Goal: Task Accomplishment & Management: Manage account settings

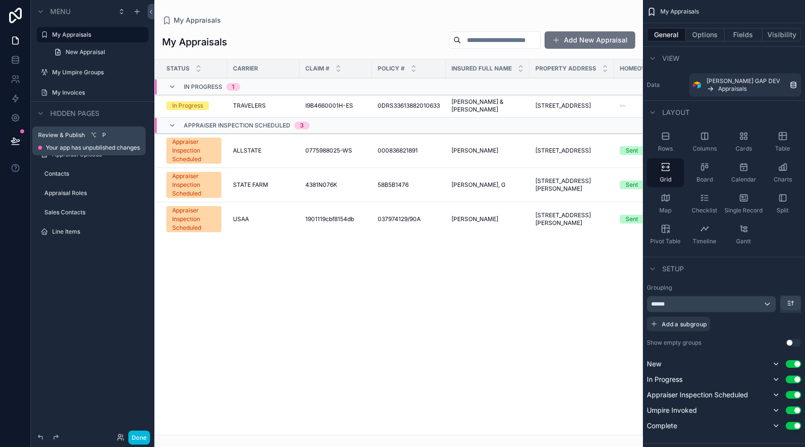
click at [19, 140] on icon at bounding box center [16, 141] width 10 height 10
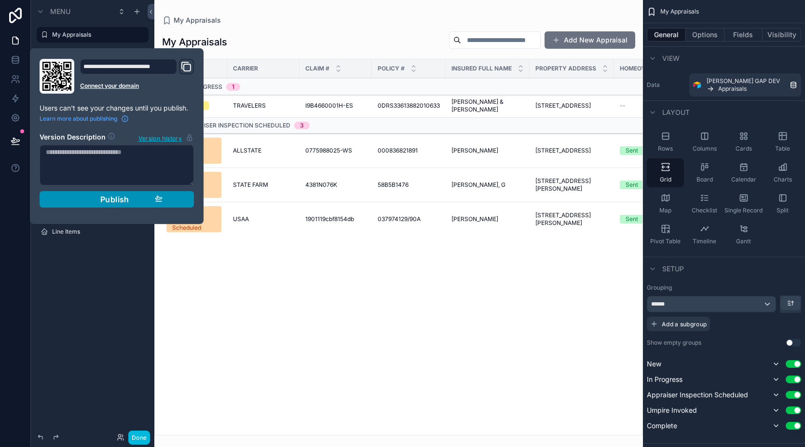
click at [118, 198] on span "Publish" at bounding box center [114, 199] width 29 height 10
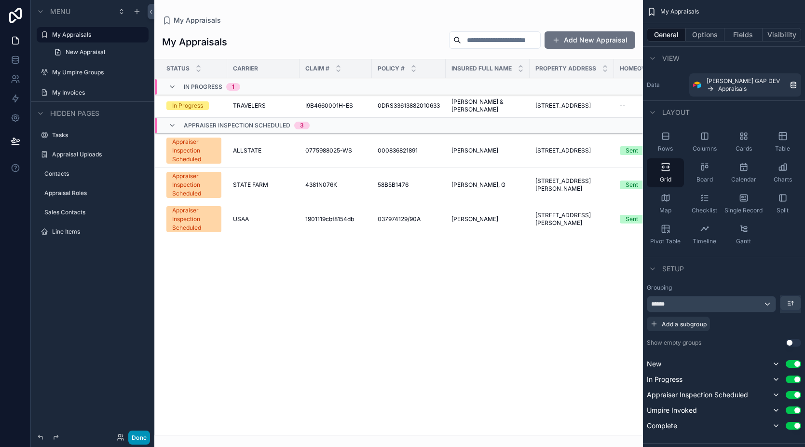
click at [137, 440] on button "Done" at bounding box center [139, 437] width 22 height 14
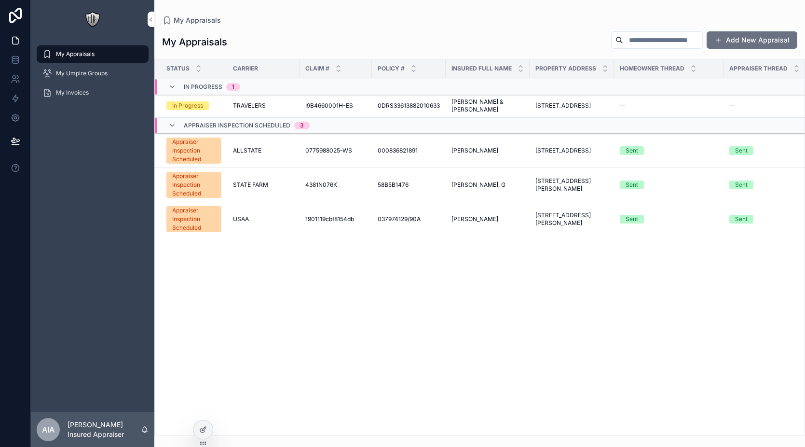
click at [326, 105] on span "I9B4660001H-ES" at bounding box center [329, 106] width 48 height 8
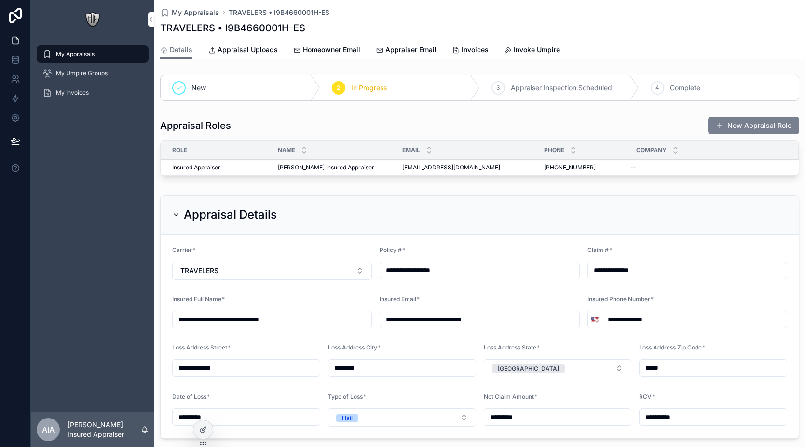
click at [729, 126] on button "New Appraisal Role" at bounding box center [753, 125] width 91 height 17
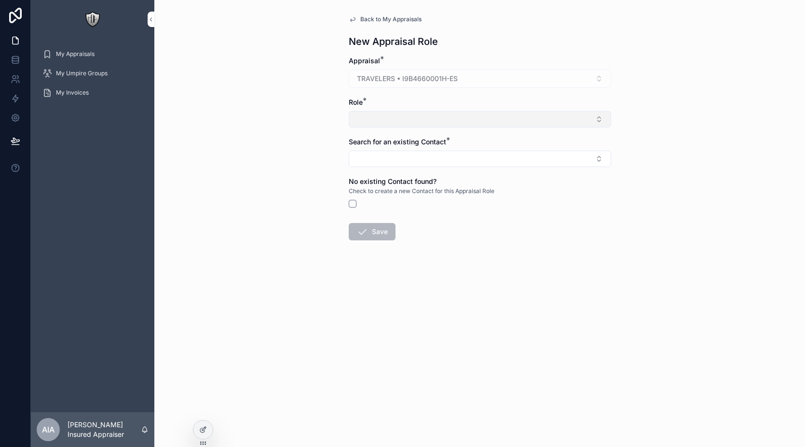
click at [421, 123] on button "Select Button" at bounding box center [480, 119] width 263 height 16
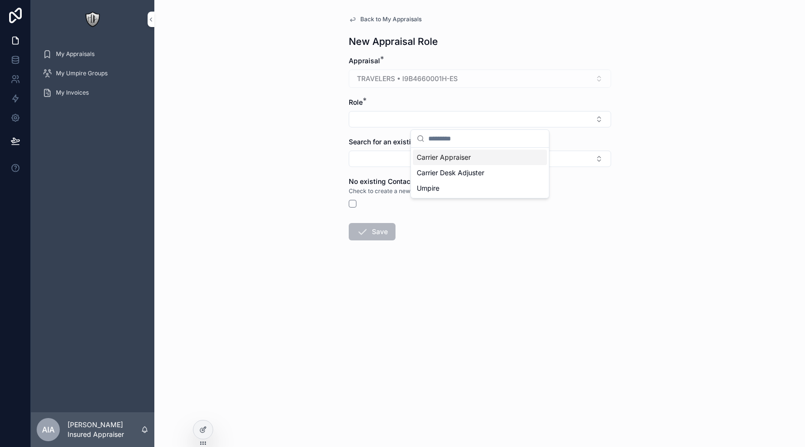
click at [456, 162] on span "Carrier Appraiser" at bounding box center [444, 157] width 54 height 10
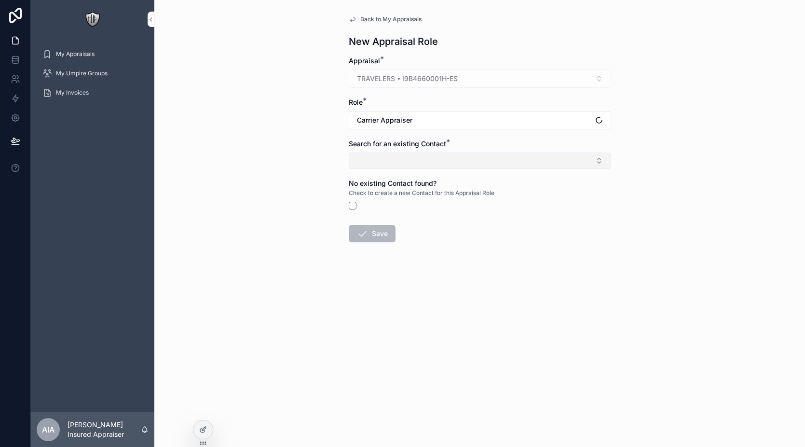
click at [443, 162] on button "Select Button" at bounding box center [480, 160] width 263 height 16
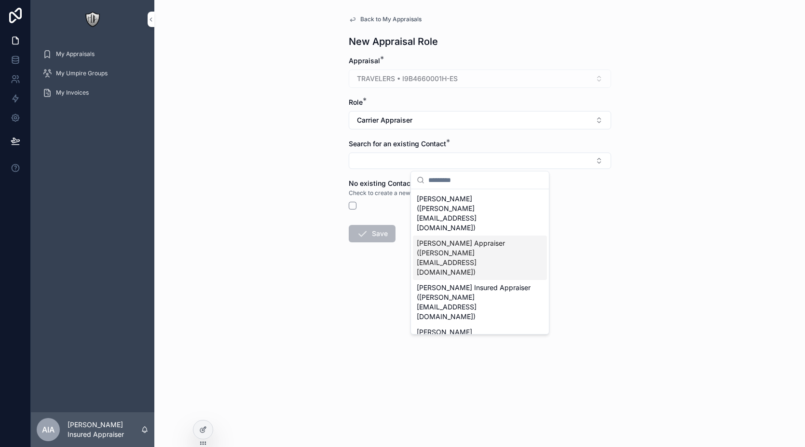
click at [462, 238] on span "Alex Carrier Appraiser (alex+ca@flowconsulting.llc)" at bounding box center [474, 257] width 115 height 39
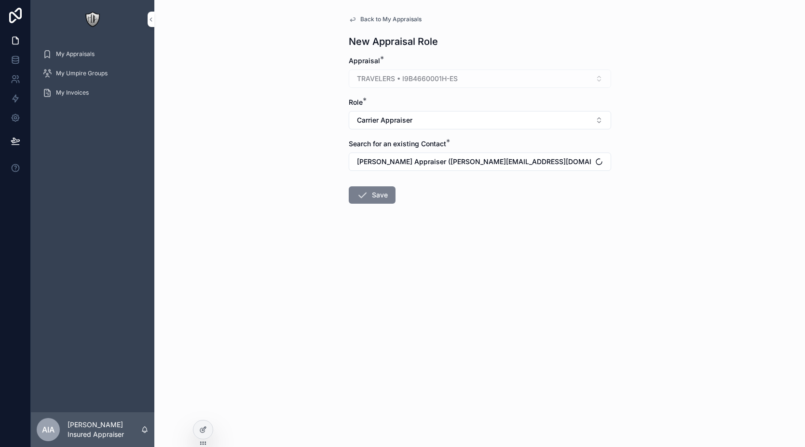
click at [382, 199] on button "Save" at bounding box center [372, 194] width 47 height 17
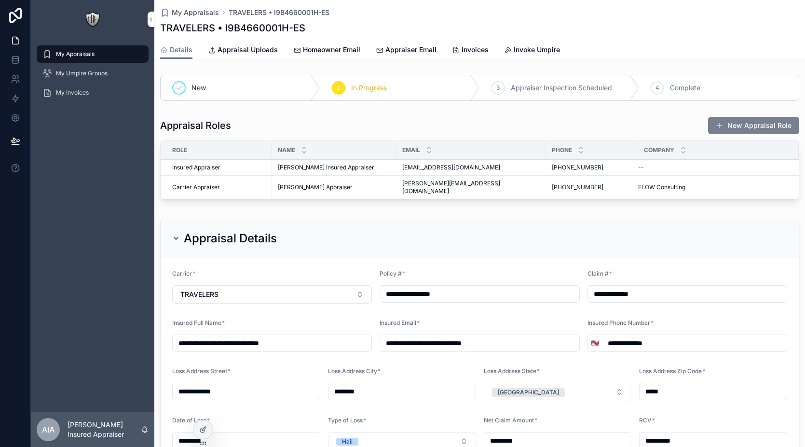
click at [750, 130] on button "New Appraisal Role" at bounding box center [753, 125] width 91 height 17
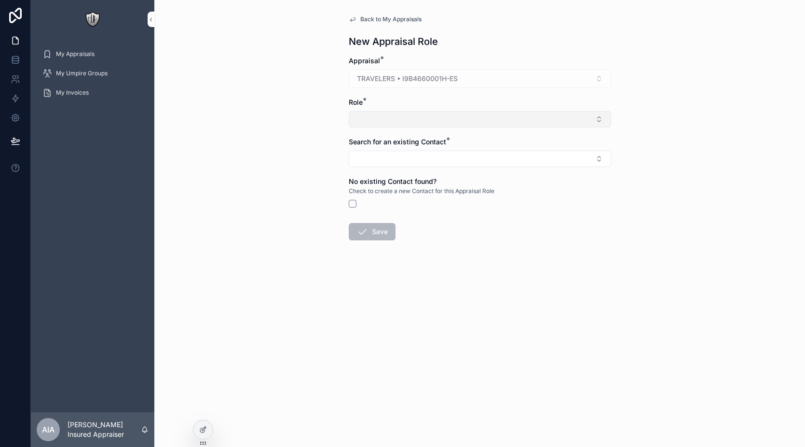
click at [420, 124] on button "Select Button" at bounding box center [480, 119] width 263 height 16
click at [451, 176] on div "Umpire" at bounding box center [480, 172] width 134 height 15
click at [443, 169] on form "Appraisal * TRAVELERS • I9B4660001H-ES Role * Umpire Search for an existing Con…" at bounding box center [480, 180] width 263 height 248
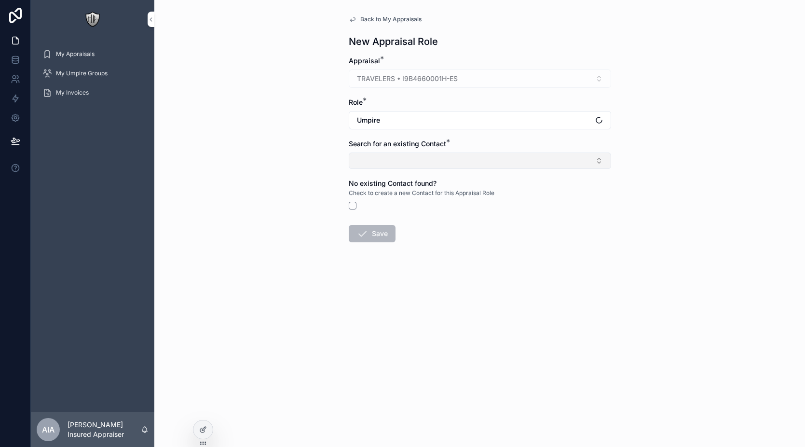
click at [443, 166] on button "Select Button" at bounding box center [480, 160] width 263 height 16
click at [599, 231] on form "Appraisal * TRAVELERS • I9B4660001H-ES Role * Umpire Search for an existing Con…" at bounding box center [480, 180] width 263 height 248
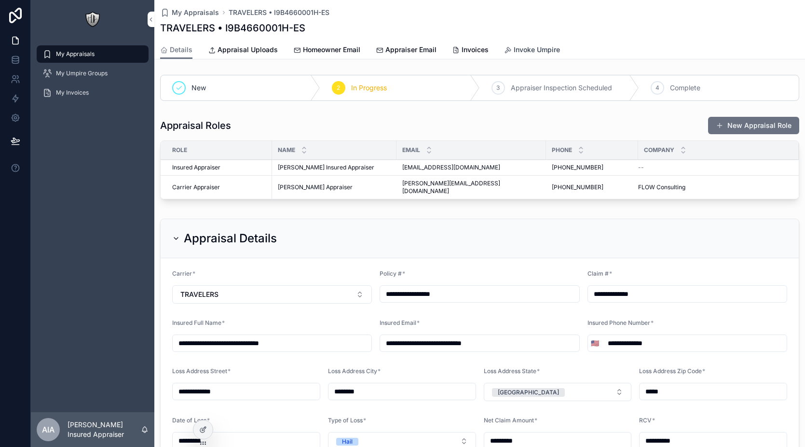
click at [543, 55] on link "Invoke Umpire" at bounding box center [532, 50] width 56 height 19
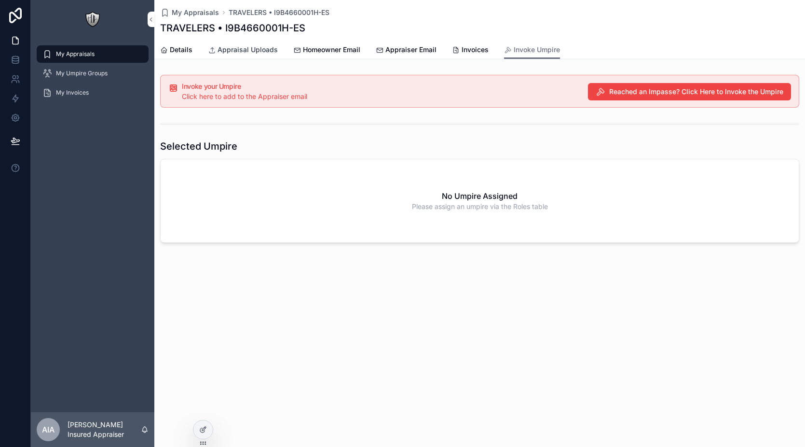
click at [270, 47] on span "Appraisal Uploads" at bounding box center [248, 50] width 60 height 10
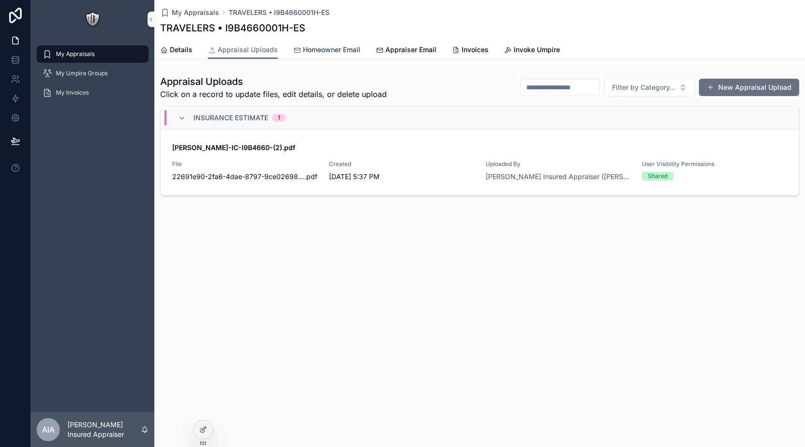
click at [350, 52] on span "Homeowner Email" at bounding box center [331, 50] width 57 height 10
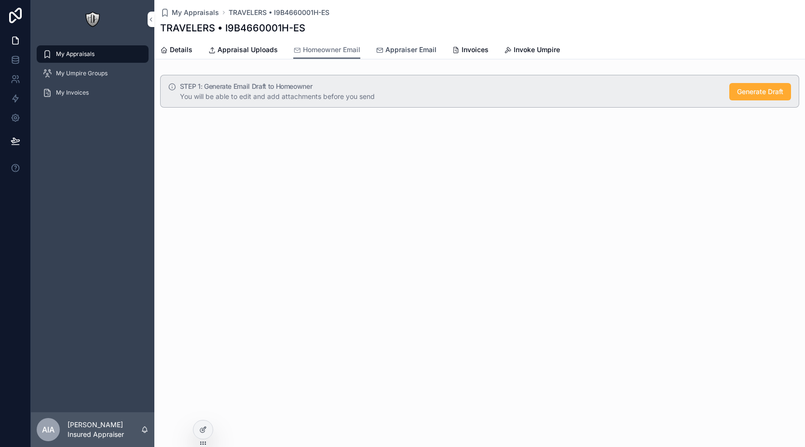
click at [400, 52] on span "Appraiser Email" at bounding box center [411, 50] width 51 height 10
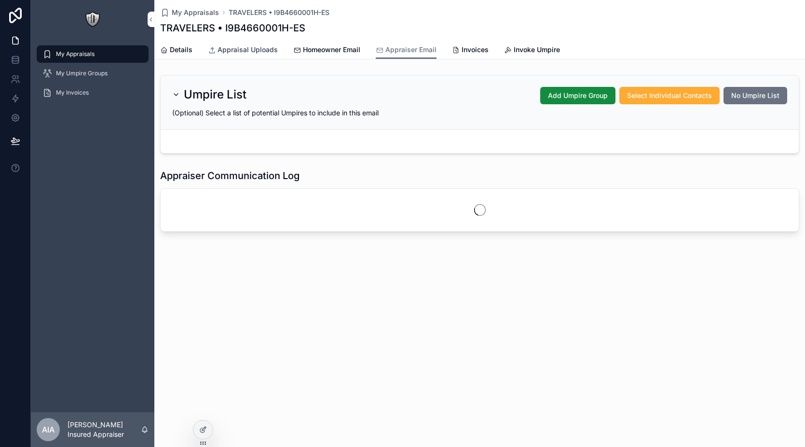
click at [231, 52] on span "Appraisal Uploads" at bounding box center [248, 50] width 60 height 10
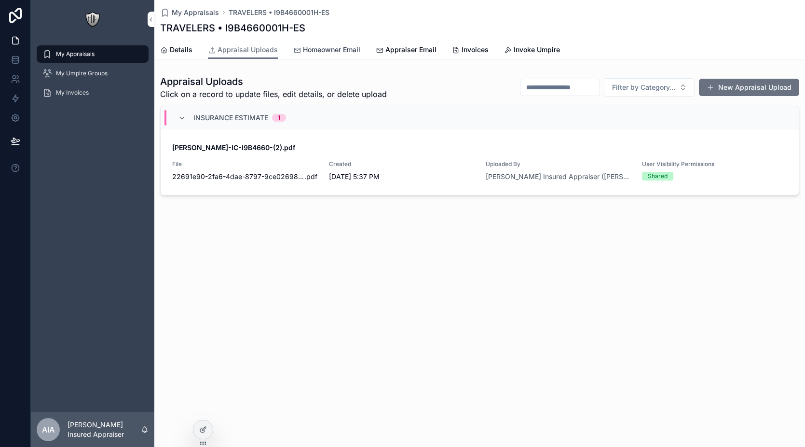
click at [336, 50] on span "Homeowner Email" at bounding box center [331, 50] width 57 height 10
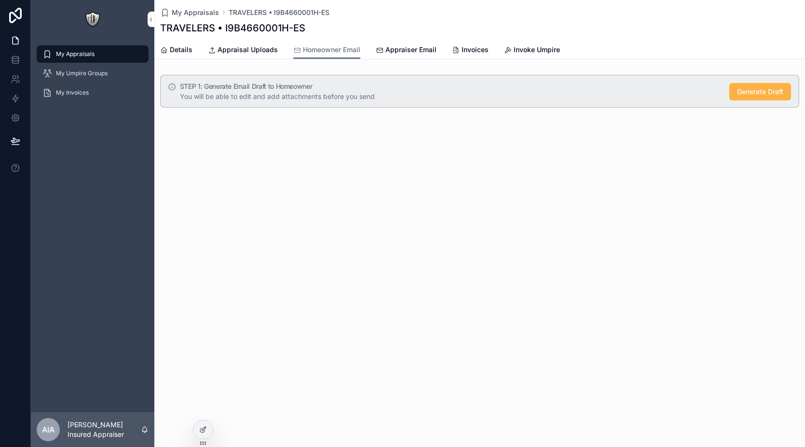
click at [767, 92] on span "Generate Draft" at bounding box center [760, 92] width 46 height 10
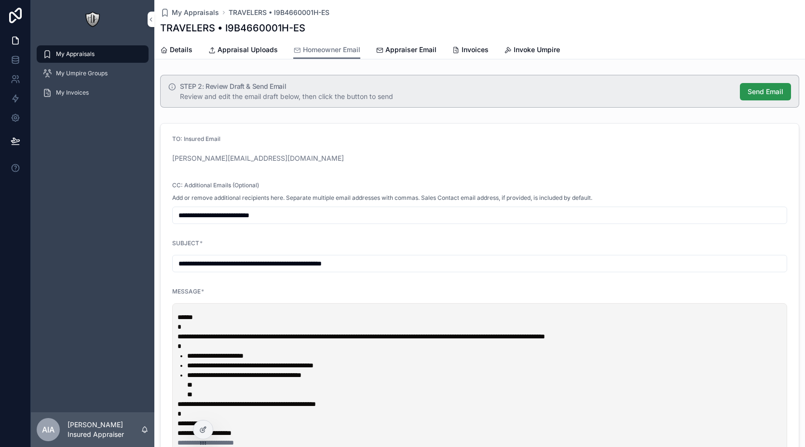
click at [759, 92] on span "Send Email" at bounding box center [766, 92] width 36 height 10
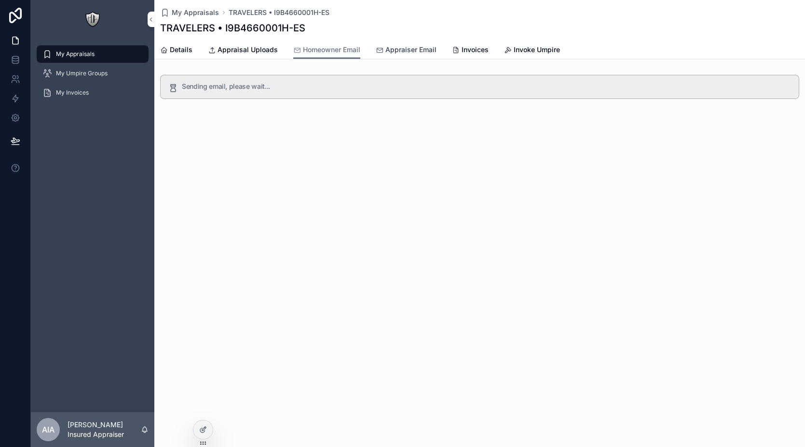
click at [411, 52] on span "Appraiser Email" at bounding box center [411, 50] width 51 height 10
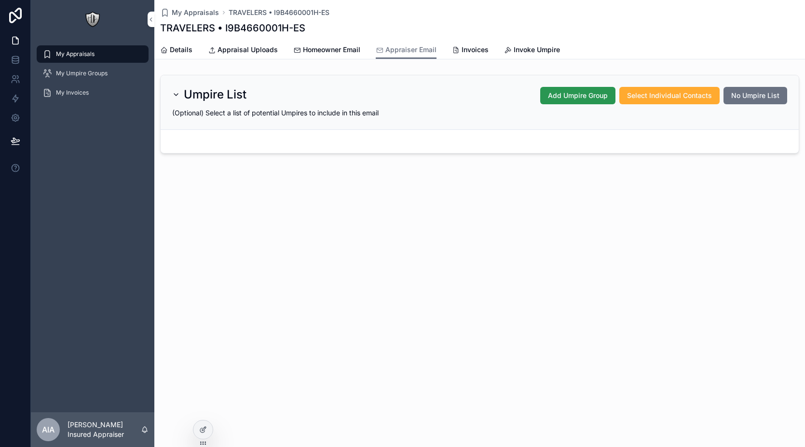
click at [584, 96] on span "Add Umpire Group" at bounding box center [578, 96] width 60 height 10
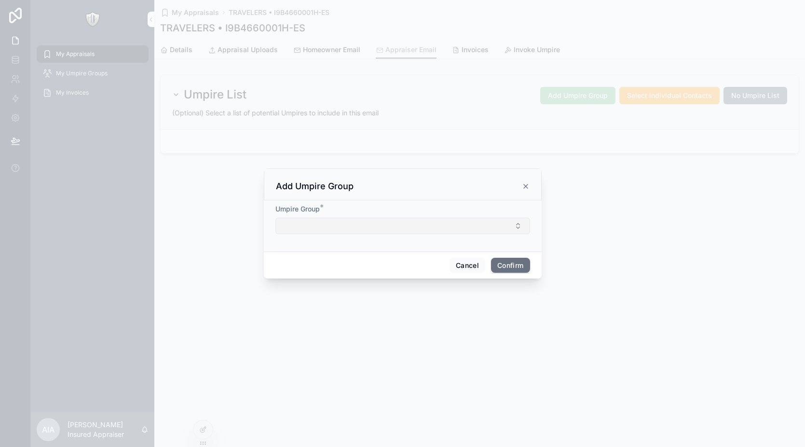
click at [348, 227] on button "Select Button" at bounding box center [403, 226] width 255 height 16
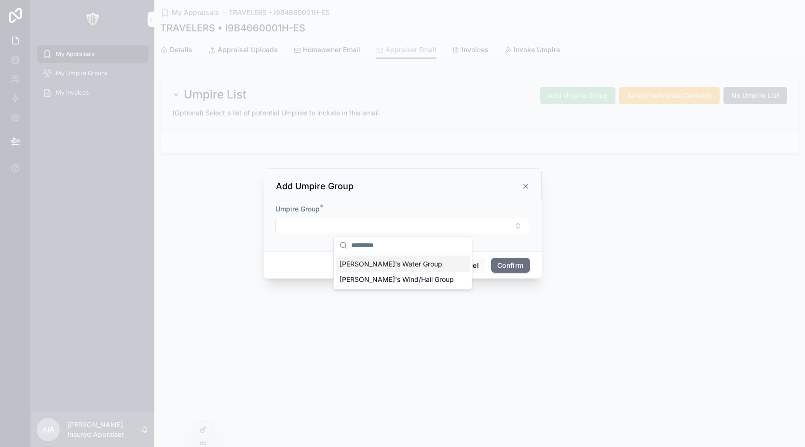
click at [369, 265] on span "Alex's Water Group" at bounding box center [391, 264] width 103 height 10
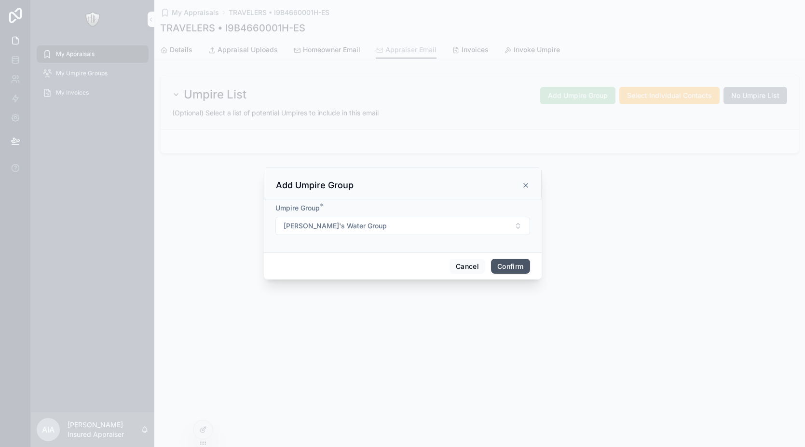
click at [517, 267] on button "Confirm" at bounding box center [510, 266] width 39 height 15
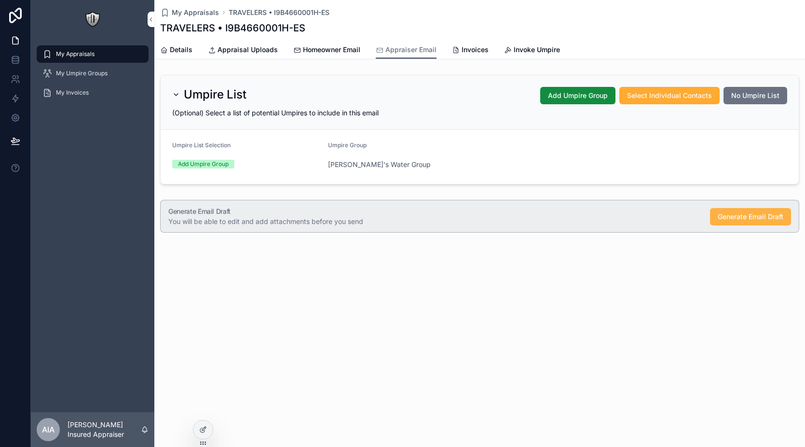
click at [737, 216] on span "Generate Email Draft" at bounding box center [751, 217] width 66 height 10
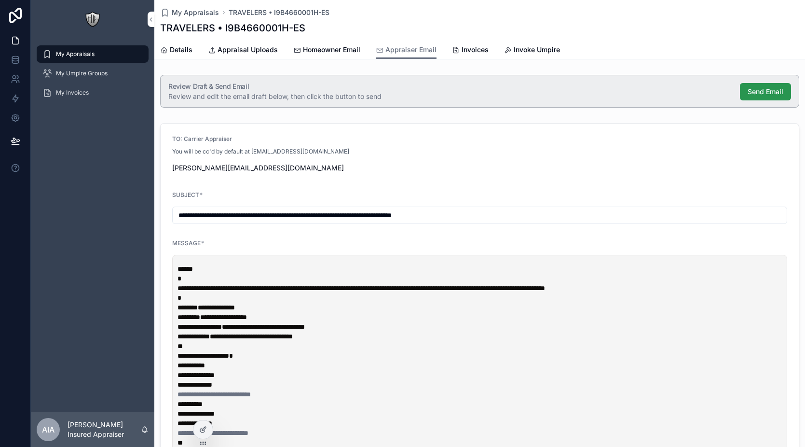
click at [756, 91] on span "Send Email" at bounding box center [766, 92] width 36 height 10
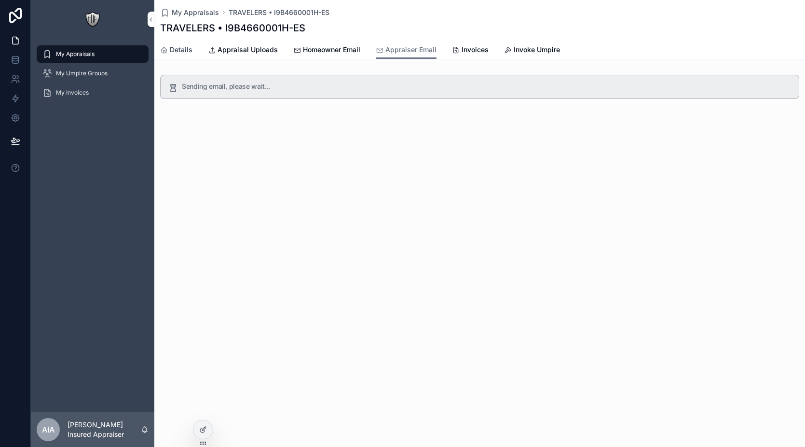
click at [182, 52] on span "Details" at bounding box center [181, 50] width 23 height 10
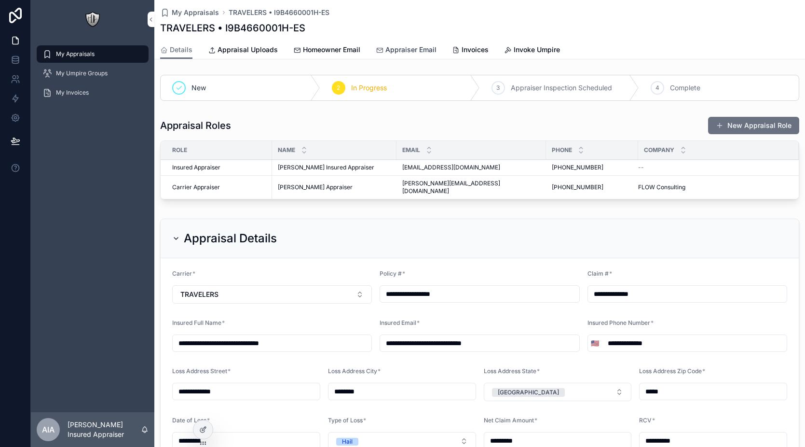
click at [382, 52] on icon "scrollable content" at bounding box center [380, 50] width 8 height 8
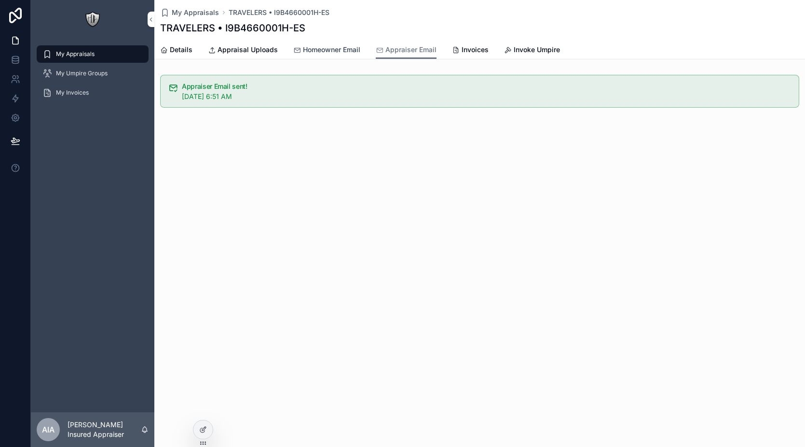
click at [327, 45] on span "Homeowner Email" at bounding box center [331, 50] width 57 height 10
click at [228, 52] on span "Appraisal Uploads" at bounding box center [248, 50] width 60 height 10
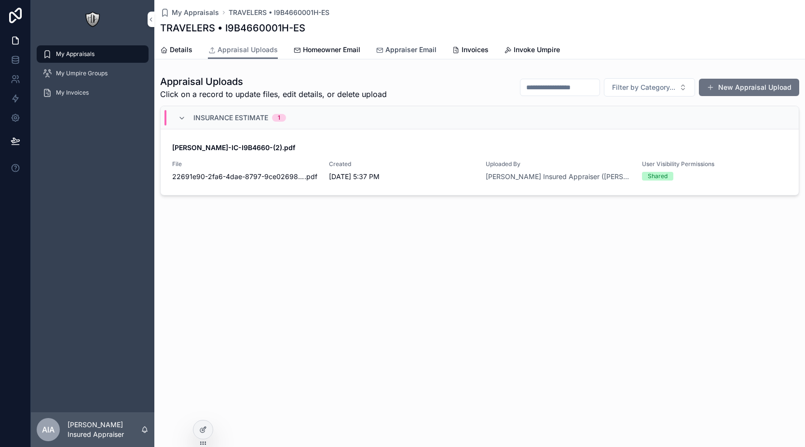
click at [386, 47] on span "Appraiser Email" at bounding box center [411, 50] width 51 height 10
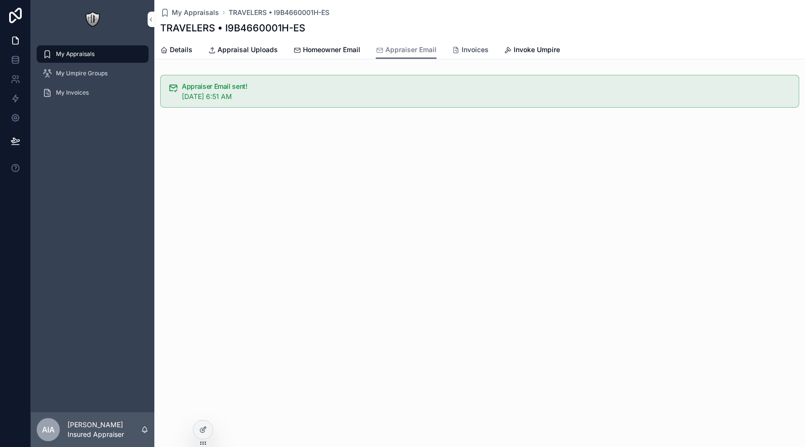
click at [472, 52] on span "Invoices" at bounding box center [475, 50] width 27 height 10
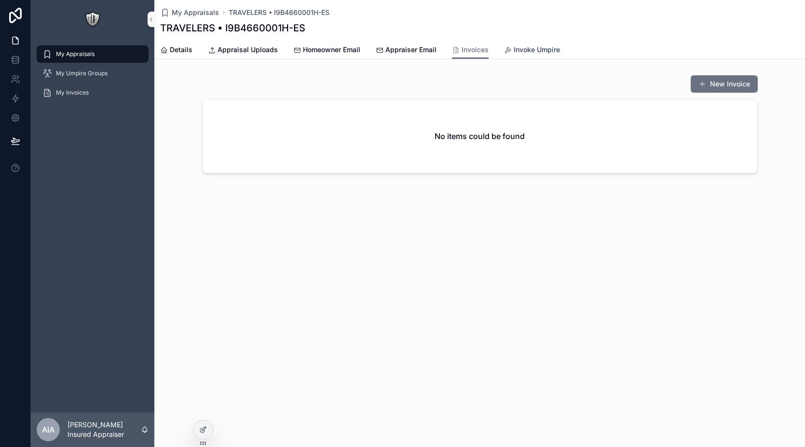
click at [530, 51] on span "Invoke Umpire" at bounding box center [537, 50] width 46 height 10
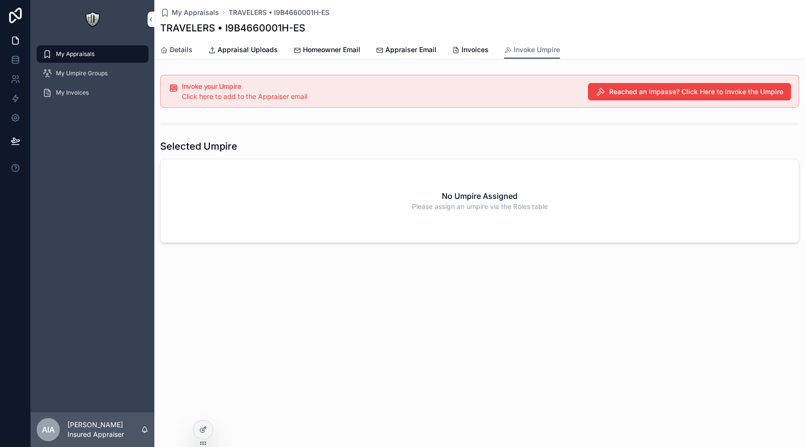
click at [190, 48] on span "Details" at bounding box center [181, 50] width 23 height 10
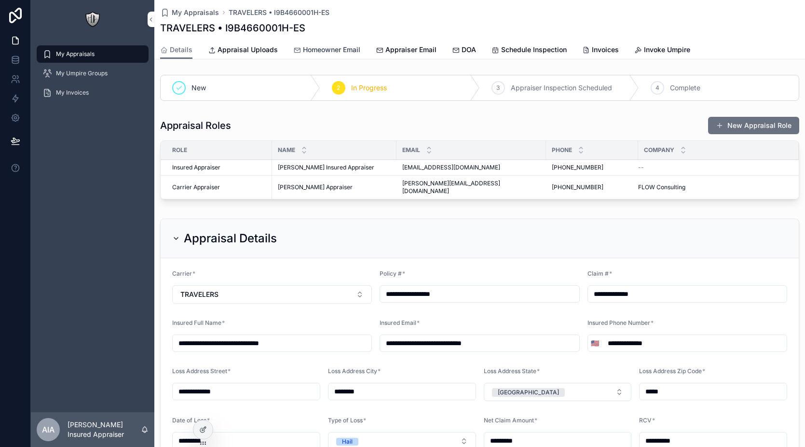
click at [329, 52] on span "Homeowner Email" at bounding box center [331, 50] width 57 height 10
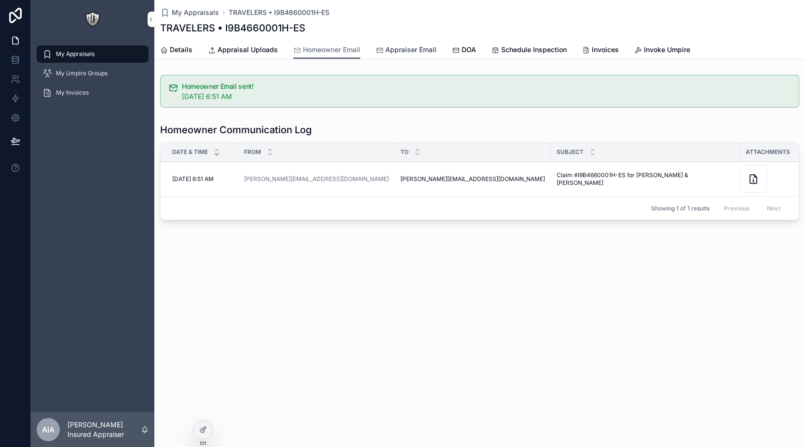
click at [411, 46] on span "Appraiser Email" at bounding box center [411, 50] width 51 height 10
click at [465, 51] on span "DOA" at bounding box center [469, 50] width 14 height 10
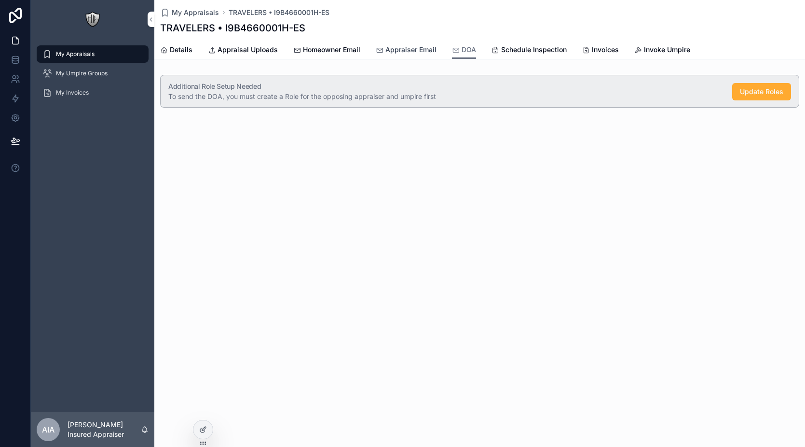
click at [388, 52] on span "Appraiser Email" at bounding box center [411, 50] width 51 height 10
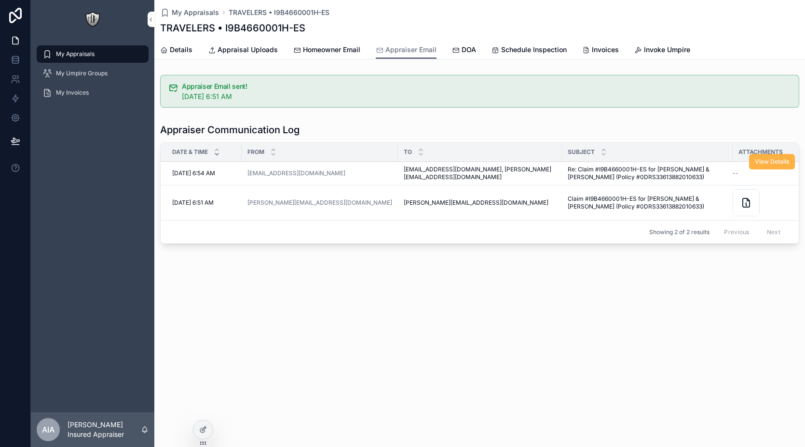
click at [763, 163] on span "View Details" at bounding box center [772, 162] width 34 height 8
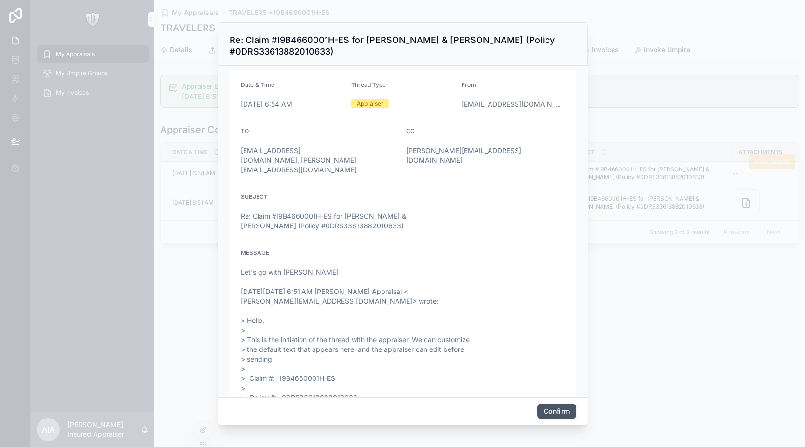
click at [553, 414] on button "Confirm" at bounding box center [557, 410] width 39 height 15
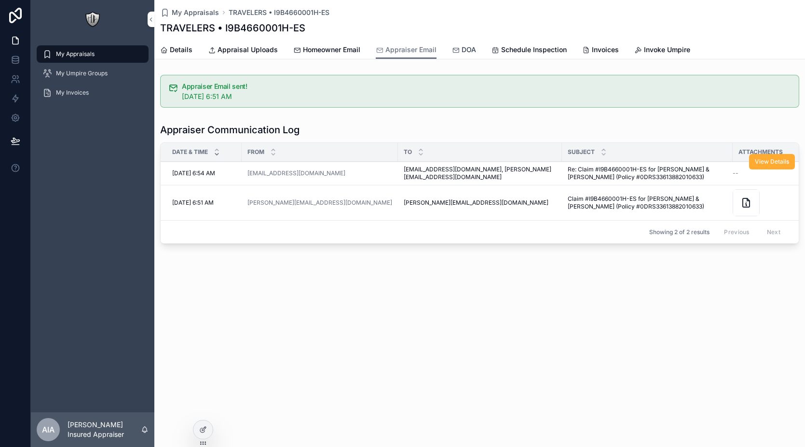
click at [469, 51] on span "DOA" at bounding box center [469, 50] width 14 height 10
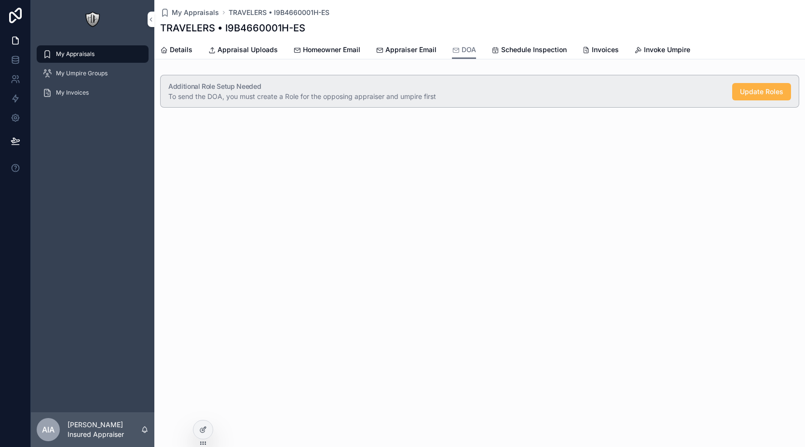
click at [750, 95] on span "Update Roles" at bounding box center [761, 92] width 43 height 10
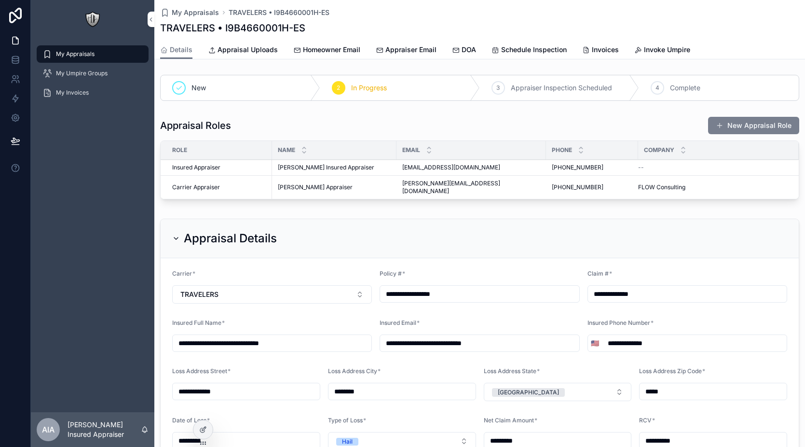
click at [708, 130] on button "New Appraisal Role" at bounding box center [753, 125] width 91 height 17
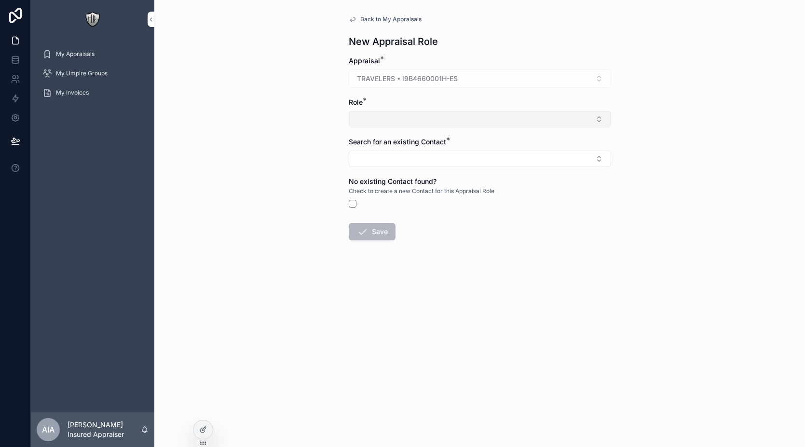
click at [414, 122] on button "Select Button" at bounding box center [480, 119] width 263 height 16
click at [417, 173] on span "Umpire" at bounding box center [428, 173] width 23 height 10
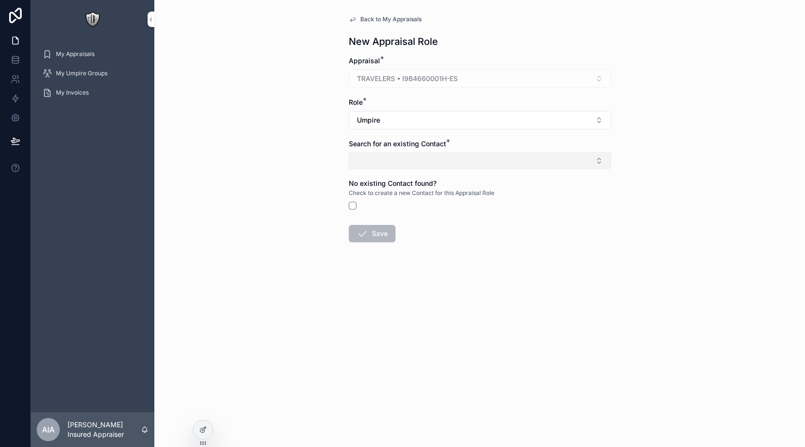
click at [417, 165] on button "Select Button" at bounding box center [480, 160] width 263 height 16
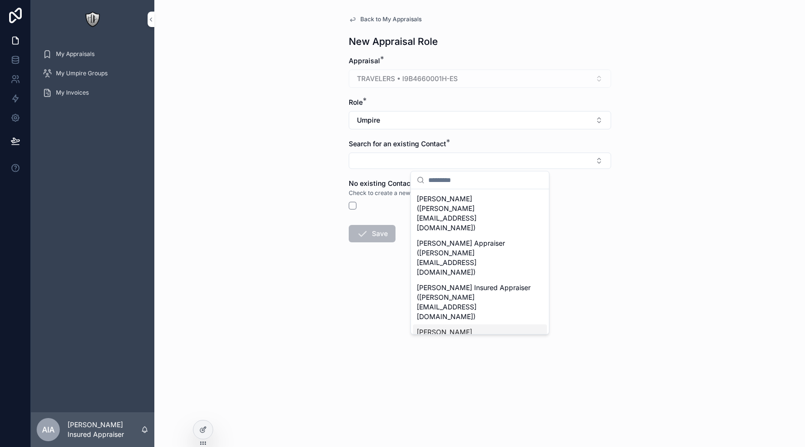
click at [470, 327] on span "Alex Umpire (alex+umpire@flowconsulting.llc)" at bounding box center [474, 346] width 115 height 39
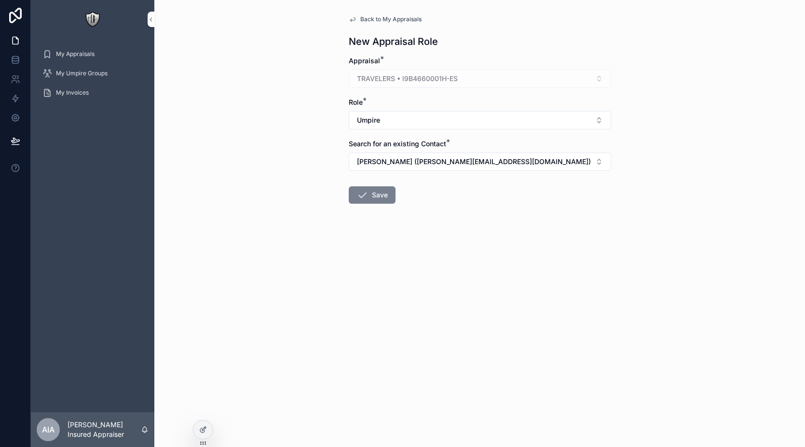
click at [381, 200] on button "Save" at bounding box center [372, 194] width 47 height 17
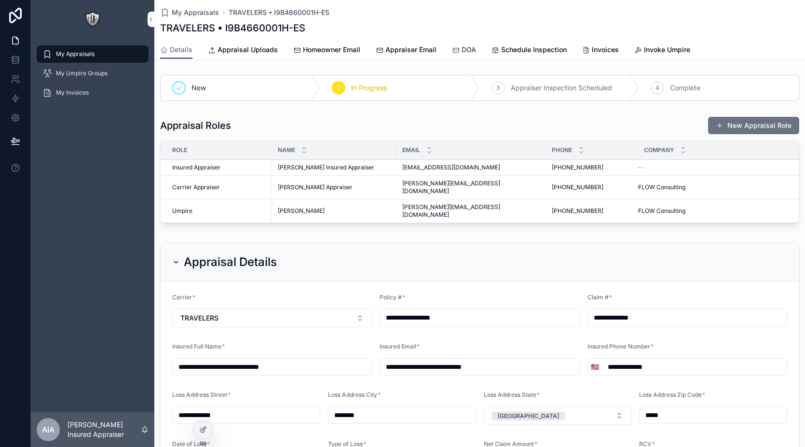
click at [466, 51] on span "DOA" at bounding box center [469, 50] width 14 height 10
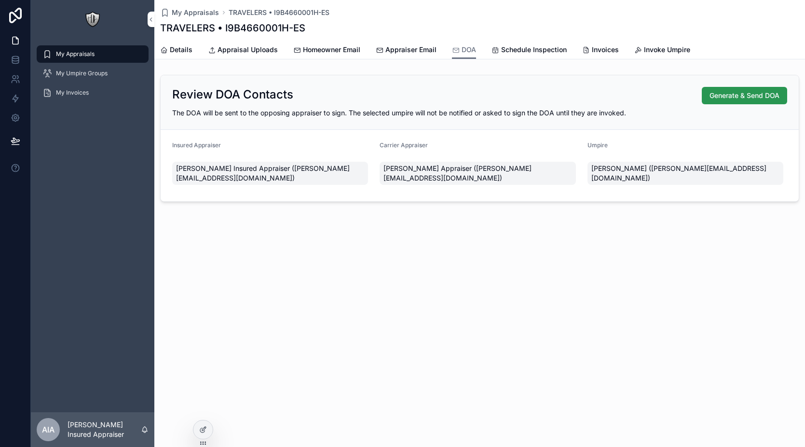
click at [736, 97] on span "Generate & Send DOA" at bounding box center [745, 96] width 70 height 10
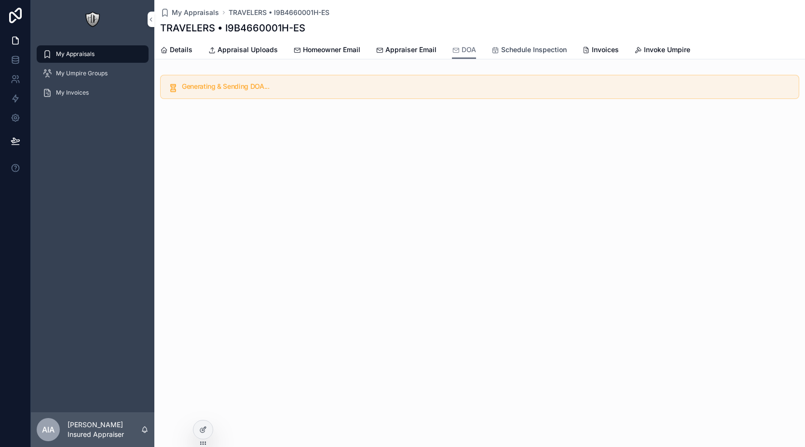
click at [521, 52] on span "Schedule Inspection" at bounding box center [534, 50] width 66 height 10
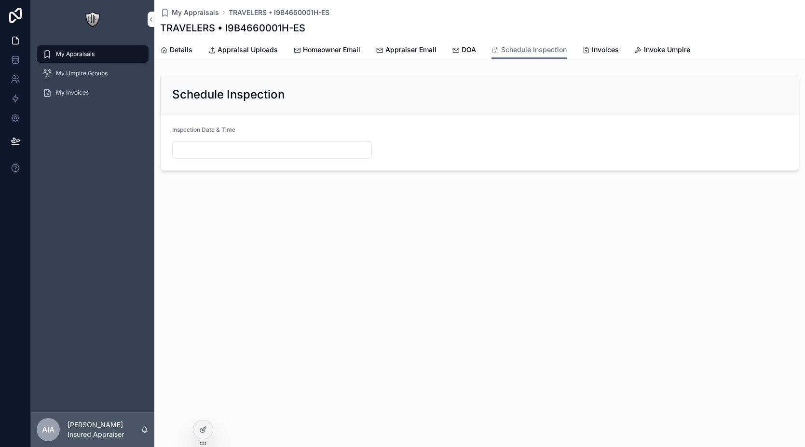
click at [257, 149] on input "scrollable content" at bounding box center [272, 150] width 199 height 14
click at [272, 275] on button "15" at bounding box center [271, 271] width 17 height 17
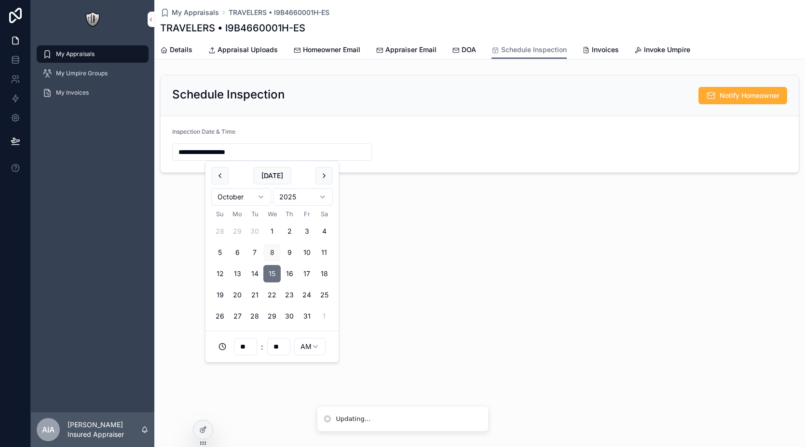
click at [316, 348] on html "**********" at bounding box center [402, 223] width 805 height 447
type input "**********"
click at [480, 142] on form "**********" at bounding box center [480, 144] width 638 height 56
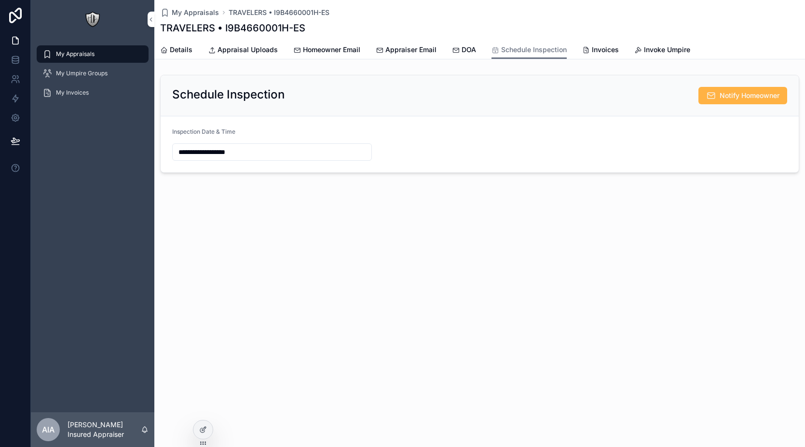
click at [749, 99] on span "Notify Homeowner" at bounding box center [750, 96] width 60 height 10
click at [592, 48] on span "Invoices" at bounding box center [605, 50] width 27 height 10
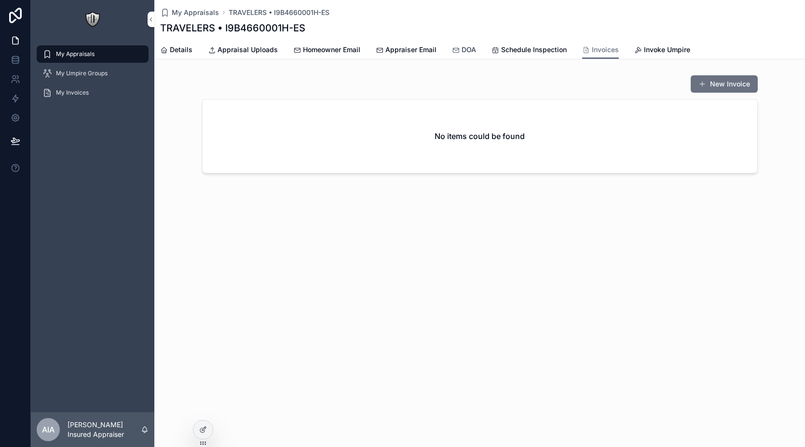
click at [469, 48] on span "DOA" at bounding box center [469, 50] width 14 height 10
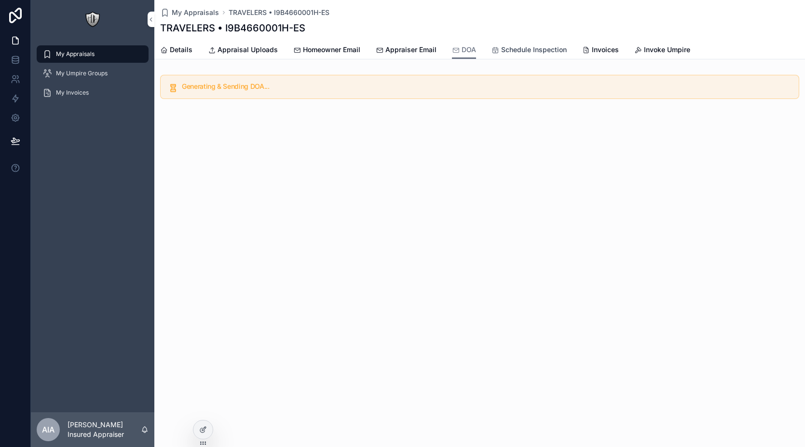
click at [556, 51] on span "Schedule Inspection" at bounding box center [534, 50] width 66 height 10
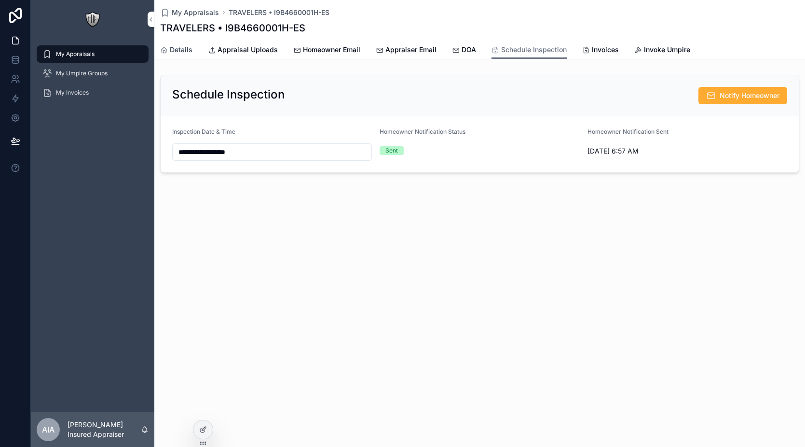
click at [181, 53] on span "Details" at bounding box center [181, 50] width 23 height 10
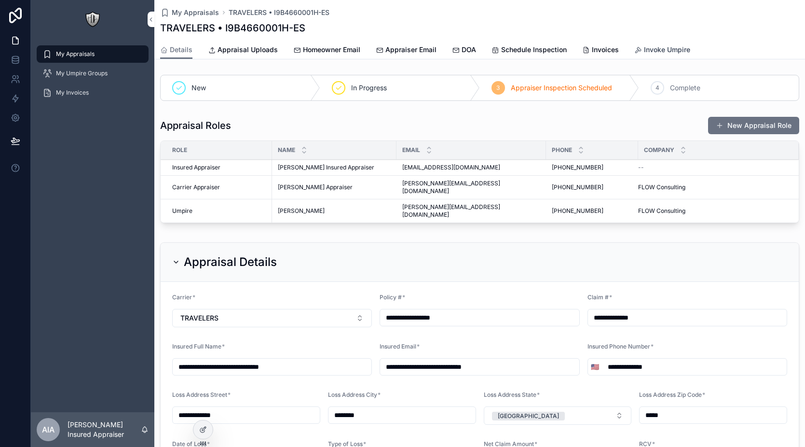
click at [642, 54] on div "Invoke Umpire" at bounding box center [663, 50] width 56 height 10
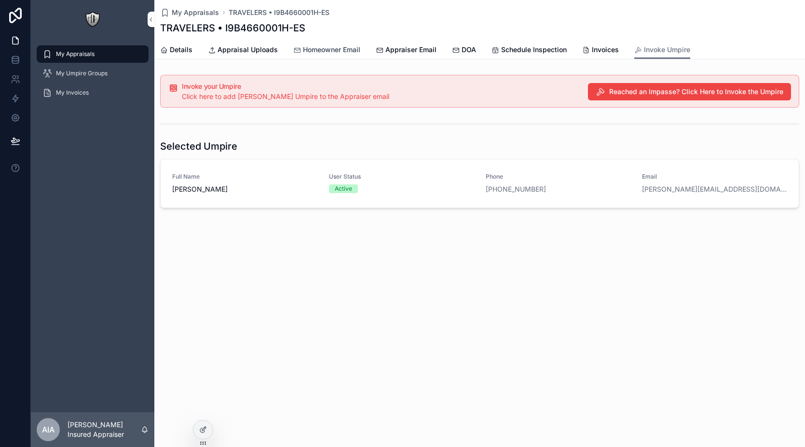
click at [334, 52] on span "Homeowner Email" at bounding box center [331, 50] width 57 height 10
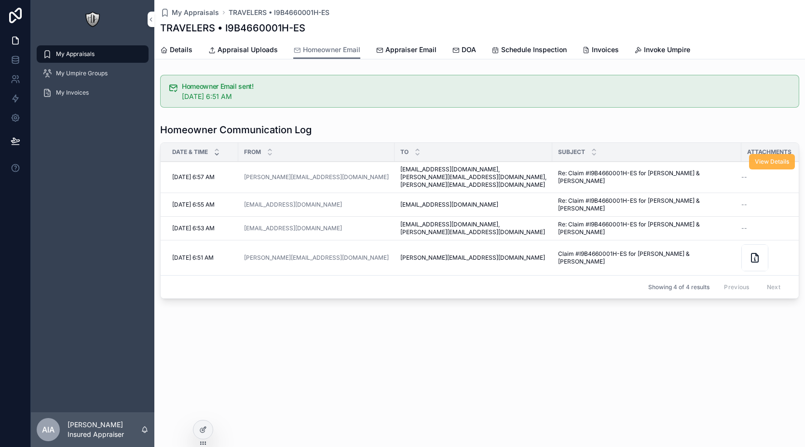
click at [768, 164] on span "View Details" at bounding box center [772, 162] width 34 height 8
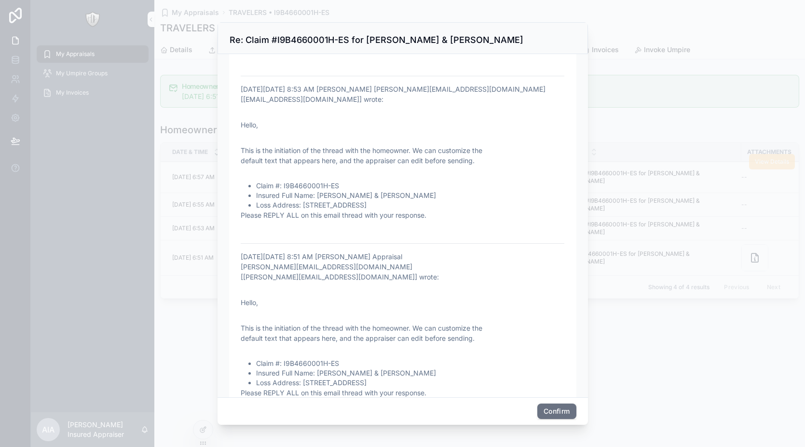
scroll to position [416, 0]
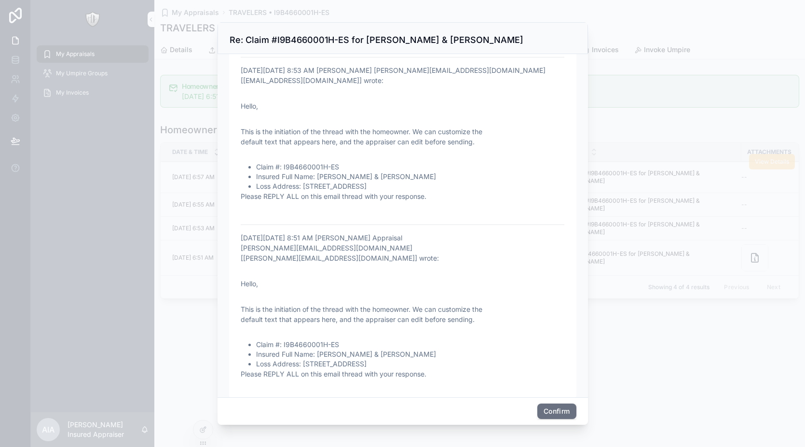
click at [645, 129] on div at bounding box center [402, 223] width 805 height 447
click at [553, 408] on button "Confirm" at bounding box center [557, 410] width 39 height 15
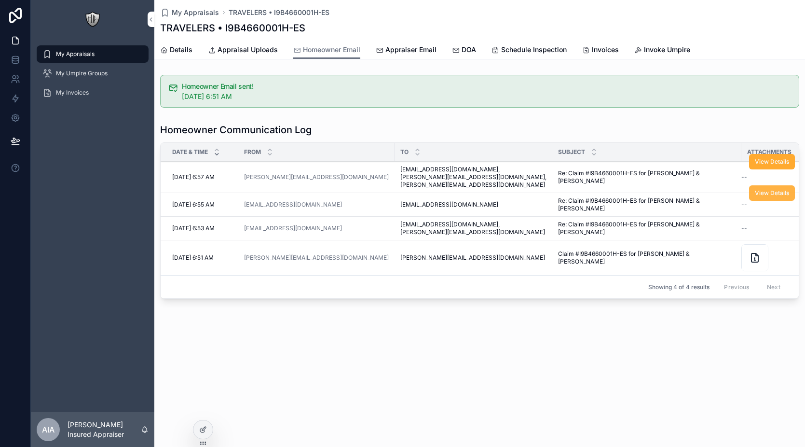
click at [762, 197] on button "View Details" at bounding box center [772, 192] width 46 height 15
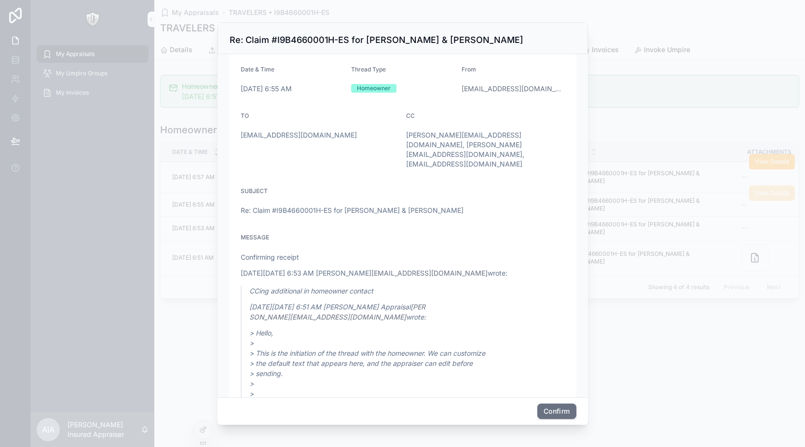
scroll to position [0, 0]
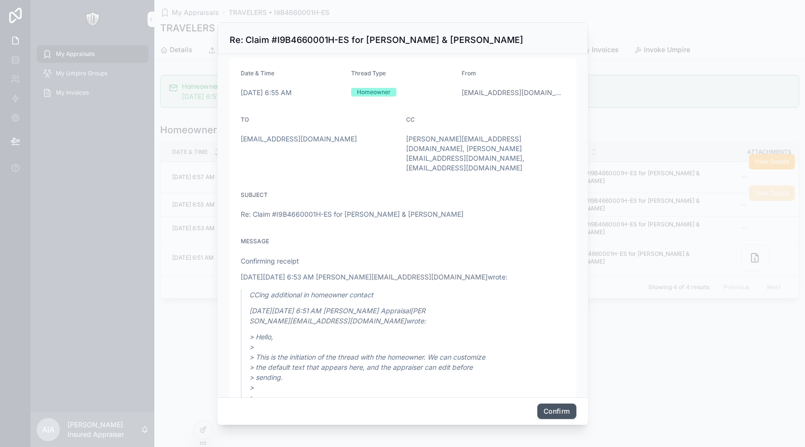
click at [547, 408] on button "Confirm" at bounding box center [557, 410] width 39 height 15
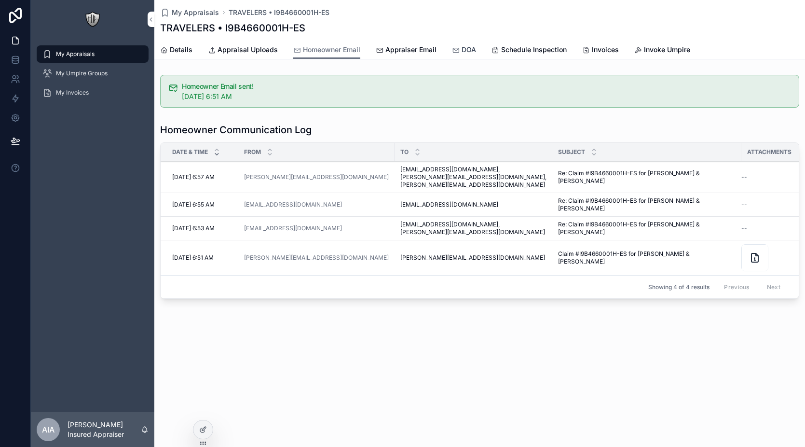
click at [454, 48] on icon "scrollable content" at bounding box center [456, 50] width 8 height 8
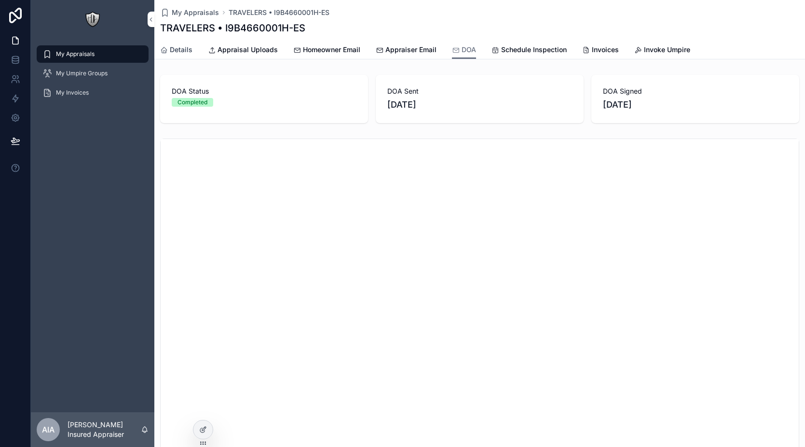
click at [187, 50] on span "Details" at bounding box center [181, 50] width 23 height 10
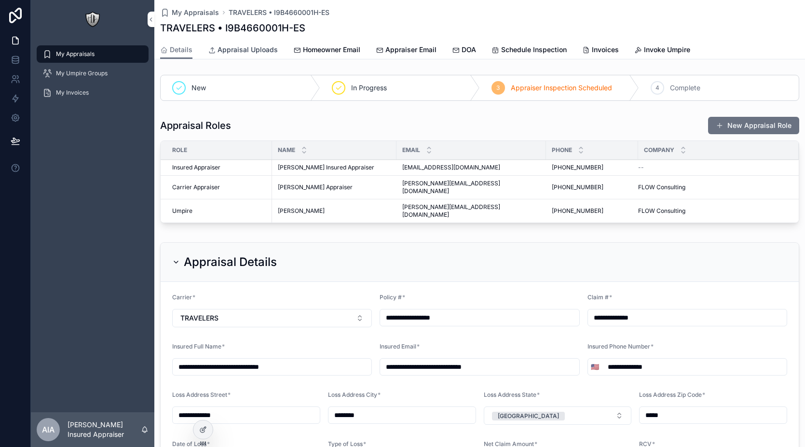
click at [258, 46] on span "Appraisal Uploads" at bounding box center [248, 50] width 60 height 10
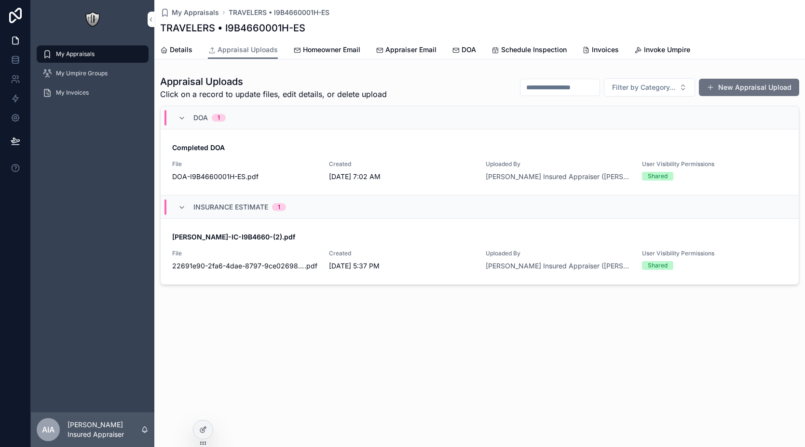
click at [347, 162] on span "Created" at bounding box center [401, 164] width 145 height 8
click at [454, 51] on icon "scrollable content" at bounding box center [456, 50] width 8 height 8
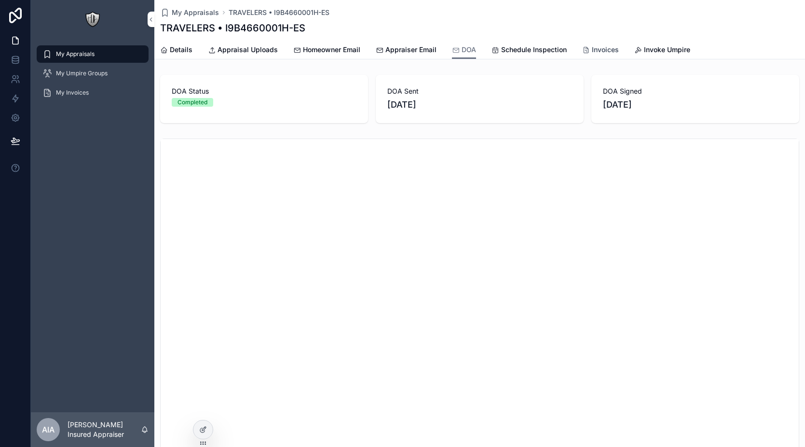
click at [589, 50] on div "Invoices" at bounding box center [600, 50] width 37 height 10
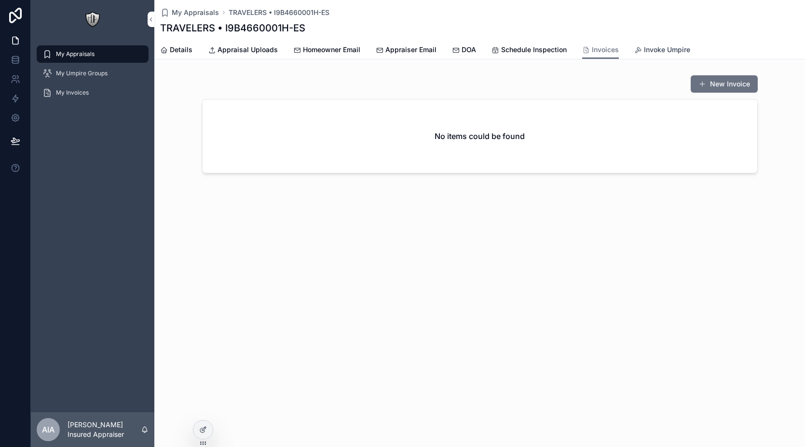
click at [635, 50] on icon "scrollable content" at bounding box center [639, 50] width 8 height 8
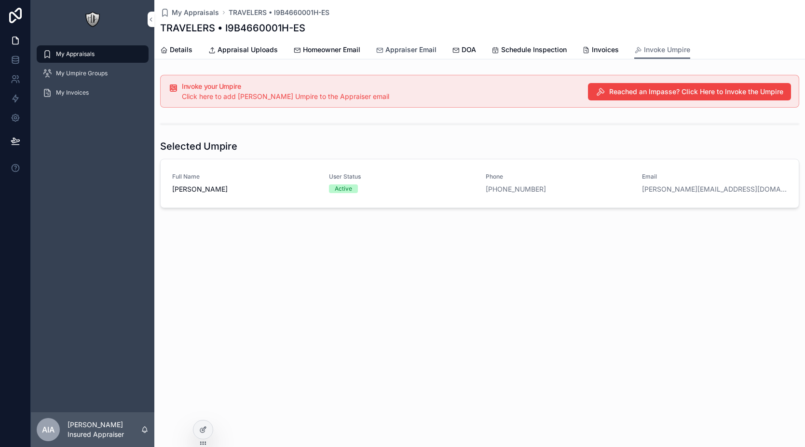
click at [429, 43] on link "Appraiser Email" at bounding box center [406, 50] width 61 height 19
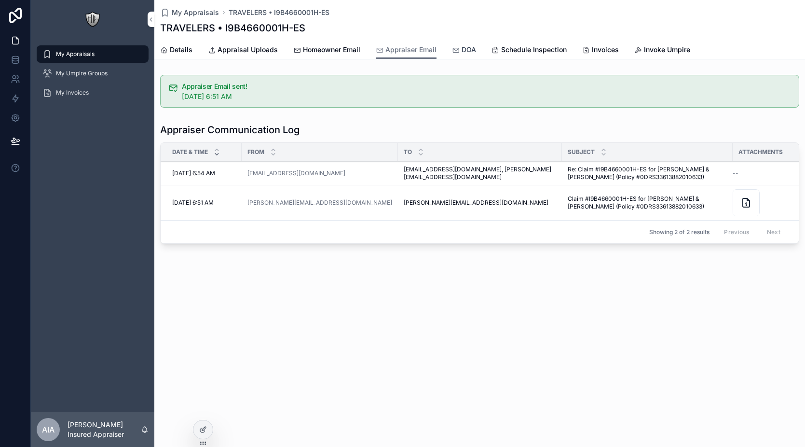
click at [467, 48] on span "DOA" at bounding box center [469, 50] width 14 height 10
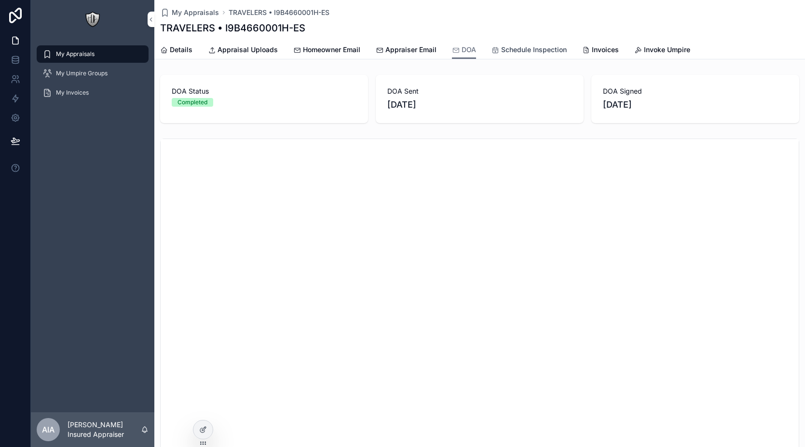
click at [511, 48] on span "Schedule Inspection" at bounding box center [534, 50] width 66 height 10
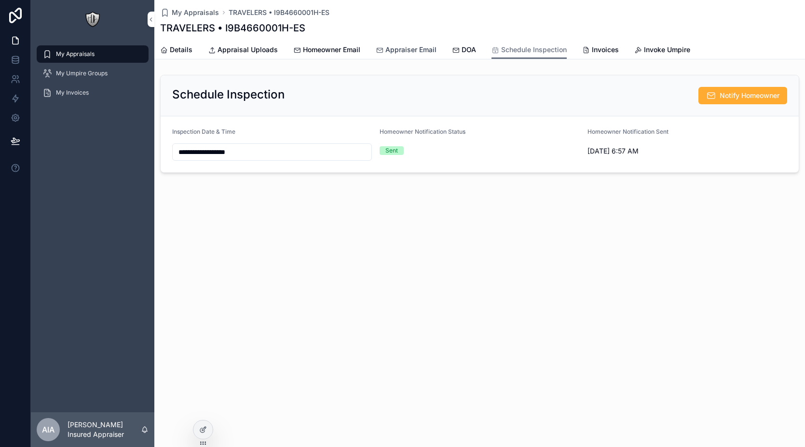
click at [415, 49] on span "Appraiser Email" at bounding box center [411, 50] width 51 height 10
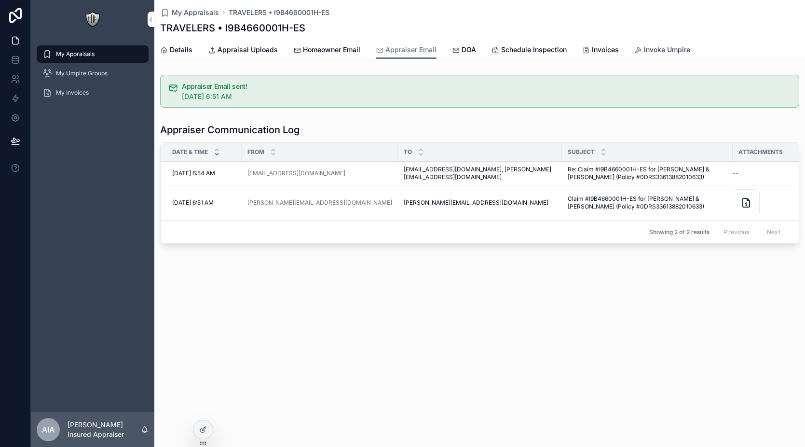
click at [661, 49] on span "Invoke Umpire" at bounding box center [667, 50] width 46 height 10
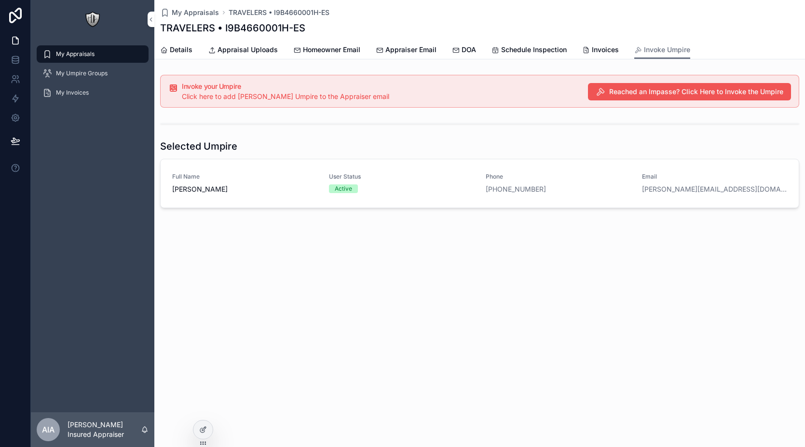
click at [611, 91] on span "Reached an Impasse? Click Here to Invoke the Umpire" at bounding box center [696, 92] width 174 height 10
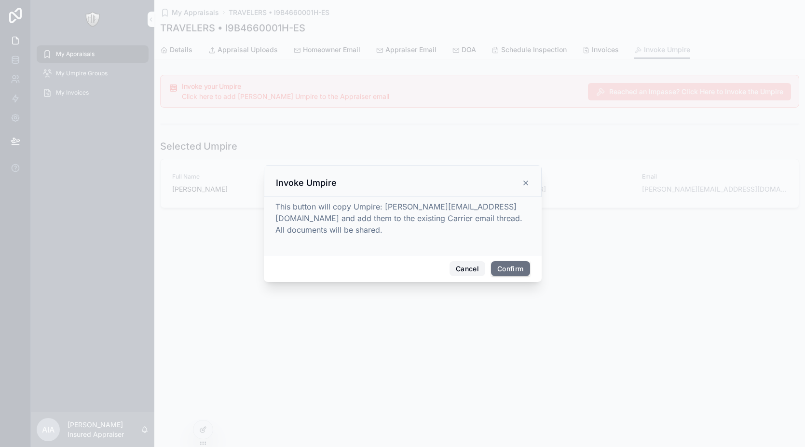
click at [463, 270] on button "Cancel" at bounding box center [468, 268] width 36 height 15
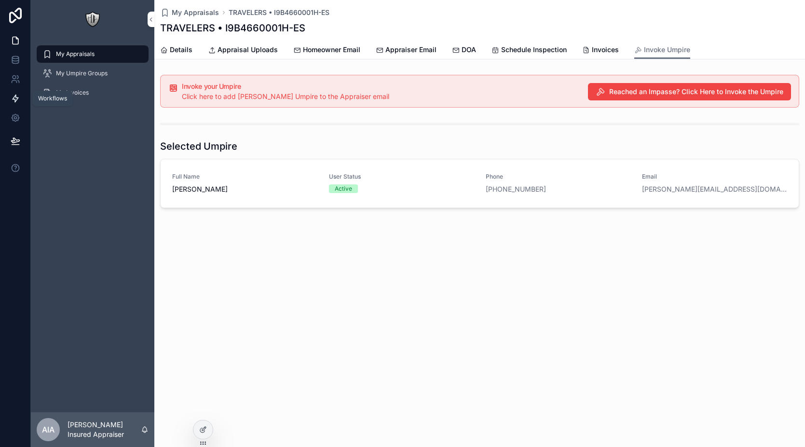
click at [17, 97] on icon at bounding box center [16, 98] width 6 height 7
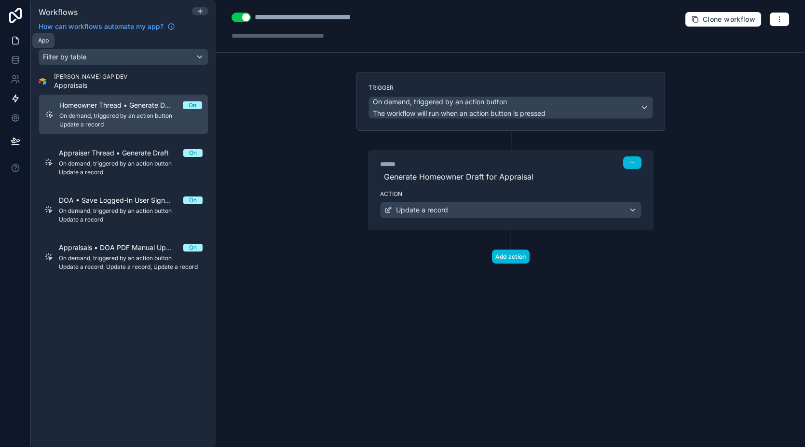
click at [11, 42] on icon at bounding box center [16, 41] width 10 height 10
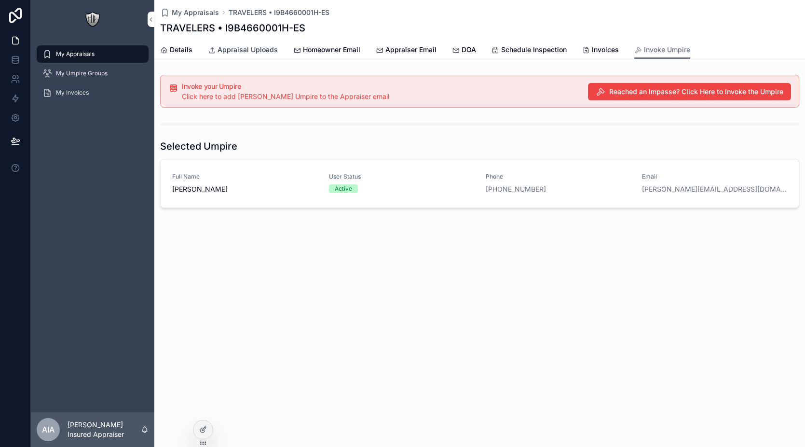
click at [262, 51] on span "Appraisal Uploads" at bounding box center [248, 50] width 60 height 10
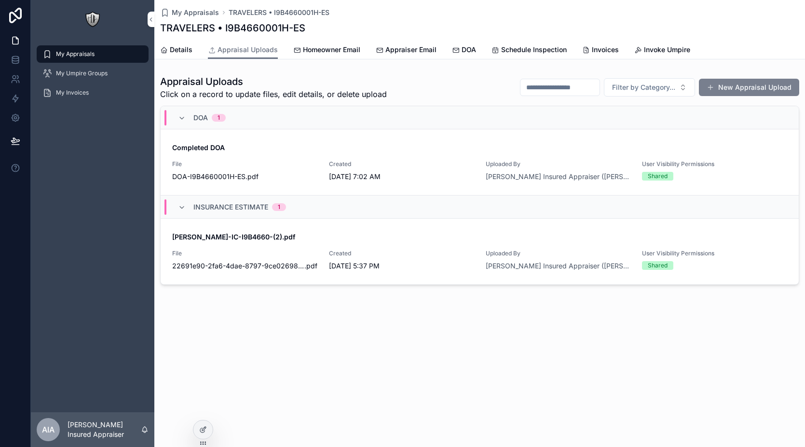
click at [722, 89] on button "New Appraisal Upload" at bounding box center [749, 87] width 100 height 17
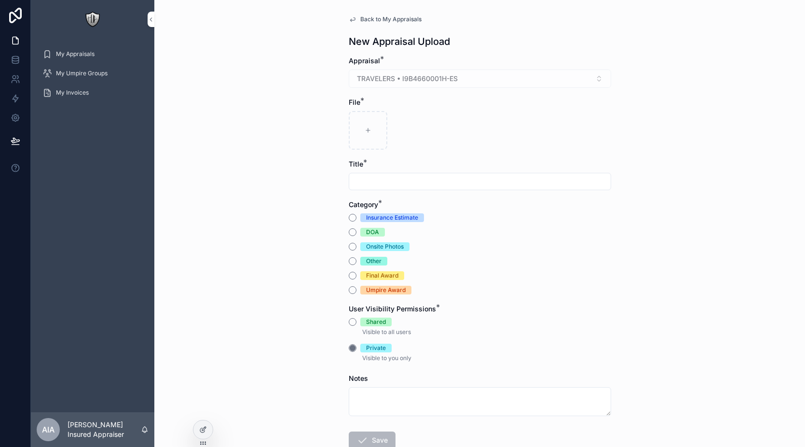
click at [373, 260] on div "Other" at bounding box center [373, 261] width 15 height 9
click at [357, 260] on button "Other" at bounding box center [353, 261] width 8 height 8
click at [377, 185] on input "scrollable content" at bounding box center [480, 182] width 262 height 14
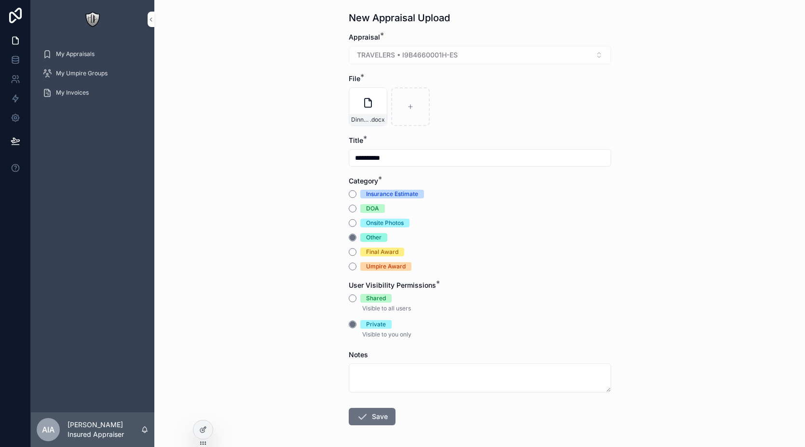
scroll to position [64, 0]
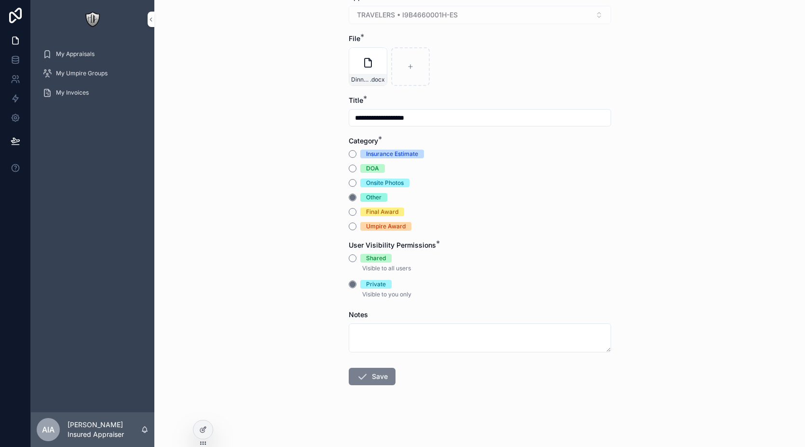
type input "**********"
click at [371, 376] on button "Save" at bounding box center [372, 376] width 47 height 17
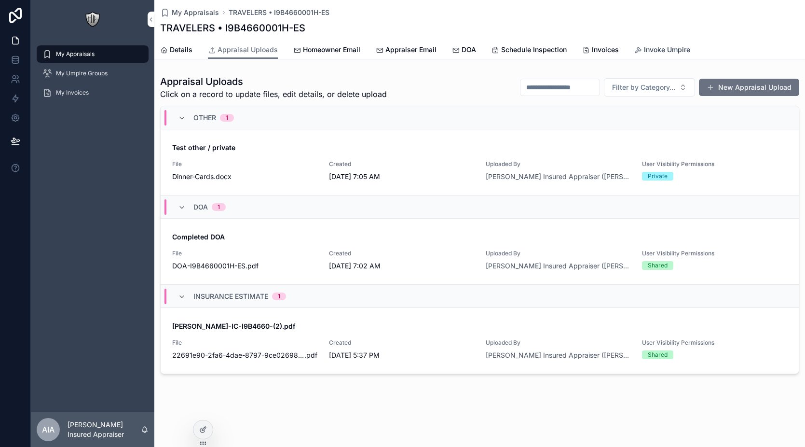
click at [662, 52] on span "Invoke Umpire" at bounding box center [667, 50] width 46 height 10
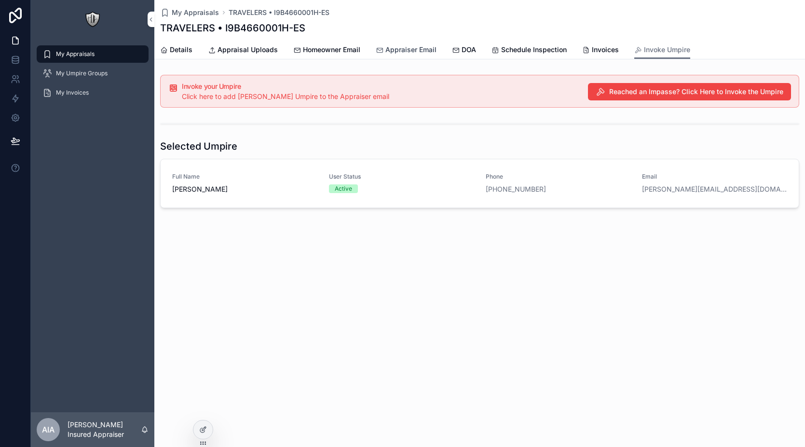
click at [422, 45] on span "Appraiser Email" at bounding box center [411, 50] width 51 height 10
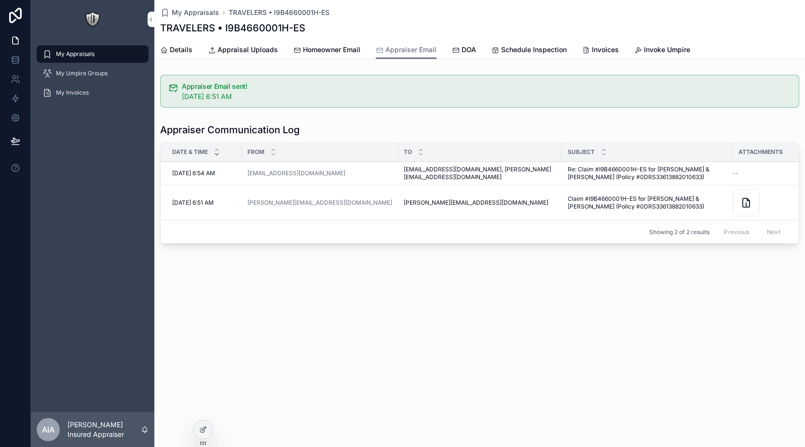
click at [0, 0] on span "View Details" at bounding box center [0, 0] width 0 height 0
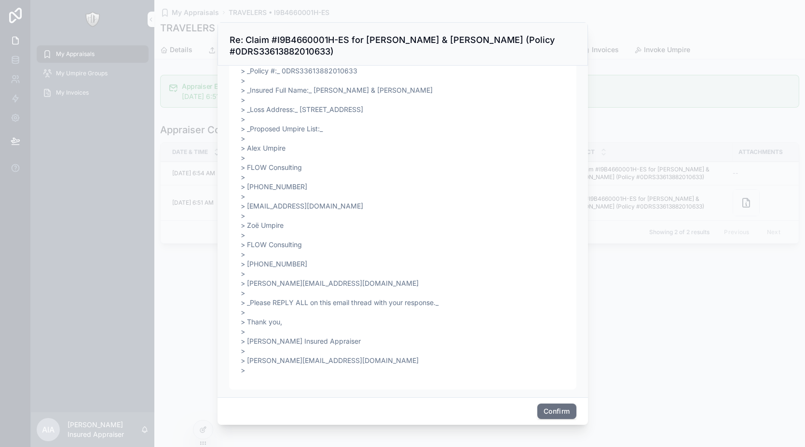
scroll to position [4, 0]
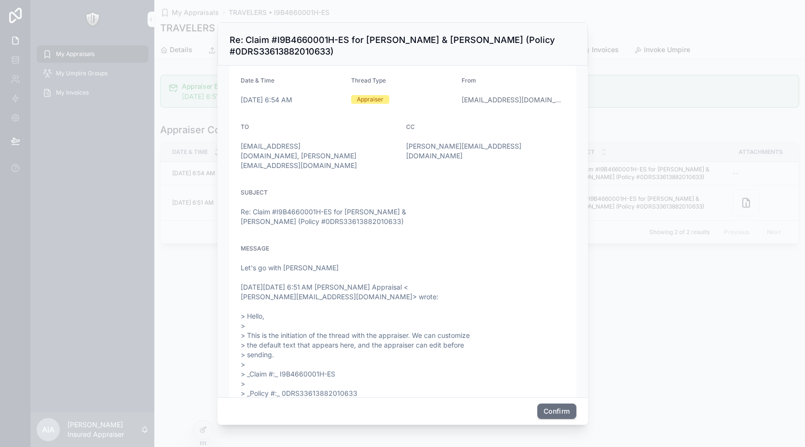
click at [654, 283] on div at bounding box center [402, 223] width 805 height 447
click at [549, 411] on button "Confirm" at bounding box center [557, 410] width 39 height 15
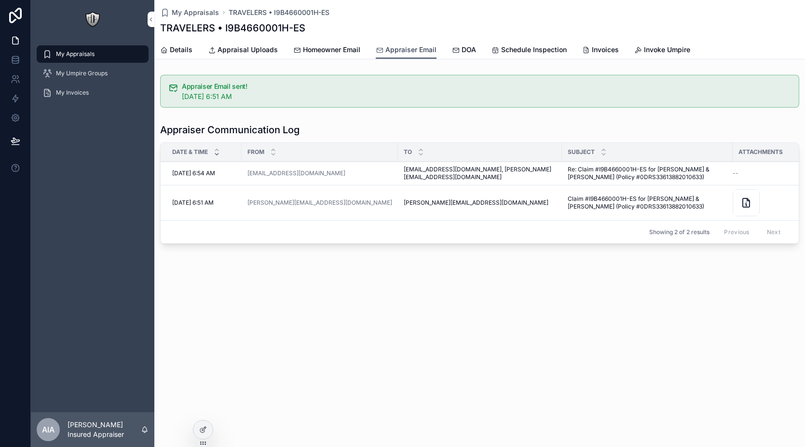
click at [421, 51] on span "Appraiser Email" at bounding box center [411, 50] width 51 height 10
click at [335, 50] on span "Homeowner Email" at bounding box center [331, 50] width 57 height 10
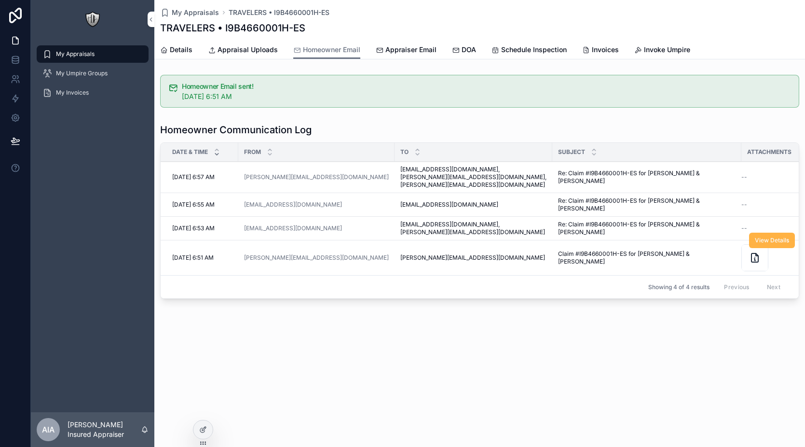
click at [776, 244] on span "View Details" at bounding box center [772, 240] width 34 height 8
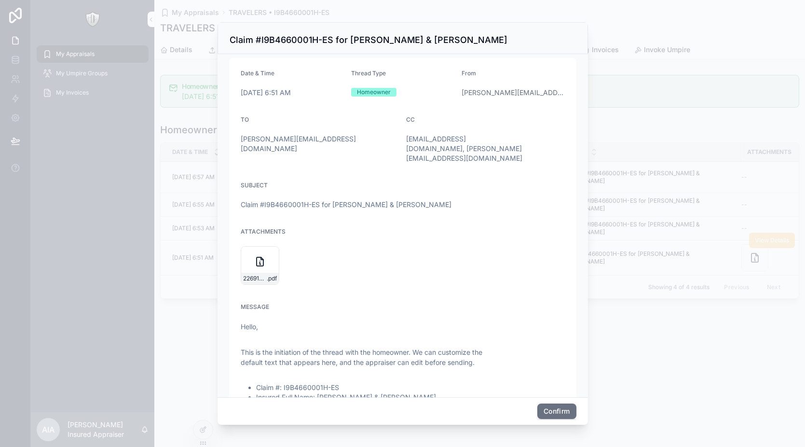
click at [636, 107] on div at bounding box center [402, 223] width 805 height 447
click at [563, 410] on button "Confirm" at bounding box center [557, 410] width 39 height 15
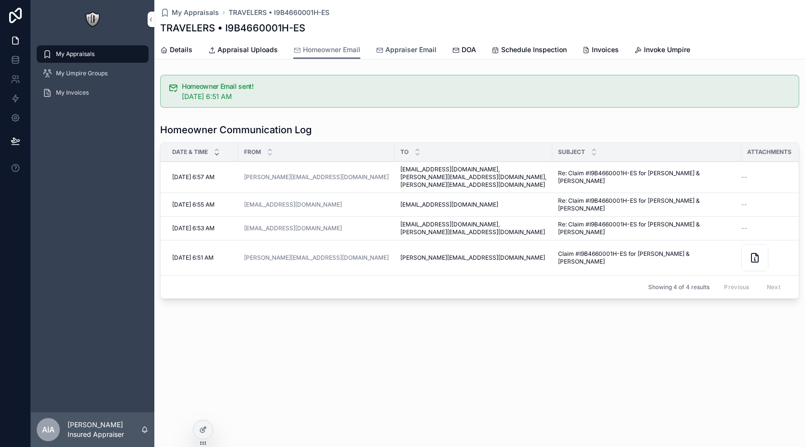
click at [405, 47] on span "Appraiser Email" at bounding box center [411, 50] width 51 height 10
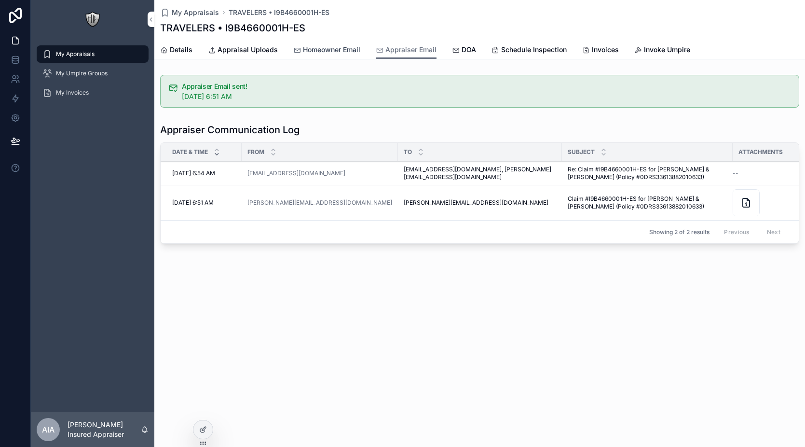
click at [332, 45] on span "Homeowner Email" at bounding box center [331, 50] width 57 height 10
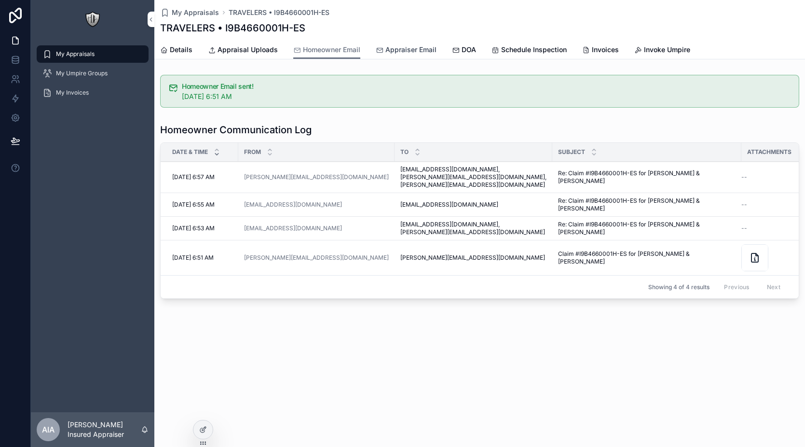
click at [418, 52] on span "Appraiser Email" at bounding box center [411, 50] width 51 height 10
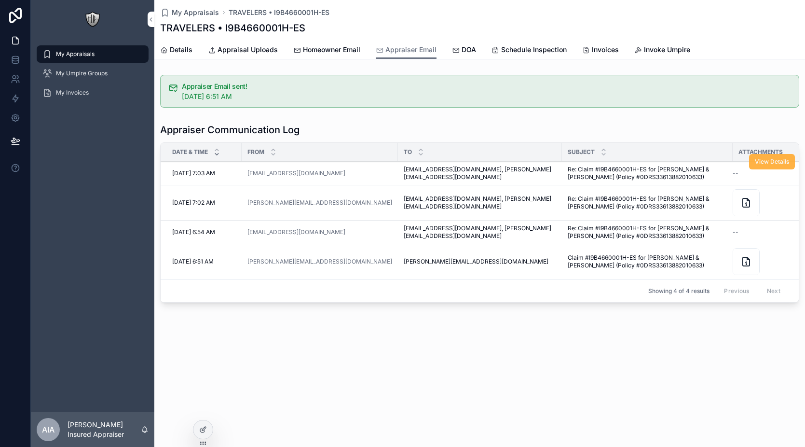
click at [772, 163] on span "View Details" at bounding box center [772, 162] width 34 height 8
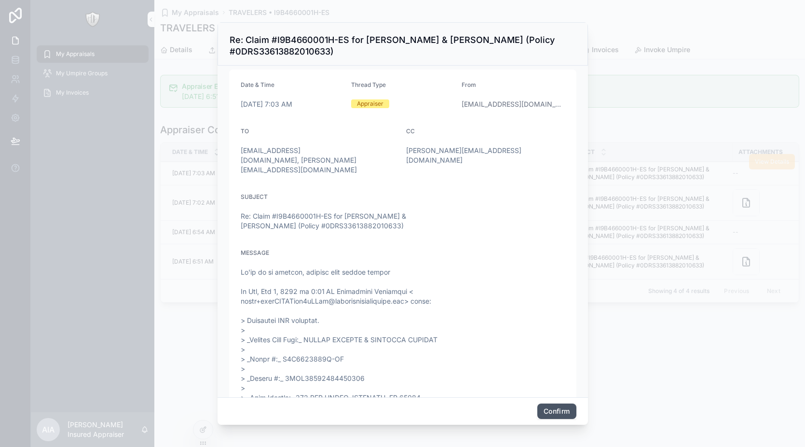
click at [571, 409] on button "Confirm" at bounding box center [557, 410] width 39 height 15
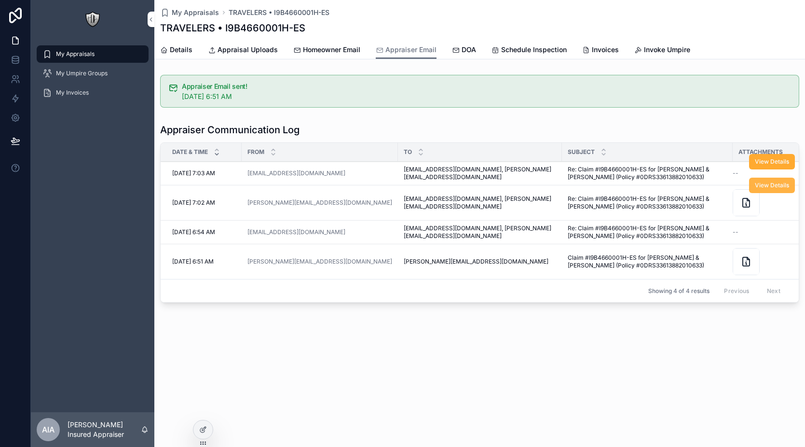
click at [775, 184] on span "View Details" at bounding box center [772, 185] width 34 height 8
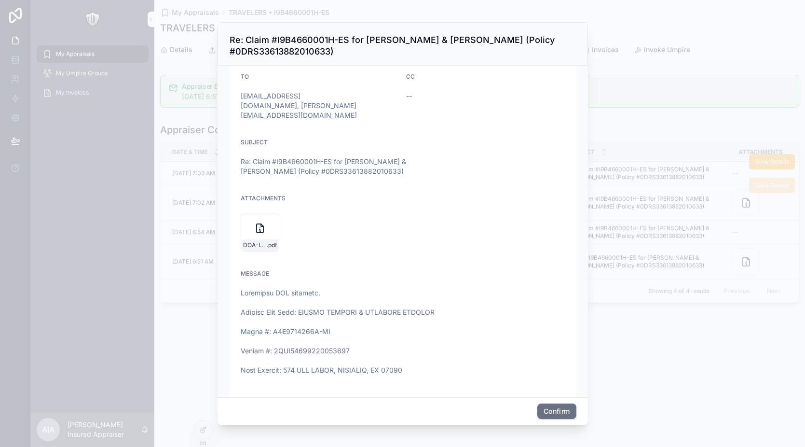
scroll to position [71, 0]
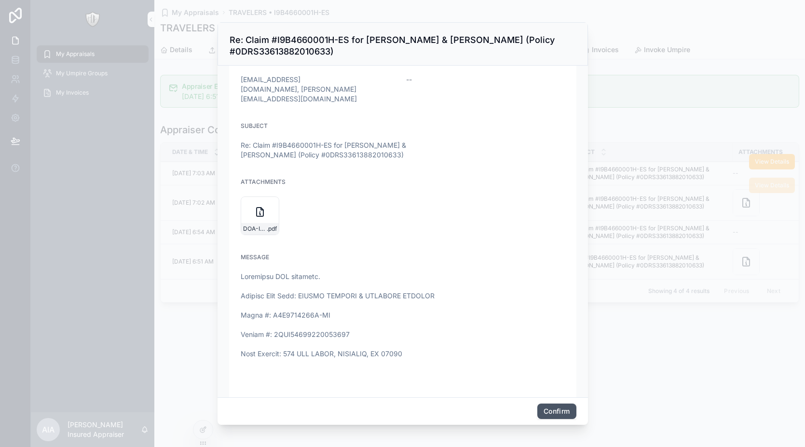
click at [566, 414] on button "Confirm" at bounding box center [557, 410] width 39 height 15
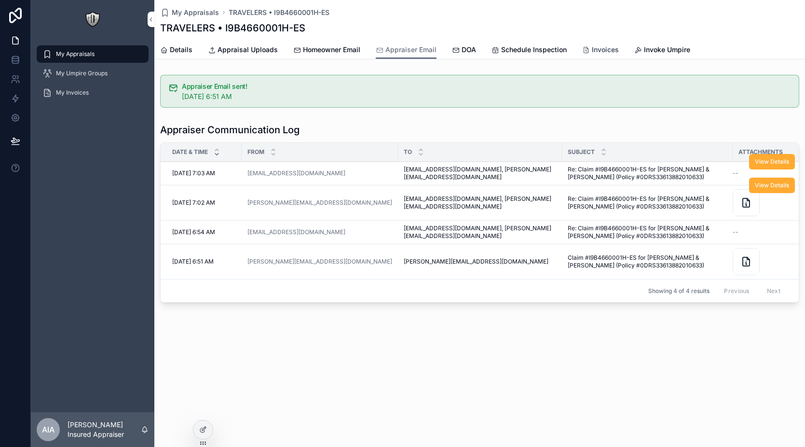
click at [602, 54] on span "Invoices" at bounding box center [605, 50] width 27 height 10
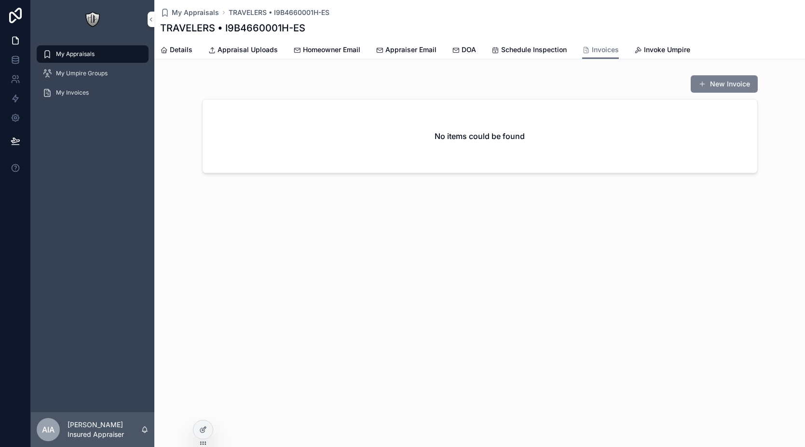
click at [705, 90] on button "New Invoice" at bounding box center [724, 83] width 67 height 17
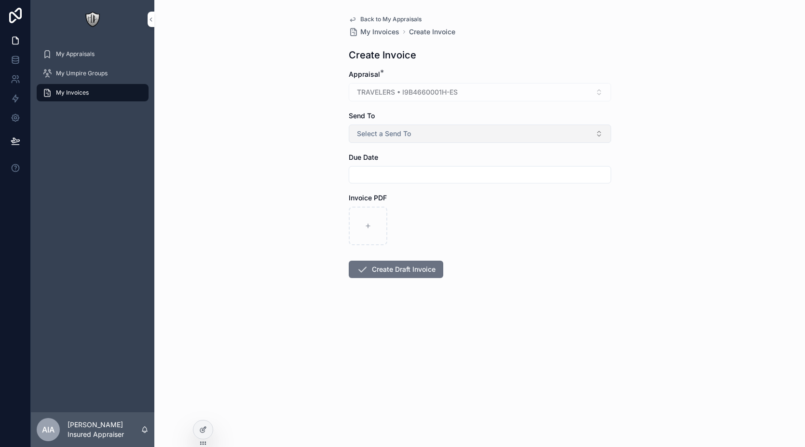
click at [409, 139] on button "Select a Send To" at bounding box center [480, 134] width 263 height 18
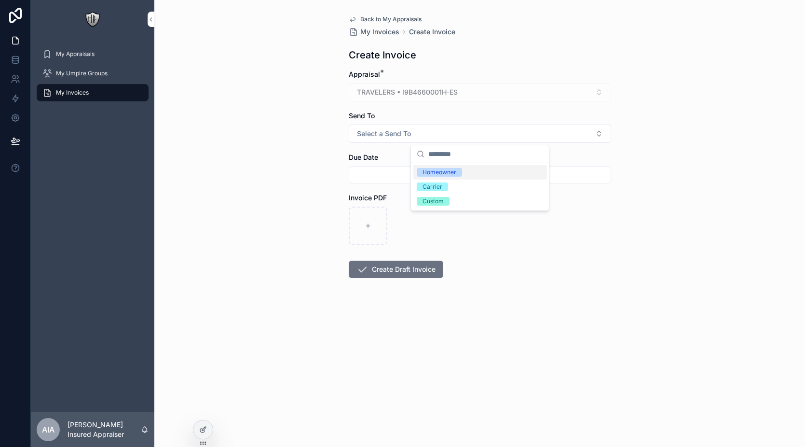
click at [480, 175] on div "Homeowner" at bounding box center [480, 172] width 134 height 14
click at [441, 178] on input "scrollable content" at bounding box center [480, 175] width 262 height 14
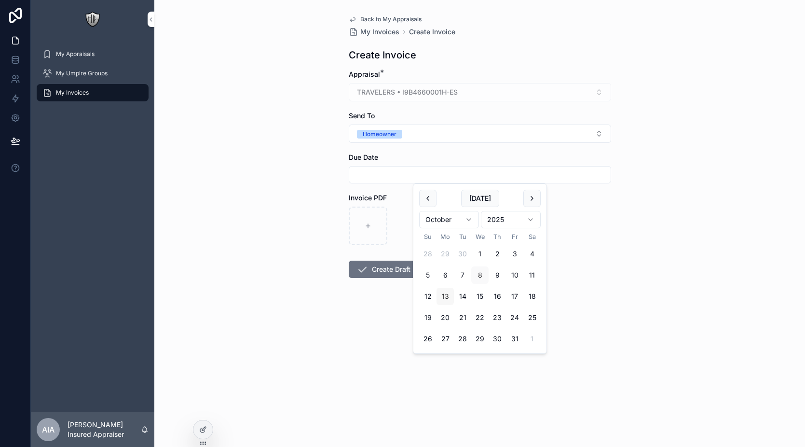
click at [449, 301] on button "13" at bounding box center [445, 296] width 17 height 17
type input "**********"
click at [235, 274] on div "**********" at bounding box center [479, 223] width 651 height 447
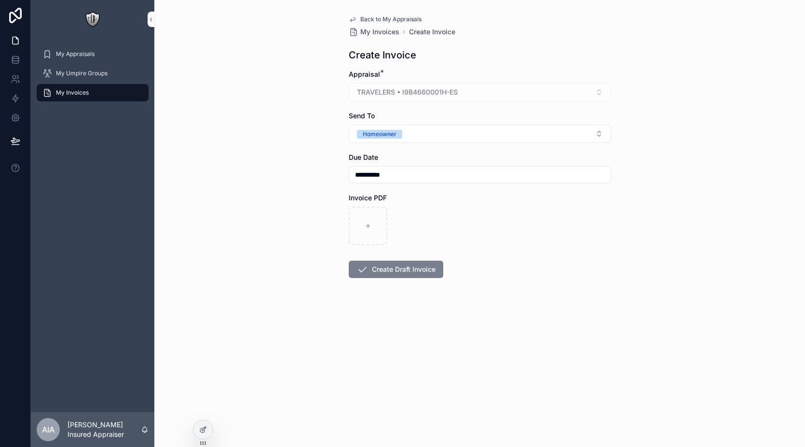
click at [397, 273] on button "Create Draft Invoice" at bounding box center [396, 269] width 95 height 17
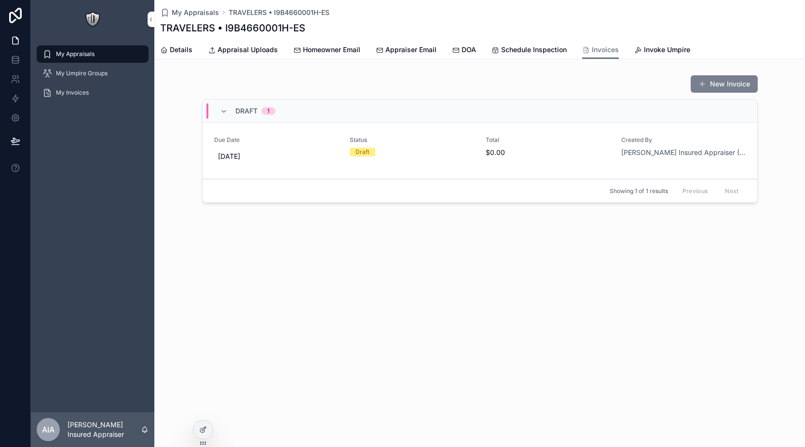
click at [722, 82] on button "New Invoice" at bounding box center [724, 83] width 67 height 17
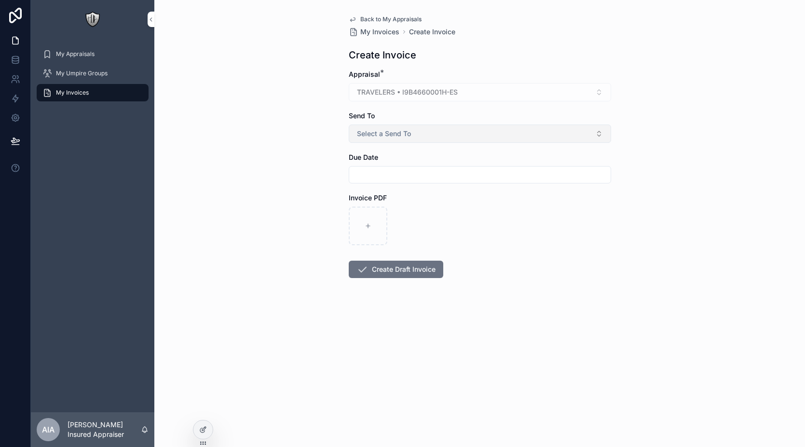
click at [424, 135] on button "Select a Send To" at bounding box center [480, 134] width 263 height 18
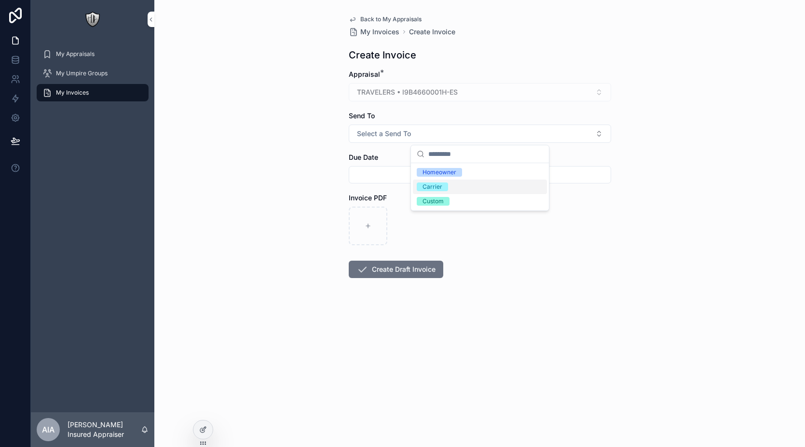
click at [426, 183] on div "Carrier" at bounding box center [433, 186] width 20 height 9
click at [411, 177] on input "scrollable content" at bounding box center [480, 175] width 262 height 14
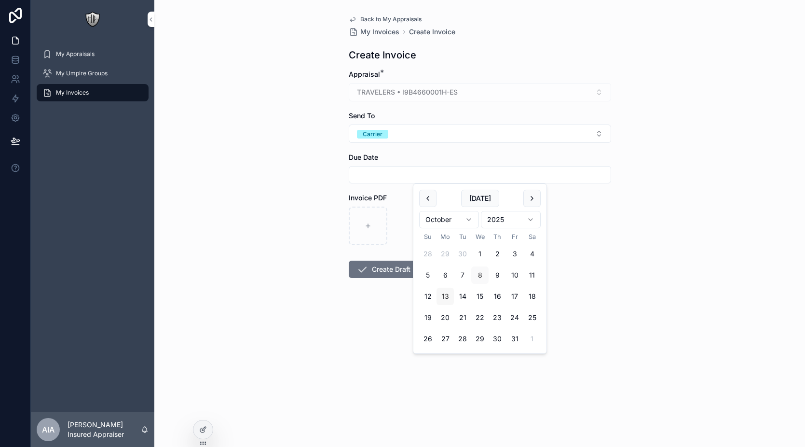
click at [450, 301] on button "13" at bounding box center [445, 296] width 17 height 17
type input "**********"
click at [389, 270] on button "Create Draft Invoice" at bounding box center [396, 269] width 95 height 17
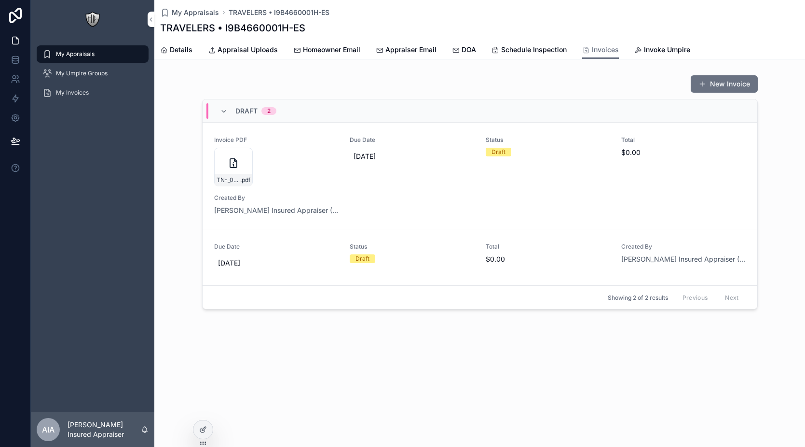
click at [455, 260] on div "Draft" at bounding box center [412, 258] width 125 height 9
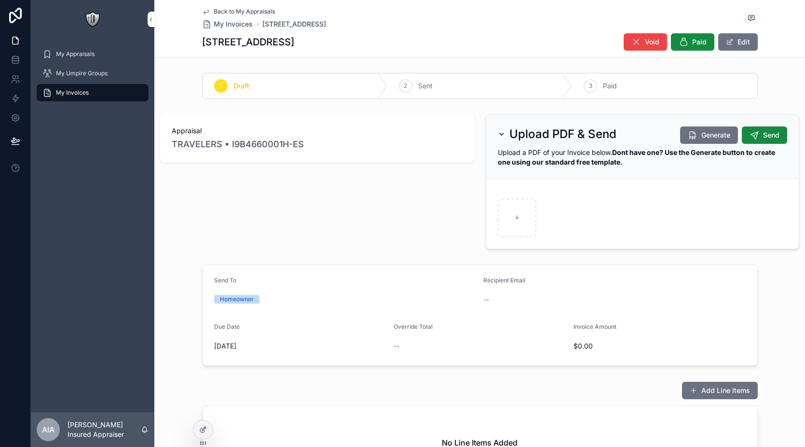
scroll to position [131, 0]
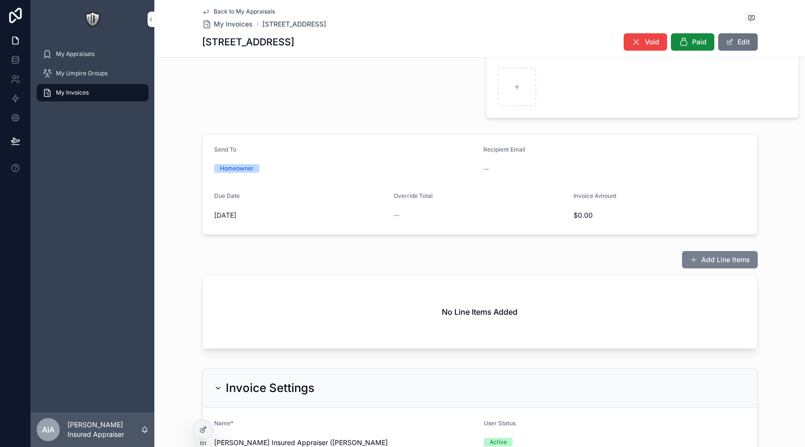
click at [698, 260] on button "Add Line Items" at bounding box center [720, 259] width 76 height 17
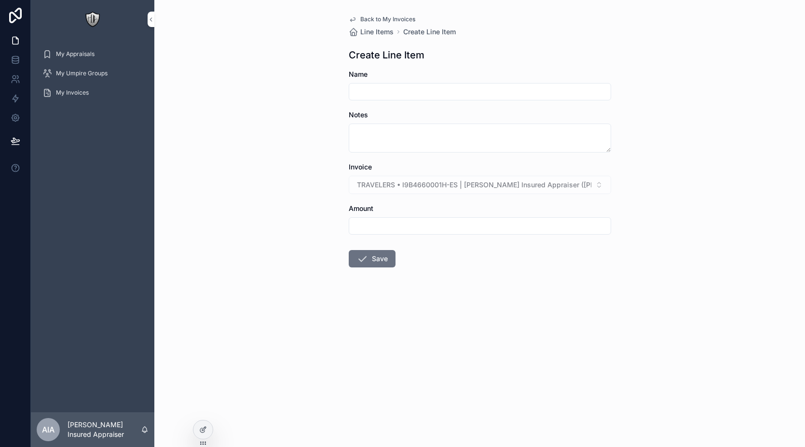
click at [385, 93] on input "scrollable content" at bounding box center [480, 92] width 262 height 14
type input "**********"
click at [399, 230] on input "scrollable content" at bounding box center [480, 226] width 262 height 14
type input "*********"
click at [449, 250] on form "**********" at bounding box center [480, 199] width 263 height 260
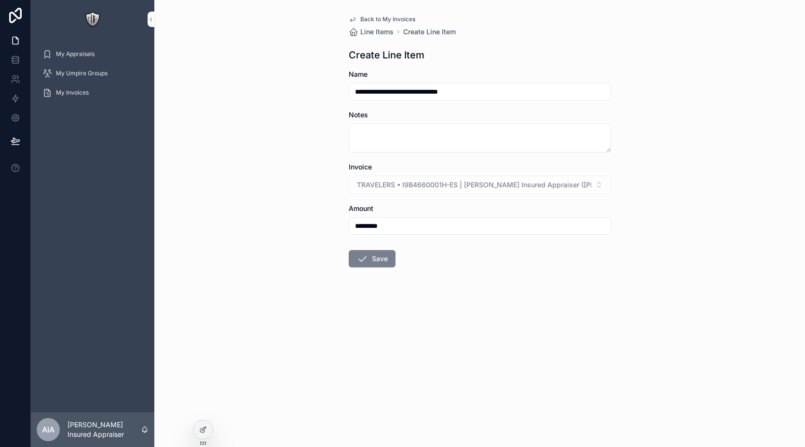
click at [389, 256] on button "Save" at bounding box center [372, 258] width 47 height 17
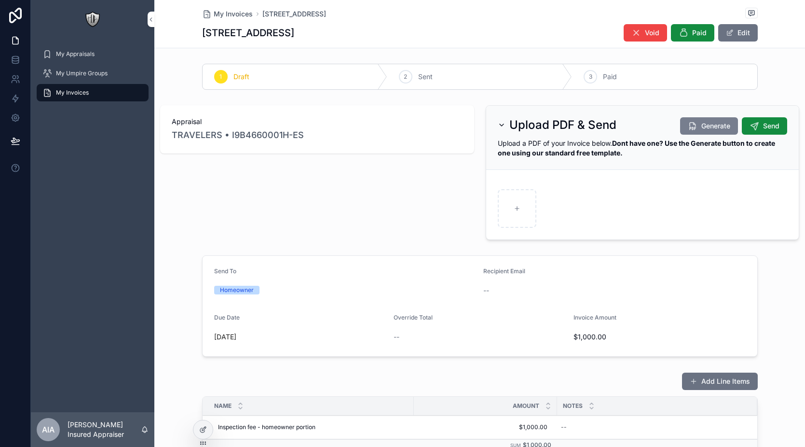
click at [702, 130] on span "Generate" at bounding box center [716, 126] width 29 height 10
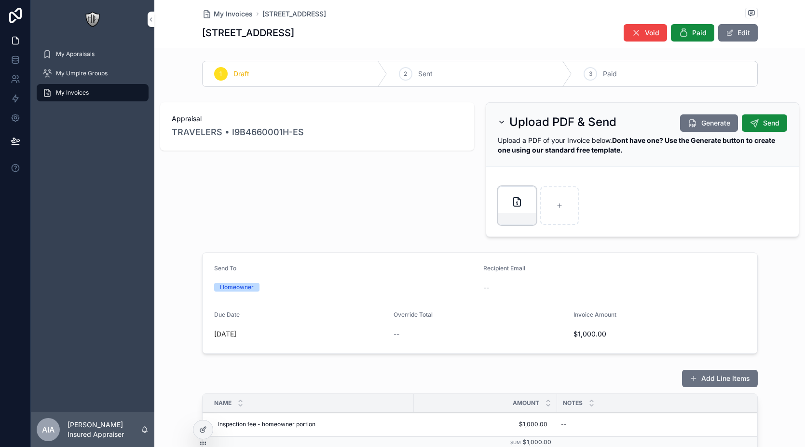
click at [512, 196] on icon "scrollable content" at bounding box center [518, 202] width 12 height 12
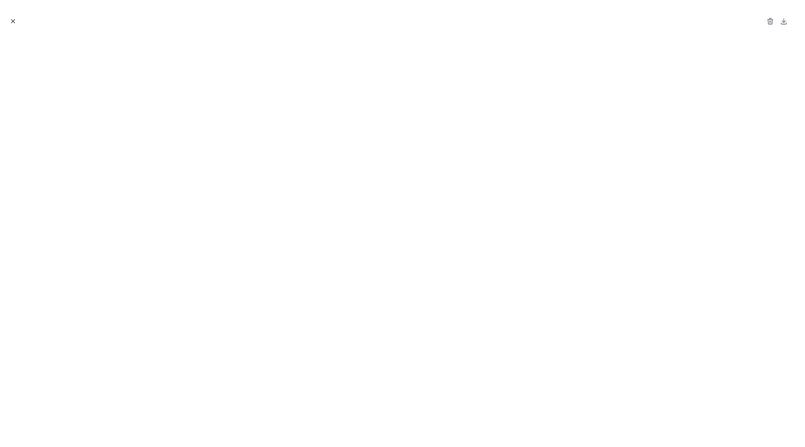
click at [13, 21] on icon "Close modal" at bounding box center [13, 21] width 3 height 3
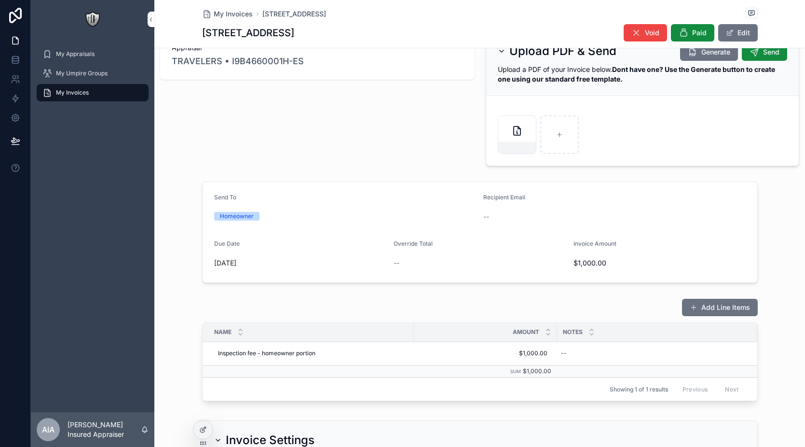
scroll to position [67, 0]
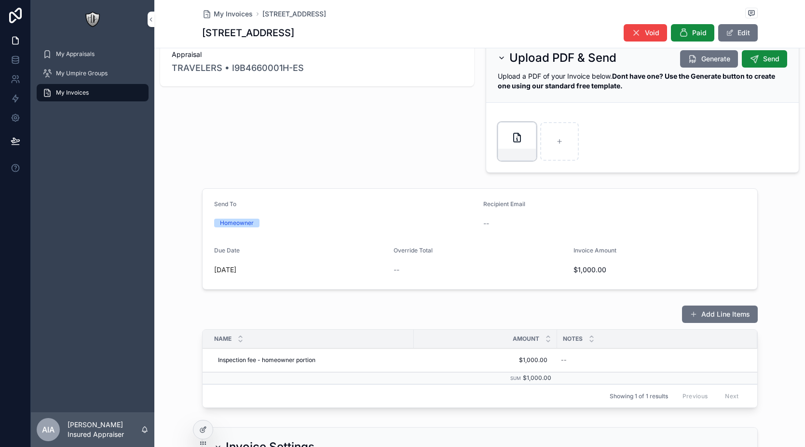
click at [500, 142] on div "scrollable content" at bounding box center [517, 141] width 39 height 39
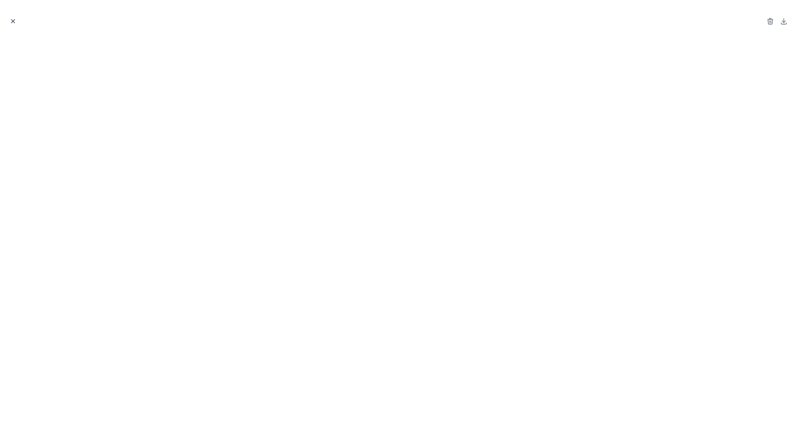
click at [14, 23] on icon "Close modal" at bounding box center [13, 21] width 3 height 3
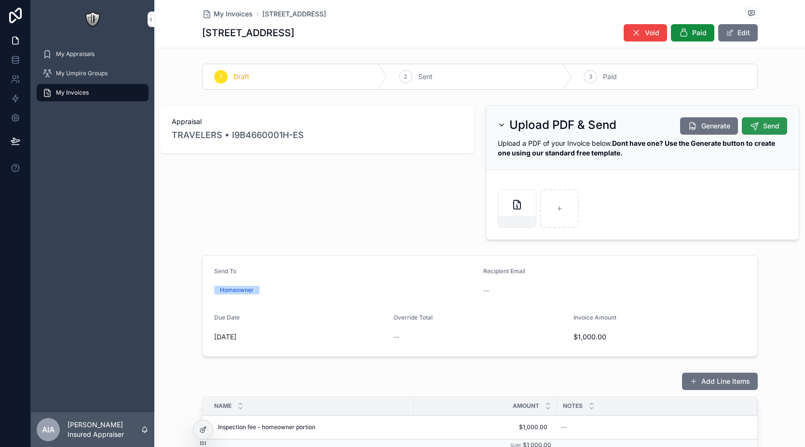
click at [749, 131] on button "Send" at bounding box center [764, 125] width 45 height 17
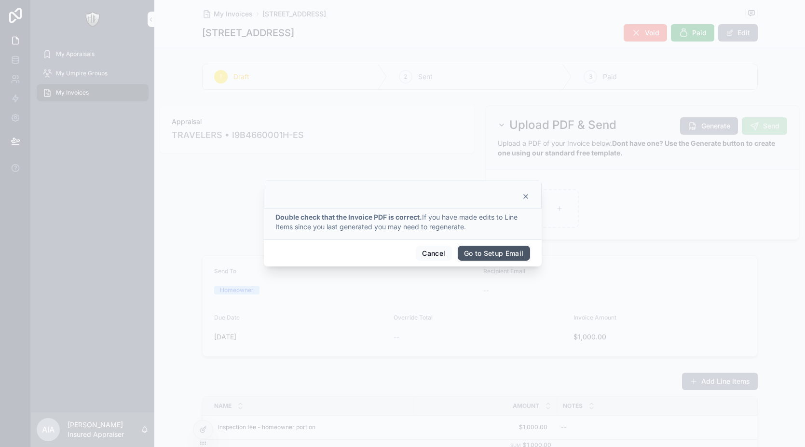
click at [482, 253] on button "Go to Setup Email" at bounding box center [494, 253] width 72 height 15
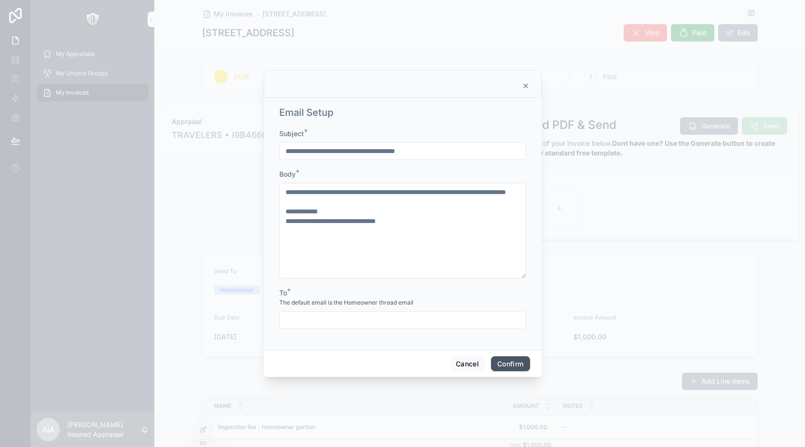
click at [514, 359] on button "Confirm" at bounding box center [510, 363] width 39 height 15
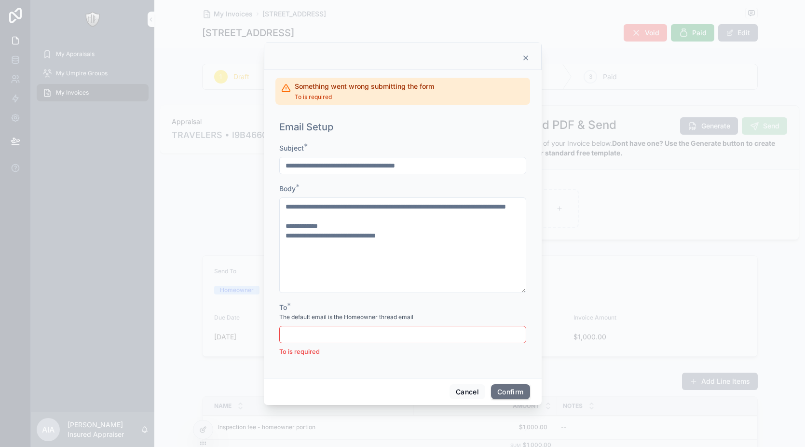
click at [524, 59] on icon at bounding box center [526, 58] width 8 height 8
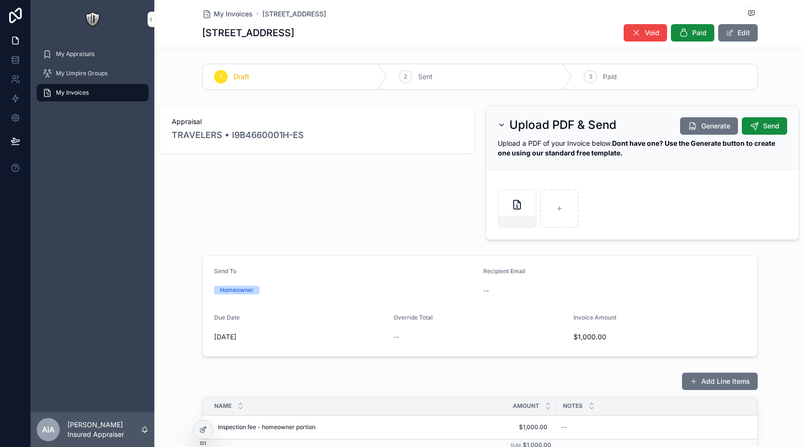
scroll to position [6, 0]
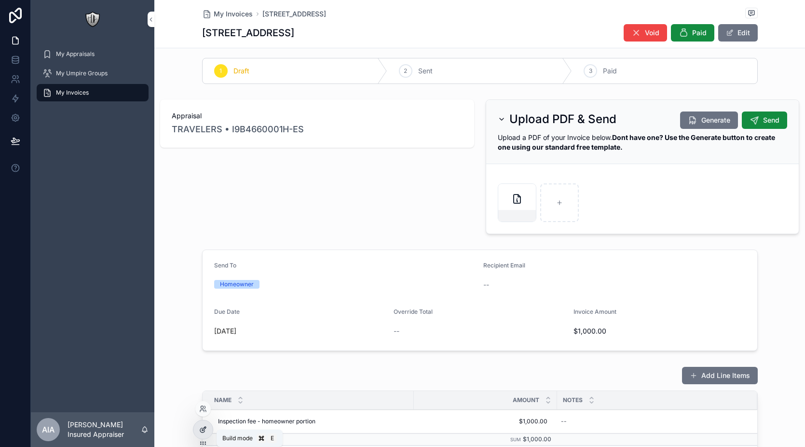
click at [209, 431] on div at bounding box center [203, 429] width 19 height 18
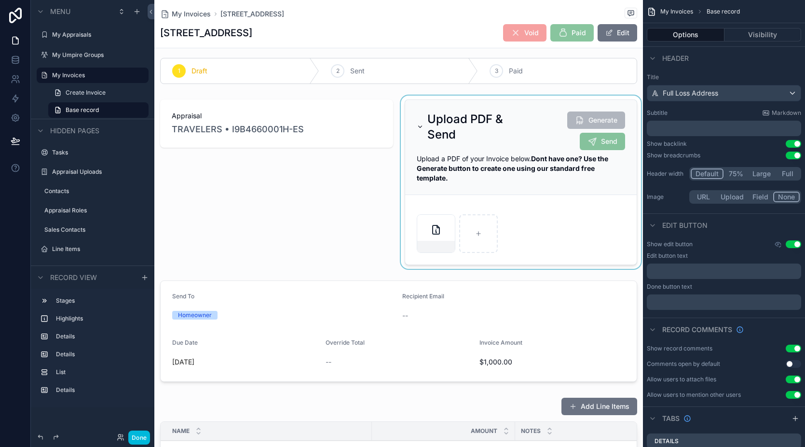
click at [593, 144] on div "scrollable content" at bounding box center [521, 182] width 245 height 173
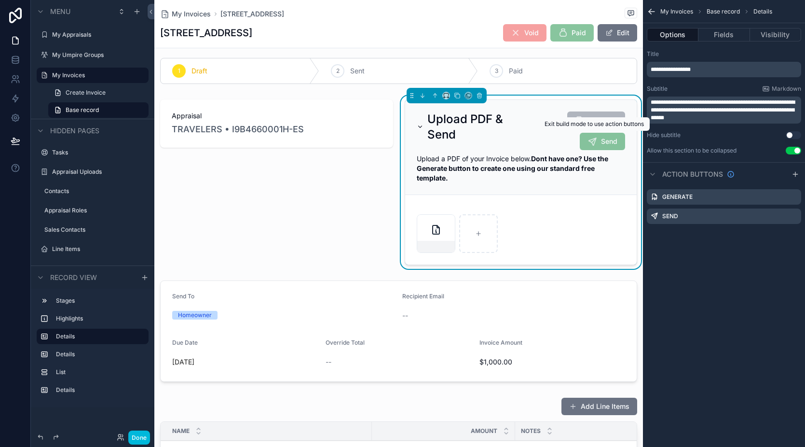
click at [589, 142] on span "Send" at bounding box center [602, 141] width 45 height 17
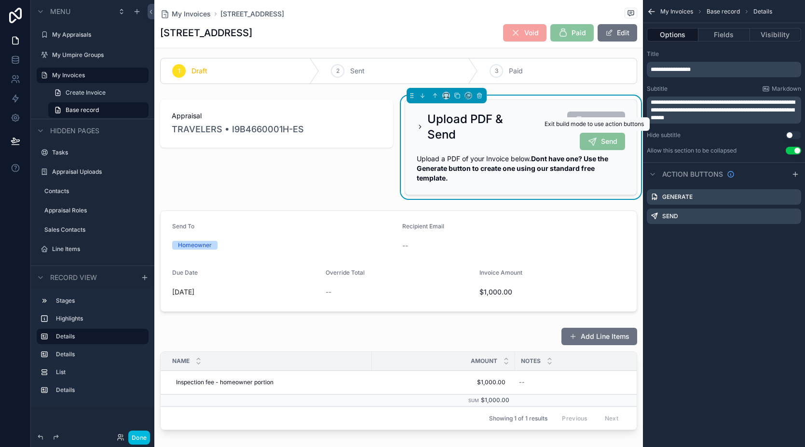
click at [588, 145] on span "Send" at bounding box center [602, 141] width 45 height 17
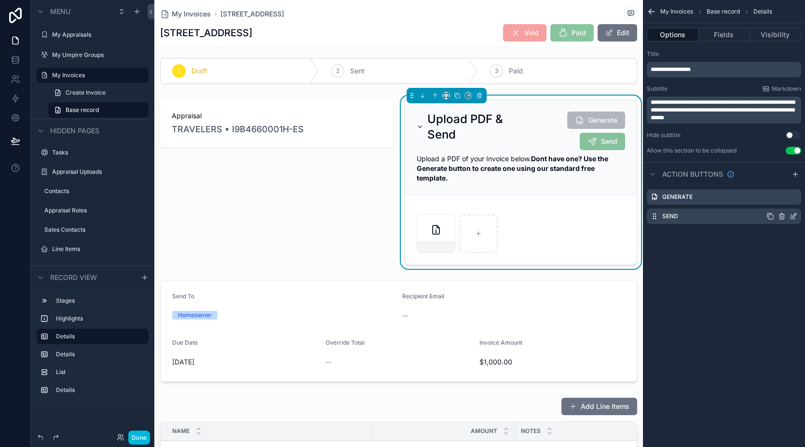
click at [796, 216] on icon "scrollable content" at bounding box center [794, 216] width 8 height 8
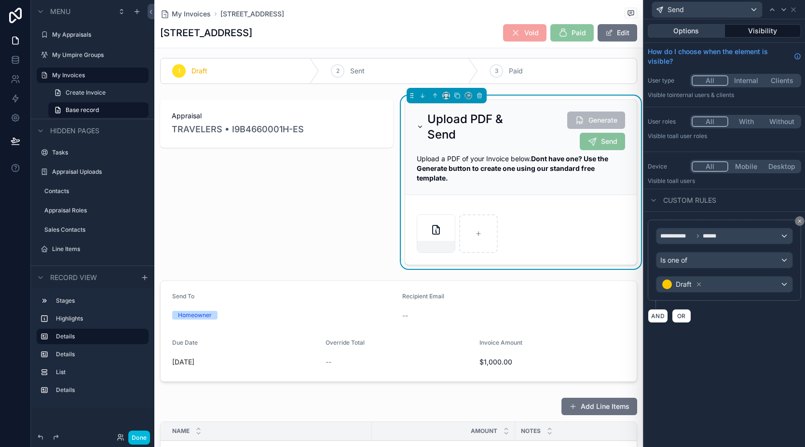
click at [704, 35] on button "Options" at bounding box center [686, 31] width 77 height 14
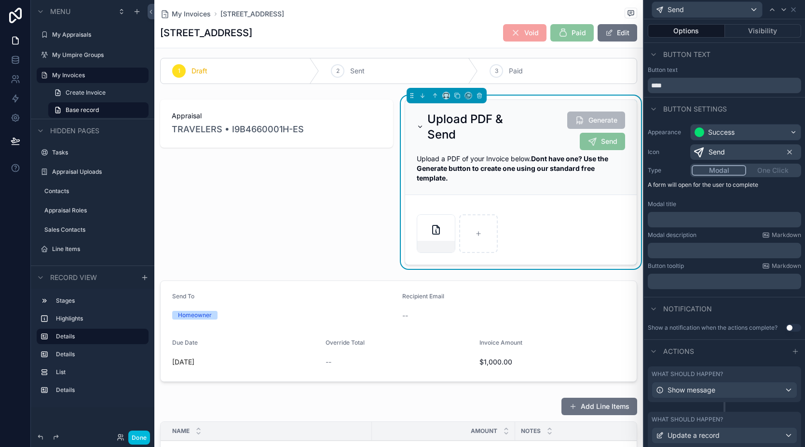
scroll to position [65, 0]
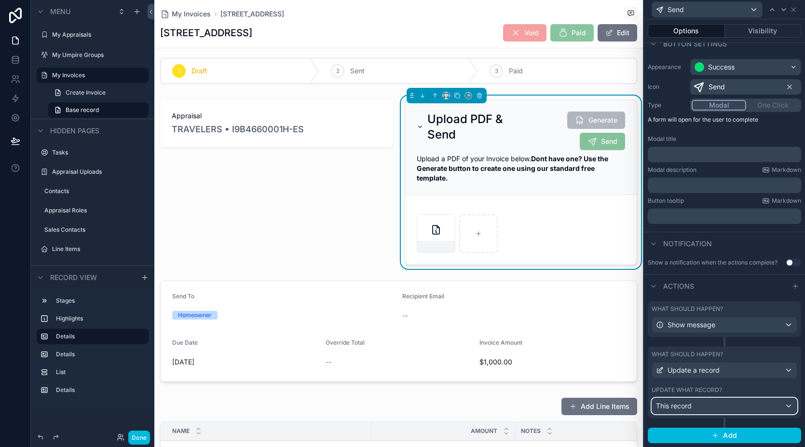
click at [730, 404] on div "This record" at bounding box center [724, 405] width 145 height 15
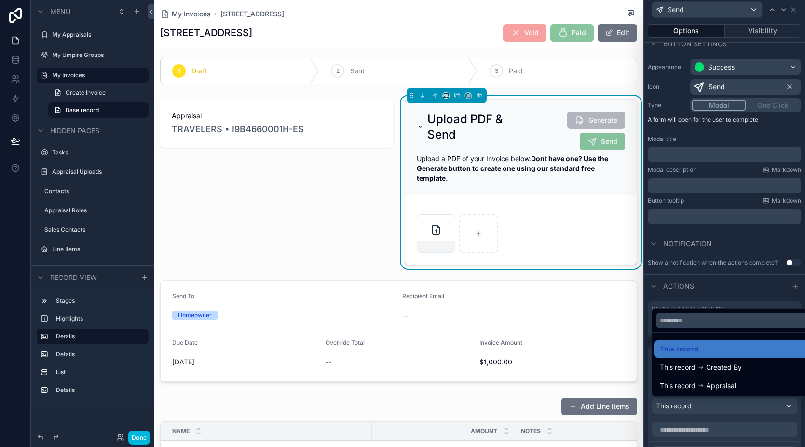
click at [727, 418] on div at bounding box center [724, 223] width 161 height 447
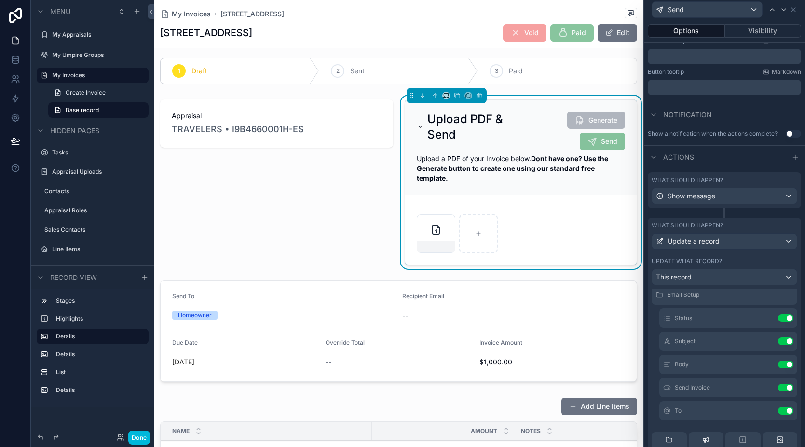
scroll to position [64, 0]
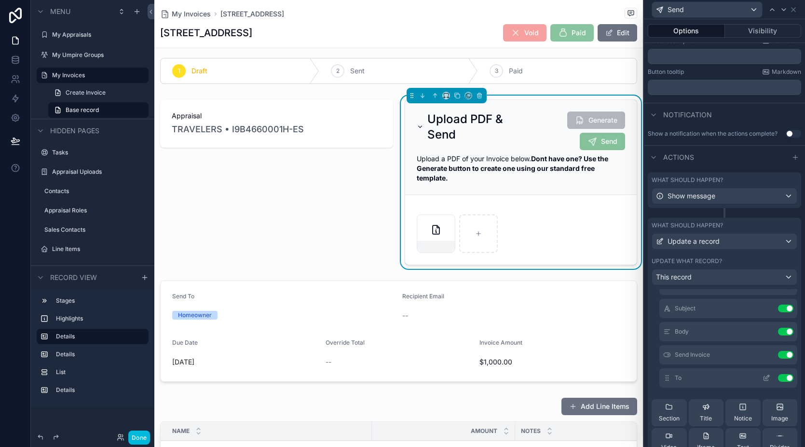
click at [764, 378] on icon at bounding box center [766, 378] width 4 height 4
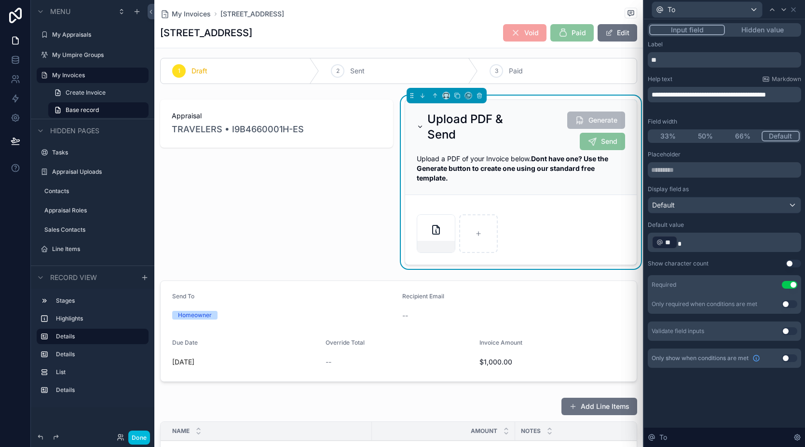
click at [718, 244] on p "﻿ ** ﻿" at bounding box center [726, 242] width 148 height 15
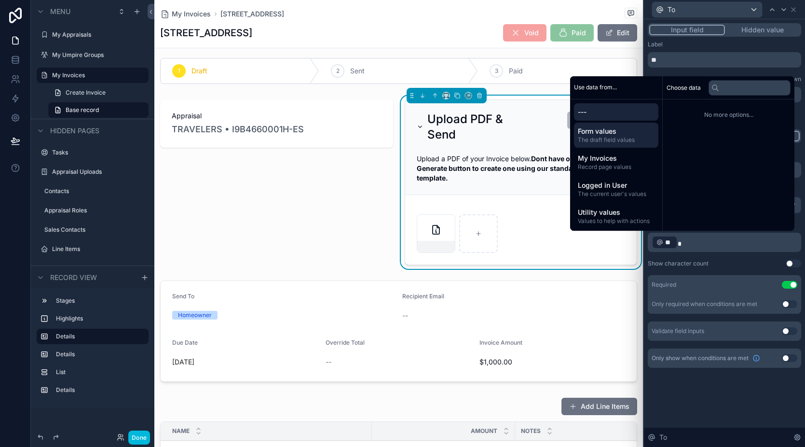
click at [623, 142] on span "The draft field values" at bounding box center [616, 140] width 77 height 8
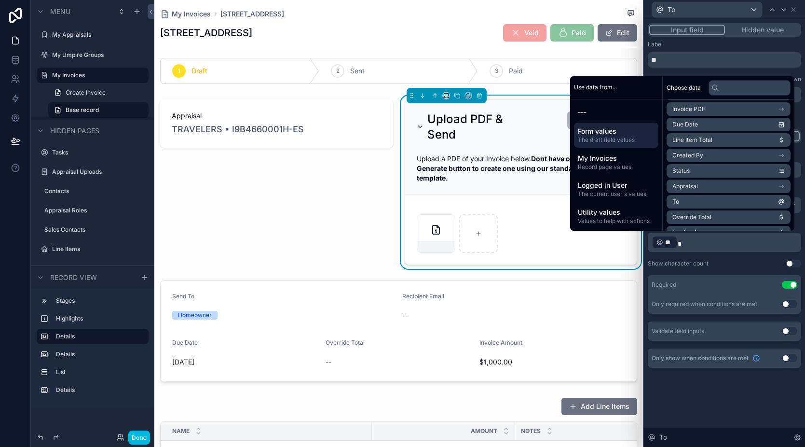
scroll to position [0, 0]
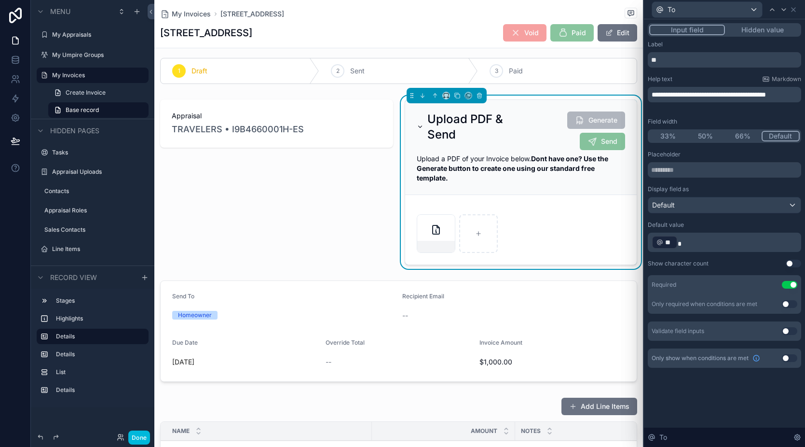
click at [744, 410] on div "**********" at bounding box center [724, 233] width 161 height 428
click at [795, 11] on icon at bounding box center [794, 10] width 4 height 4
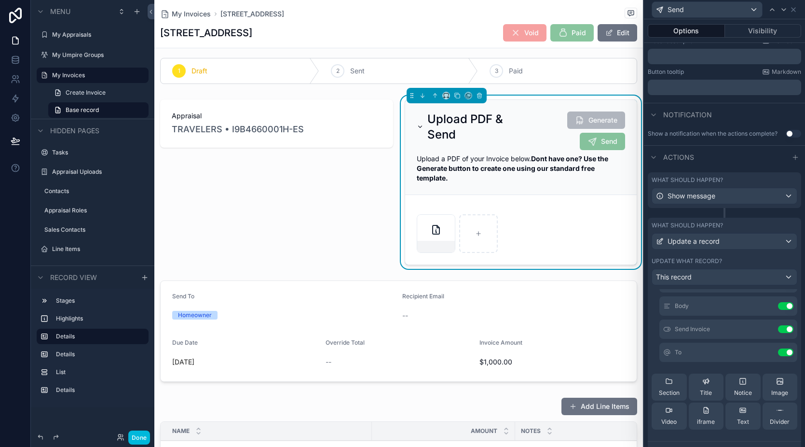
scroll to position [60, 0]
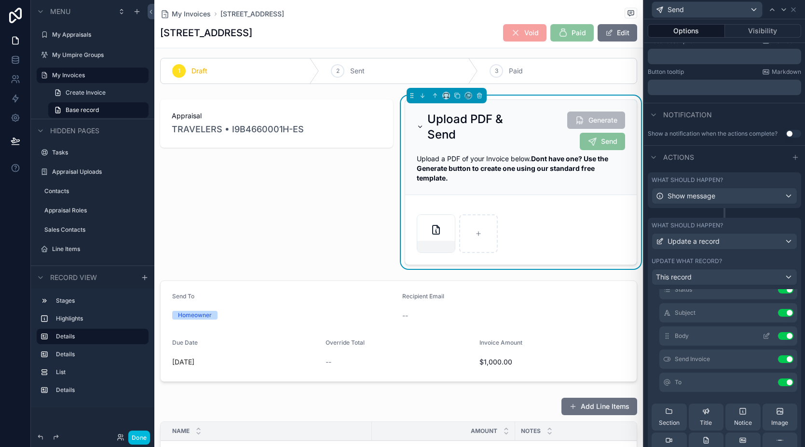
click at [763, 333] on icon at bounding box center [767, 336] width 8 height 8
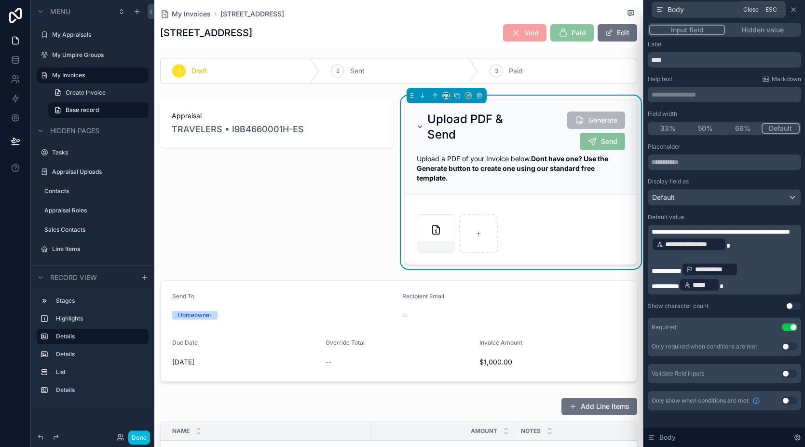
click at [797, 9] on icon at bounding box center [794, 10] width 8 height 8
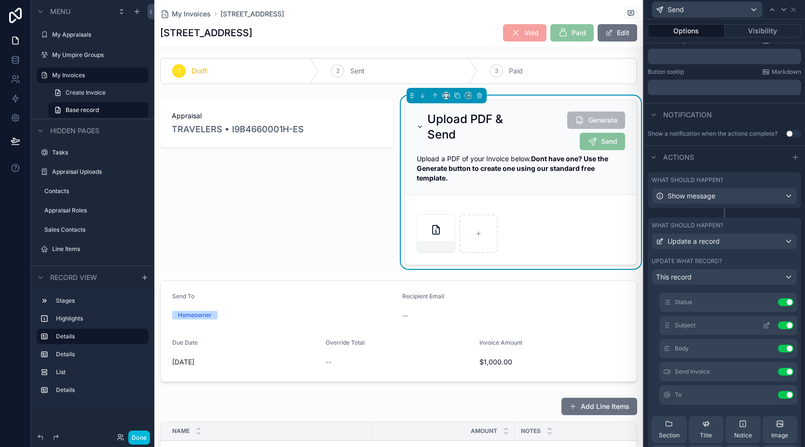
scroll to position [43, 0]
click at [763, 306] on icon at bounding box center [767, 307] width 8 height 8
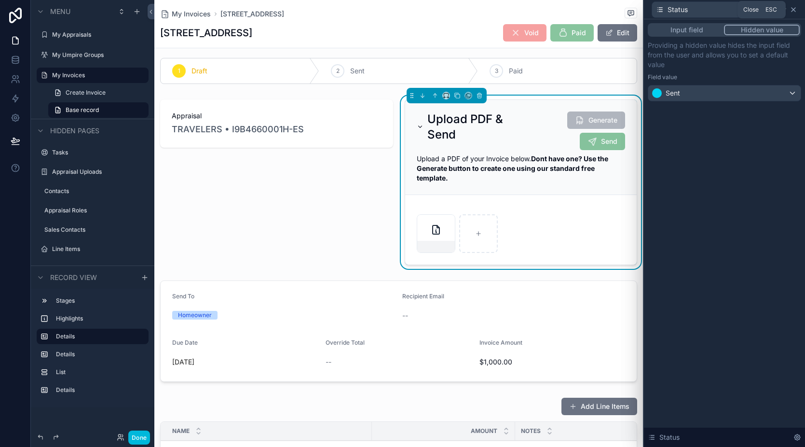
click at [796, 13] on icon at bounding box center [794, 10] width 8 height 8
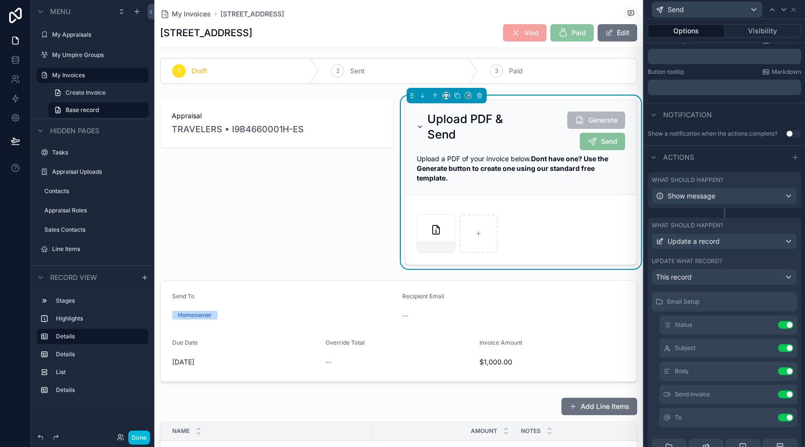
scroll to position [36, 0]
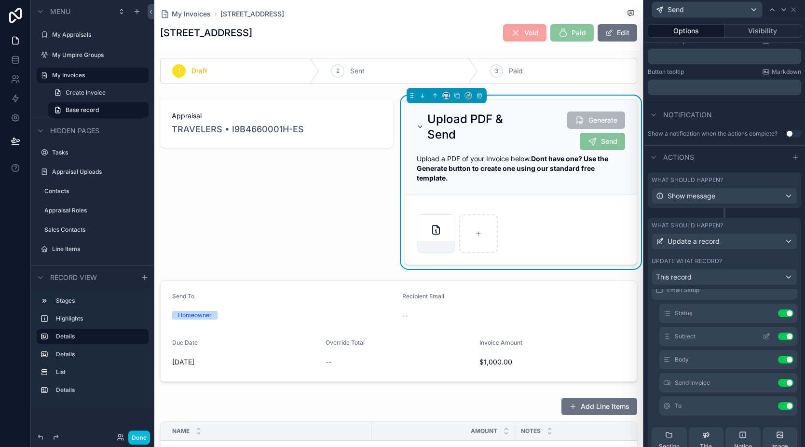
click at [763, 336] on icon at bounding box center [767, 336] width 8 height 8
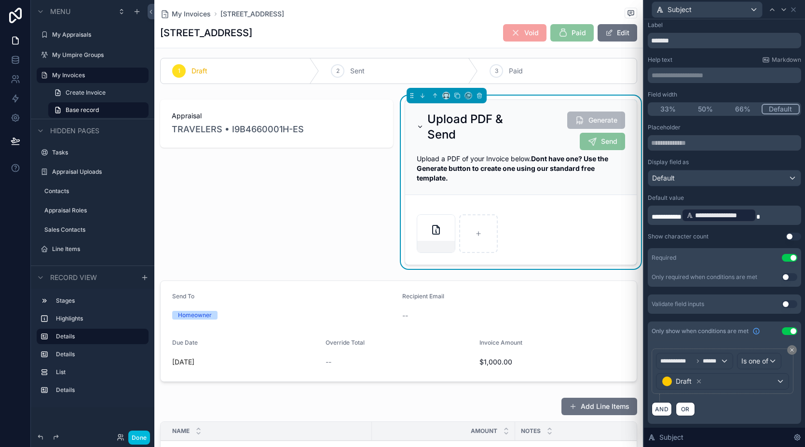
scroll to position [0, 0]
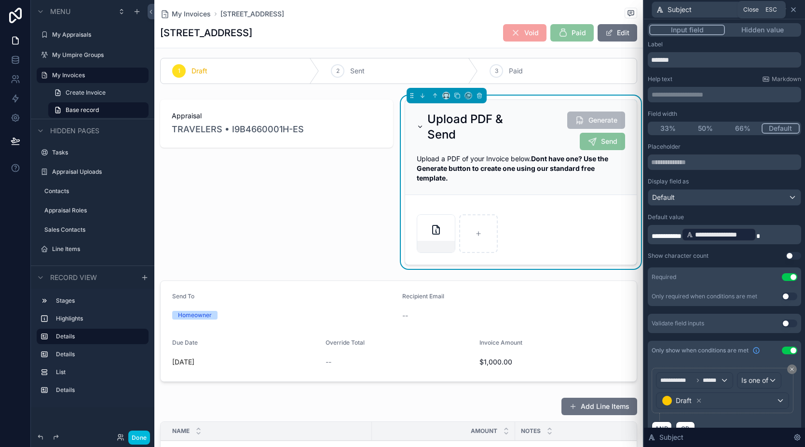
click at [792, 12] on icon at bounding box center [794, 10] width 8 height 8
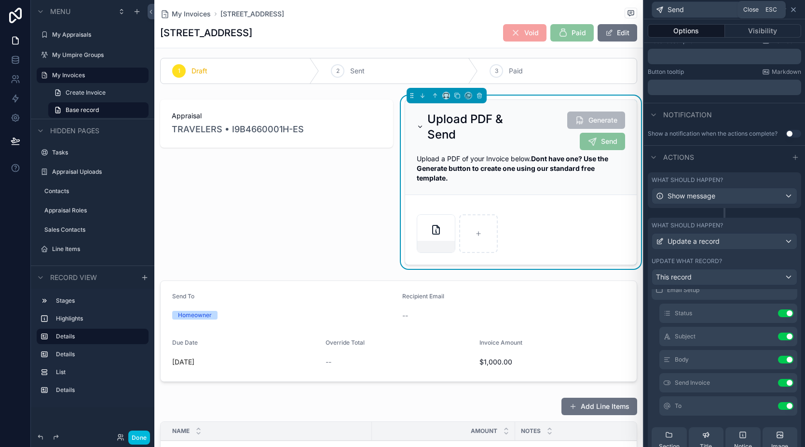
click at [796, 13] on icon at bounding box center [794, 10] width 8 height 8
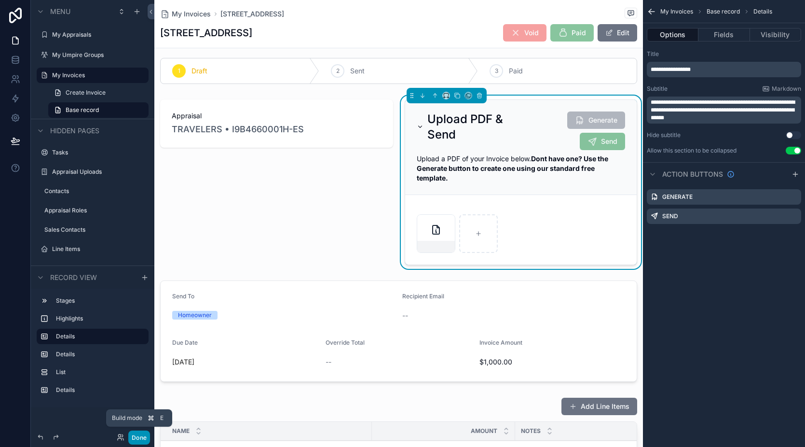
click at [142, 438] on button "Done" at bounding box center [139, 437] width 22 height 14
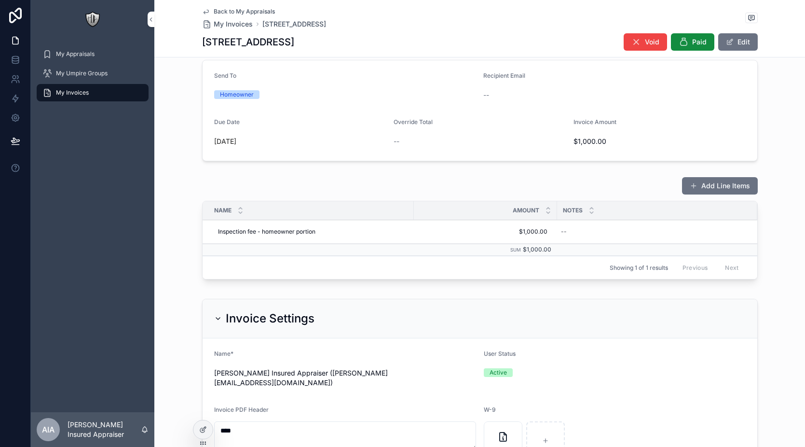
scroll to position [231, 0]
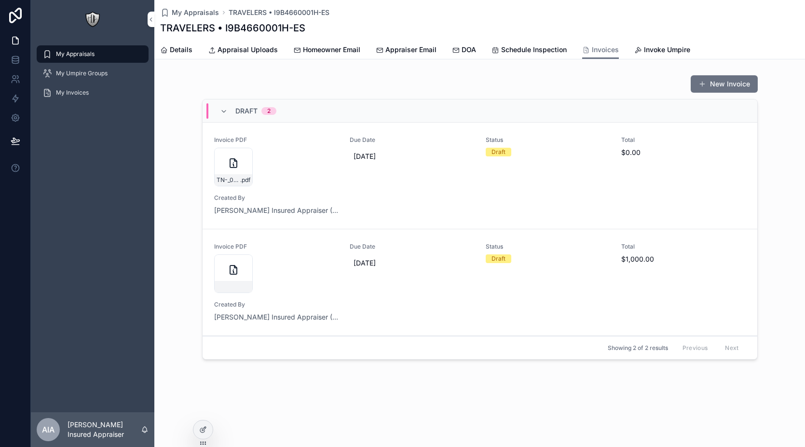
click at [361, 180] on div "Due Date [DATE]" at bounding box center [412, 161] width 125 height 50
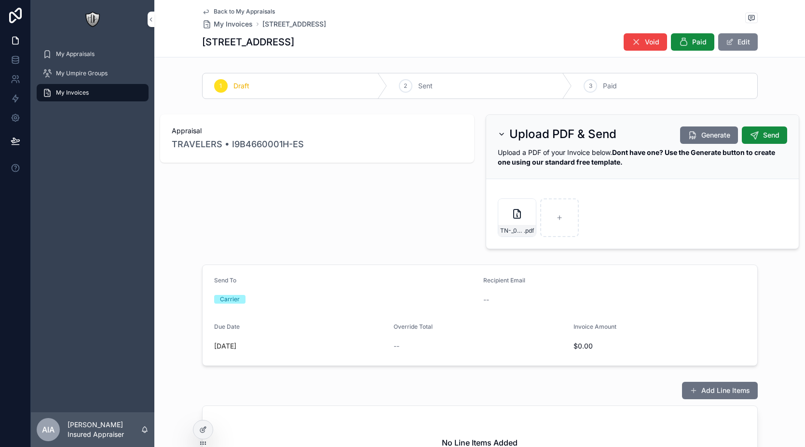
click at [733, 43] on button "Edit" at bounding box center [739, 41] width 40 height 17
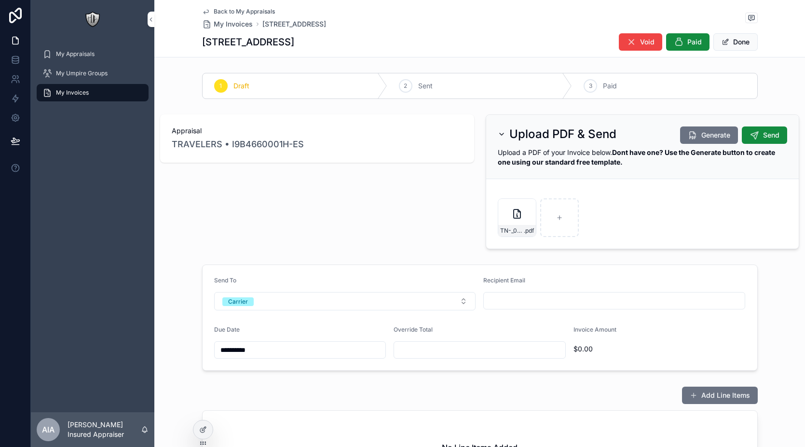
click at [423, 347] on input "scrollable content" at bounding box center [479, 350] width 171 height 14
type input "*******"
click at [604, 259] on div "**********" at bounding box center [479, 375] width 651 height 612
click at [527, 300] on input "scrollable content" at bounding box center [614, 301] width 261 height 14
click at [428, 265] on form "**********" at bounding box center [480, 317] width 555 height 105
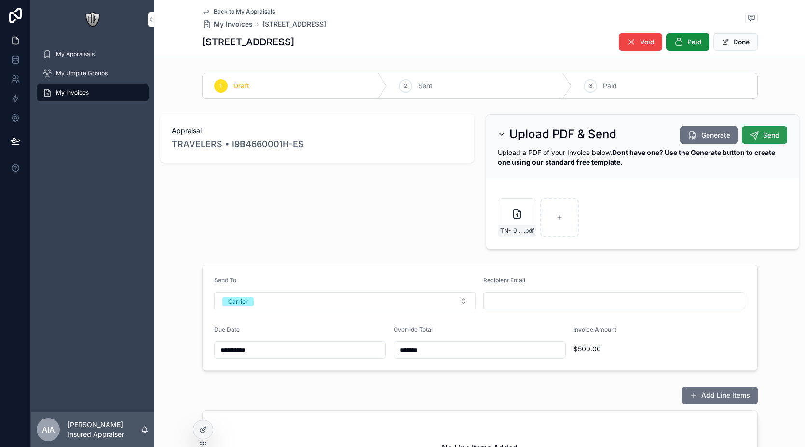
click at [751, 135] on icon "scrollable content" at bounding box center [755, 135] width 10 height 10
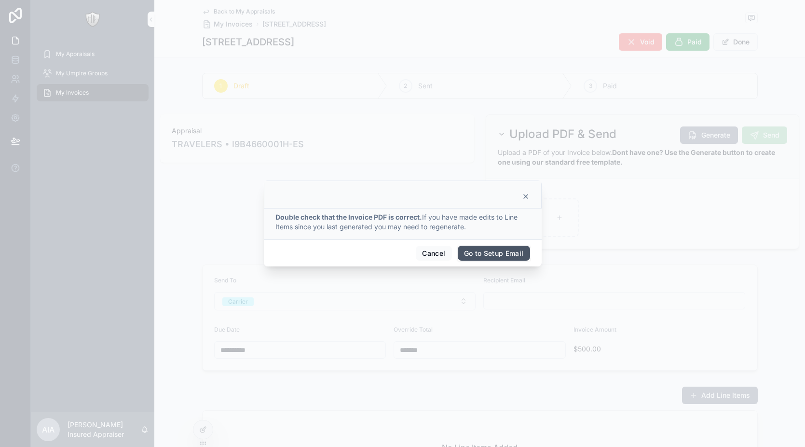
click at [491, 254] on button "Go to Setup Email" at bounding box center [494, 253] width 72 height 15
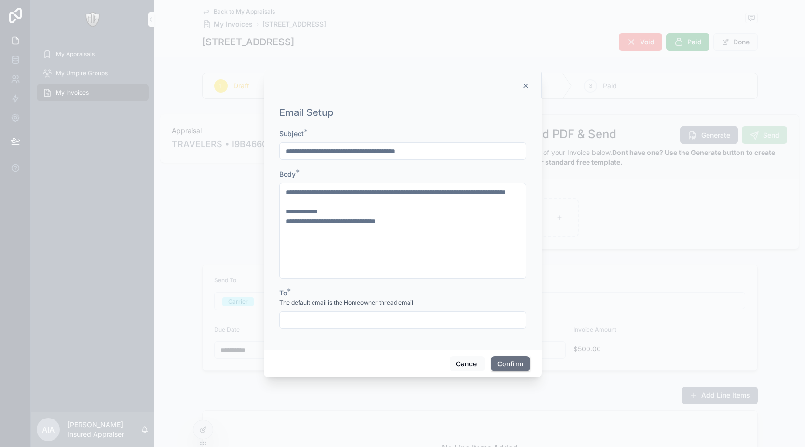
click at [400, 317] on input "text" at bounding box center [403, 320] width 246 height 14
click at [416, 304] on div "The default email is the Homeowner thread email" at bounding box center [402, 303] width 247 height 10
click at [502, 363] on button "Confirm" at bounding box center [510, 363] width 39 height 15
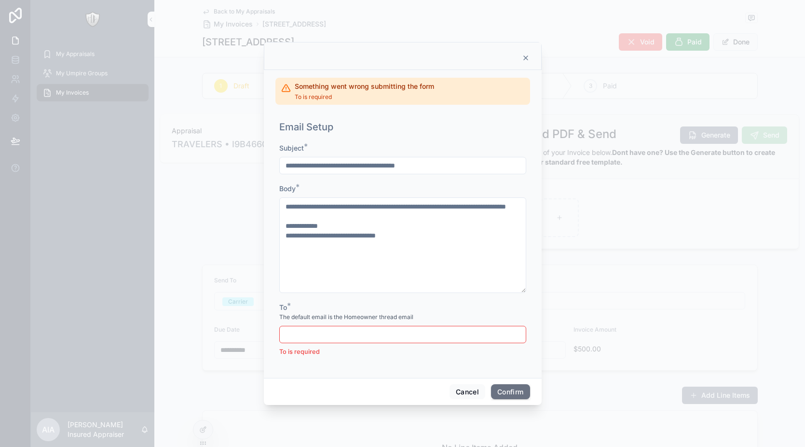
click at [527, 56] on icon at bounding box center [526, 58] width 4 height 4
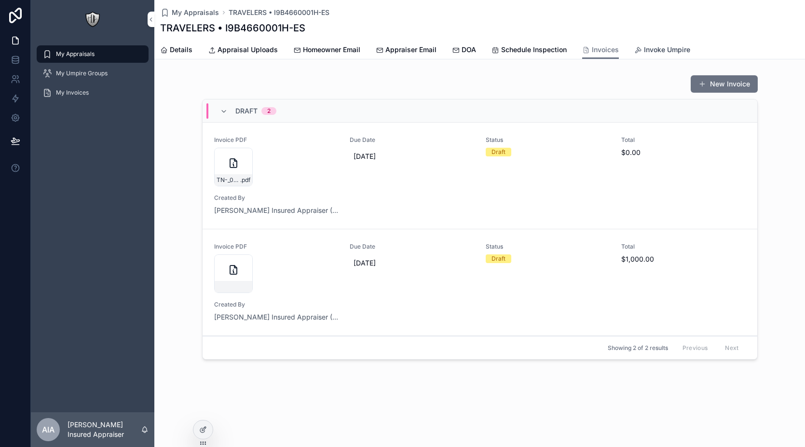
click at [646, 54] on span "Invoke Umpire" at bounding box center [667, 50] width 46 height 10
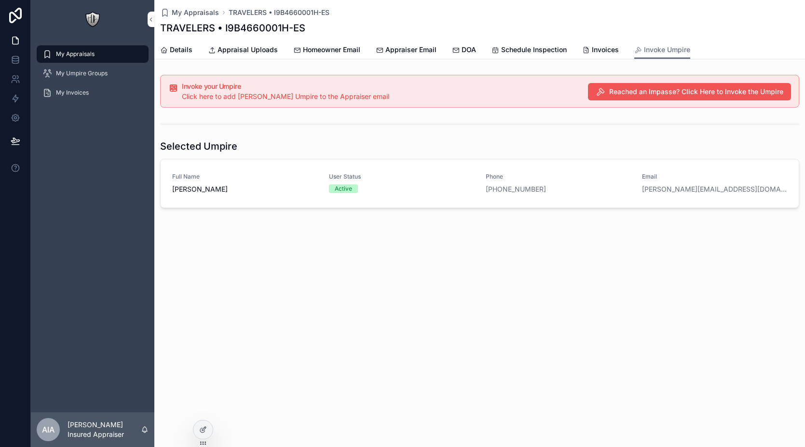
click at [643, 91] on span "Reached an Impasse? Click Here to Invoke the Umpire" at bounding box center [696, 92] width 174 height 10
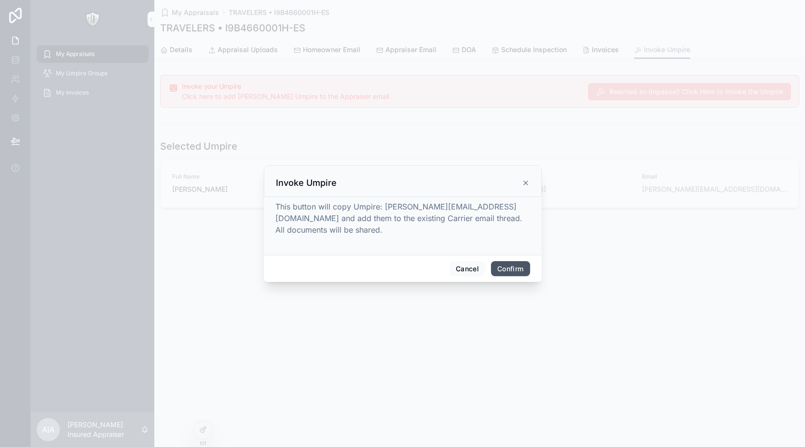
click at [511, 275] on button "Confirm" at bounding box center [510, 268] width 39 height 15
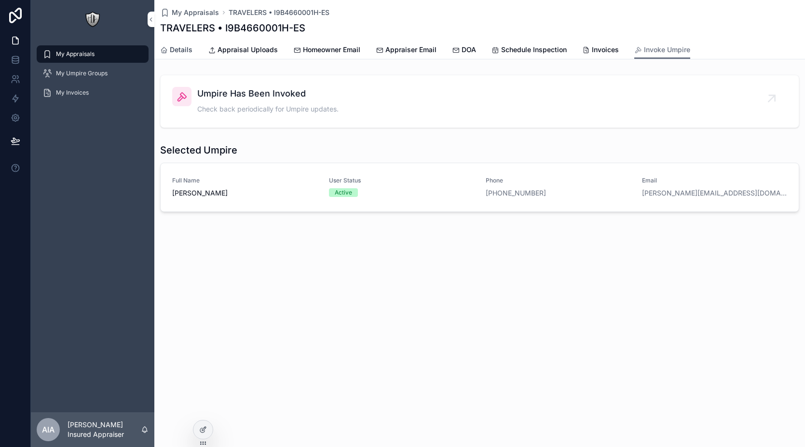
click at [182, 49] on span "Details" at bounding box center [181, 50] width 23 height 10
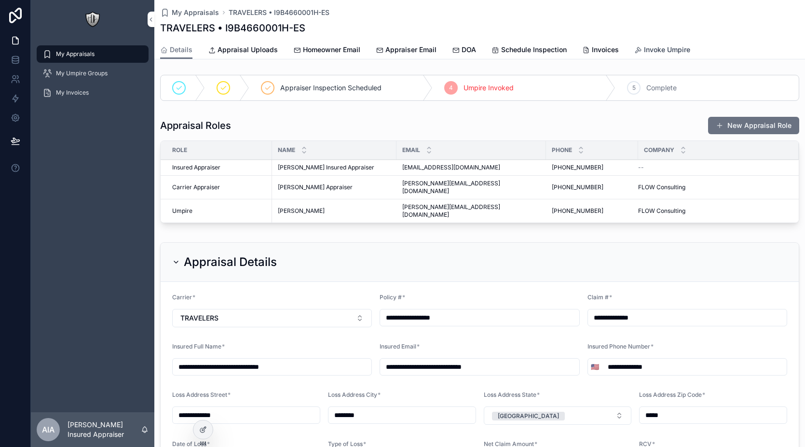
click at [657, 51] on span "Invoke Umpire" at bounding box center [667, 50] width 46 height 10
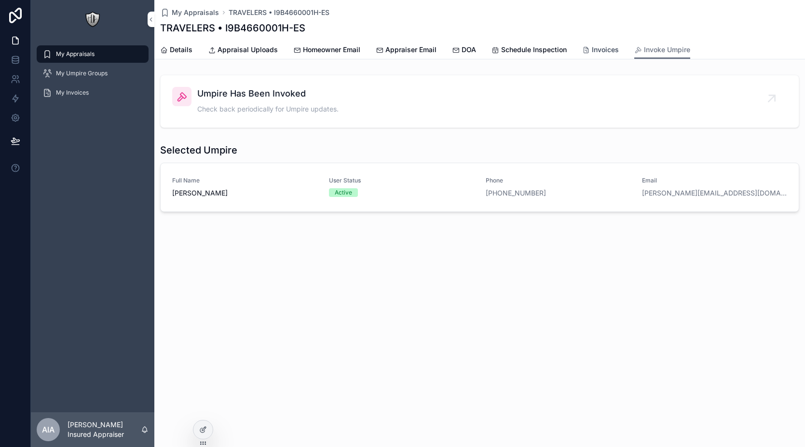
click at [592, 47] on span "Invoices" at bounding box center [605, 50] width 27 height 10
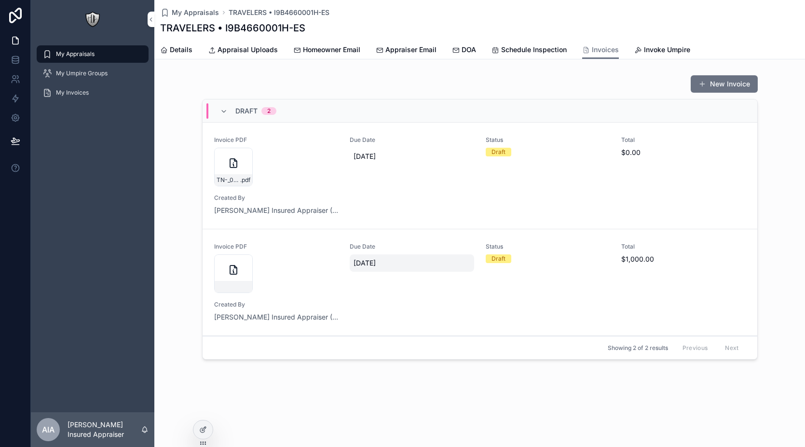
click at [367, 263] on span "[DATE]" at bounding box center [412, 263] width 117 height 10
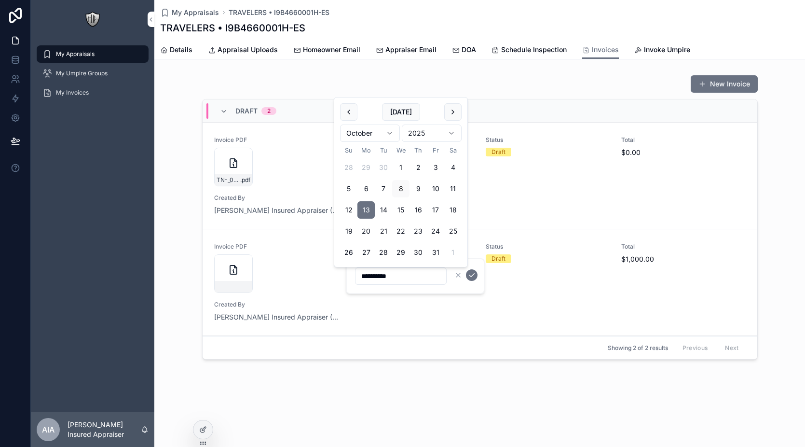
click at [310, 276] on div "scrollable content" at bounding box center [276, 273] width 125 height 39
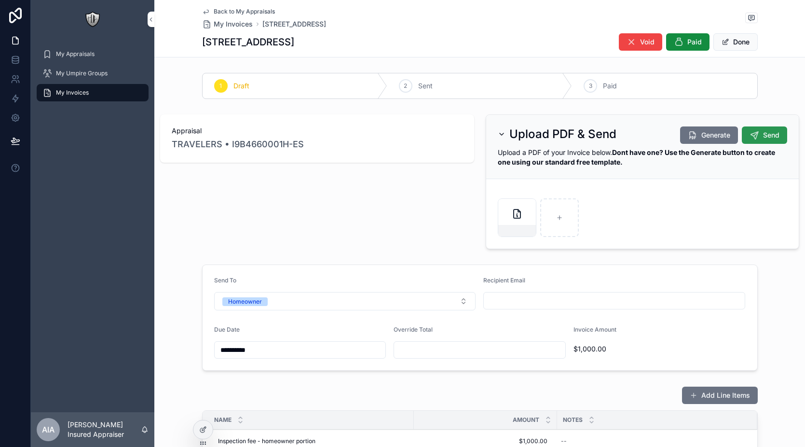
click at [750, 132] on icon "scrollable content" at bounding box center [755, 135] width 10 height 10
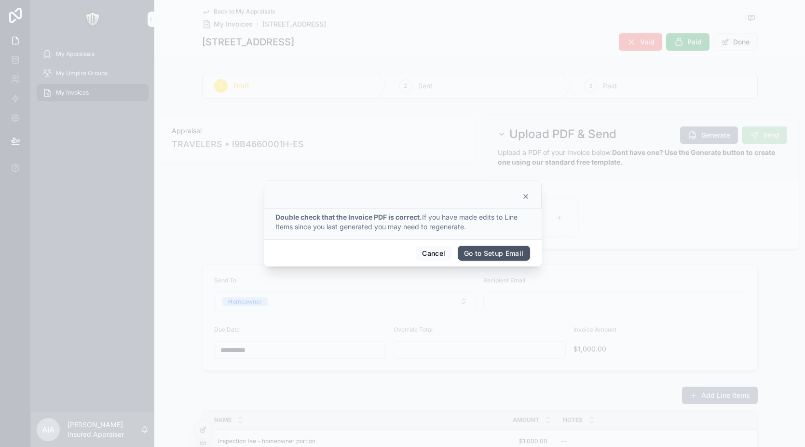
click at [472, 254] on button "Go to Setup Email" at bounding box center [494, 253] width 72 height 15
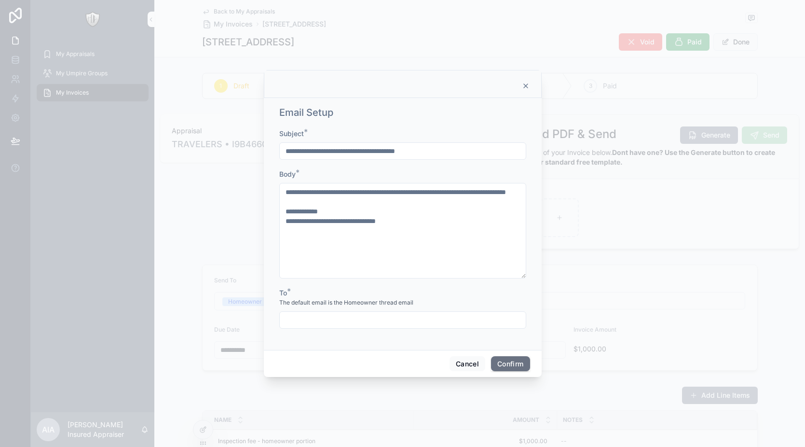
click at [337, 319] on input "text" at bounding box center [403, 320] width 246 height 14
paste input "**********"
type input "**********"
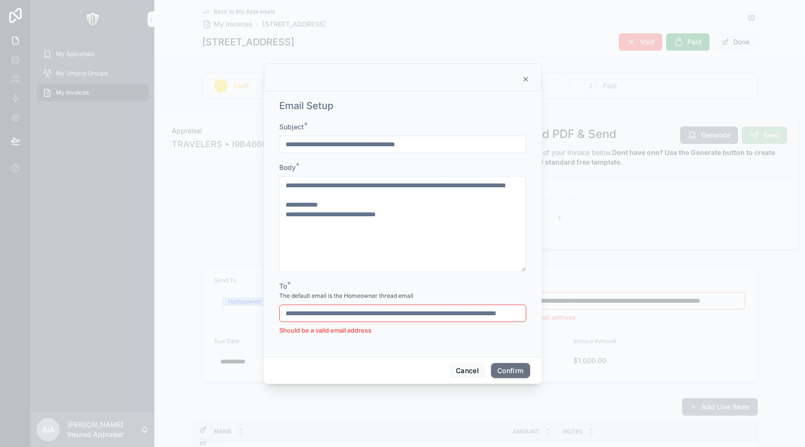
click at [332, 315] on input "**********" at bounding box center [403, 313] width 246 height 14
type input "**********"
click at [495, 368] on button "Confirm" at bounding box center [510, 370] width 39 height 15
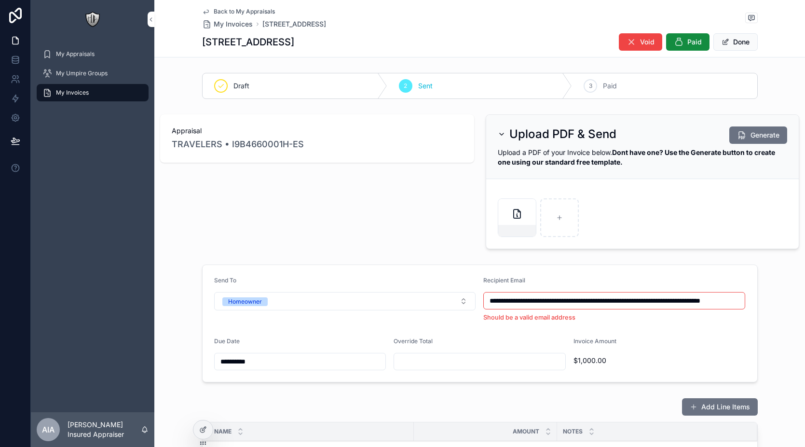
click at [667, 335] on form "**********" at bounding box center [480, 323] width 555 height 117
click at [435, 212] on div "Appraisal TRAVELERS • I9B4660001H-ES" at bounding box center [317, 182] width 326 height 142
click at [235, 24] on span "My Invoices" at bounding box center [233, 24] width 39 height 10
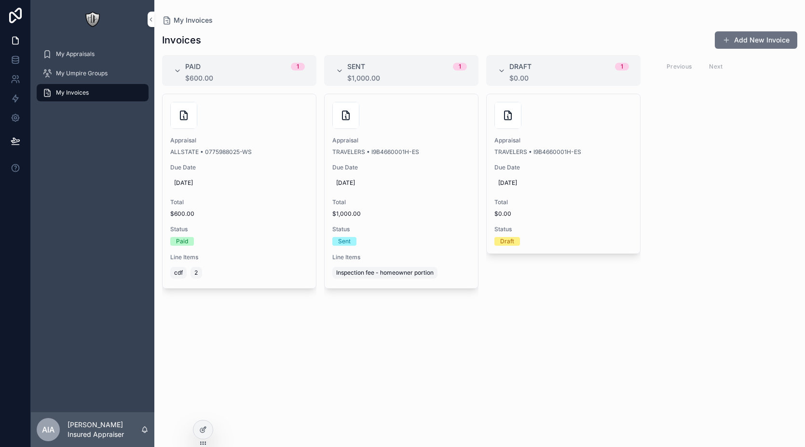
click at [555, 284] on div "Appraisal TRAVELERS • I9B4660001H-ES Due Date [DATE] Total $0.00 Status Draft" at bounding box center [563, 265] width 154 height 342
click at [743, 35] on button "Add New Invoice" at bounding box center [756, 39] width 83 height 17
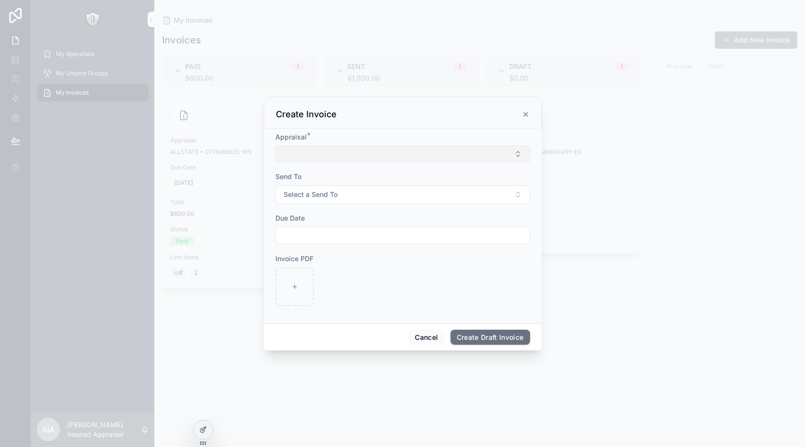
click at [427, 152] on button "Select Button" at bounding box center [403, 154] width 255 height 16
click at [392, 174] on input "scrollable content" at bounding box center [408, 173] width 115 height 17
click at [385, 156] on button "Select Button" at bounding box center [403, 154] width 255 height 16
click at [384, 156] on button "Select Button" at bounding box center [403, 154] width 255 height 16
click at [383, 261] on div "Invoice PDF" at bounding box center [403, 259] width 255 height 10
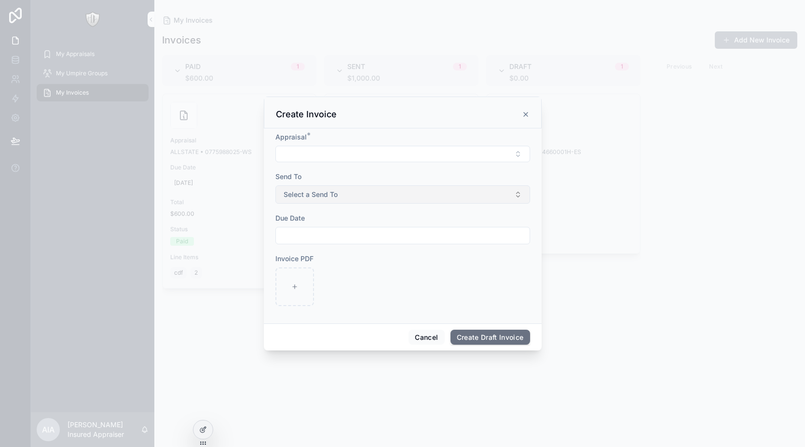
click at [362, 194] on button "Select a Send To" at bounding box center [403, 194] width 255 height 18
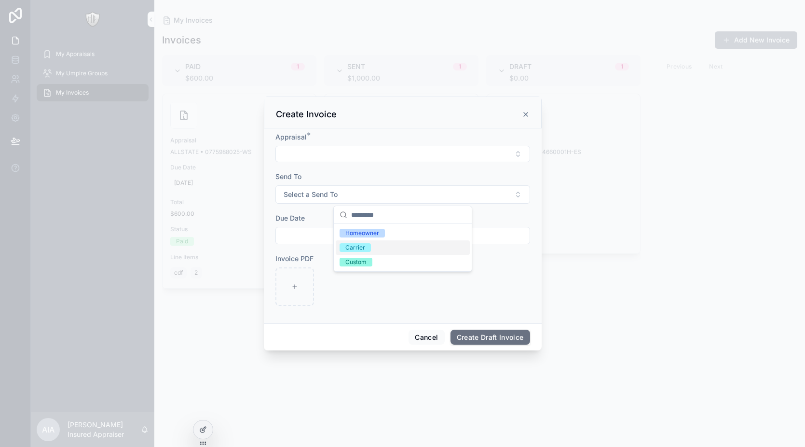
click at [492, 294] on div "scrollable content" at bounding box center [403, 286] width 255 height 39
click at [378, 240] on input "scrollable content" at bounding box center [403, 236] width 254 height 14
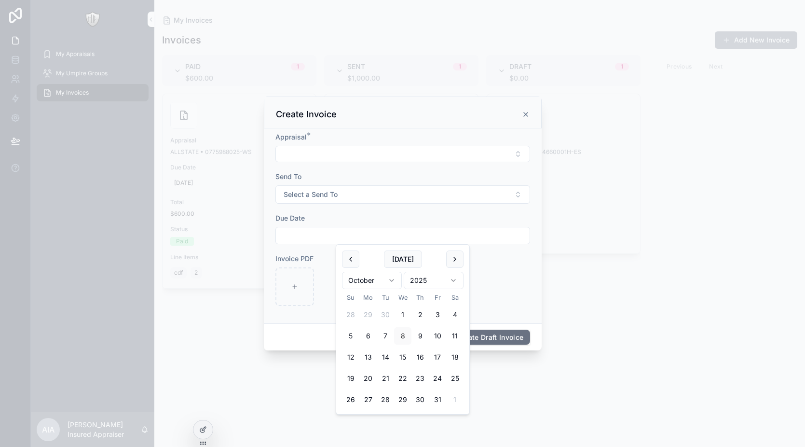
click at [497, 285] on div "scrollable content" at bounding box center [403, 286] width 255 height 39
click at [524, 119] on div "Create Invoice" at bounding box center [403, 115] width 254 height 12
click at [525, 118] on div "Create Invoice" at bounding box center [403, 115] width 254 height 12
click at [526, 116] on icon "scrollable content" at bounding box center [526, 115] width 8 height 8
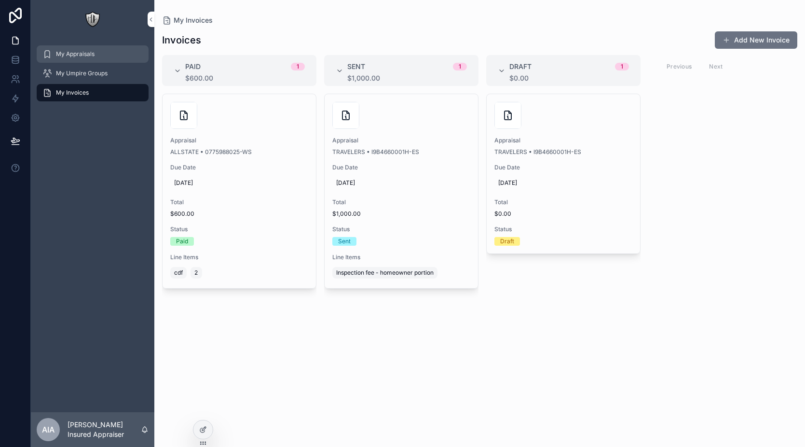
click at [89, 61] on div "My Appraisals" at bounding box center [92, 53] width 100 height 15
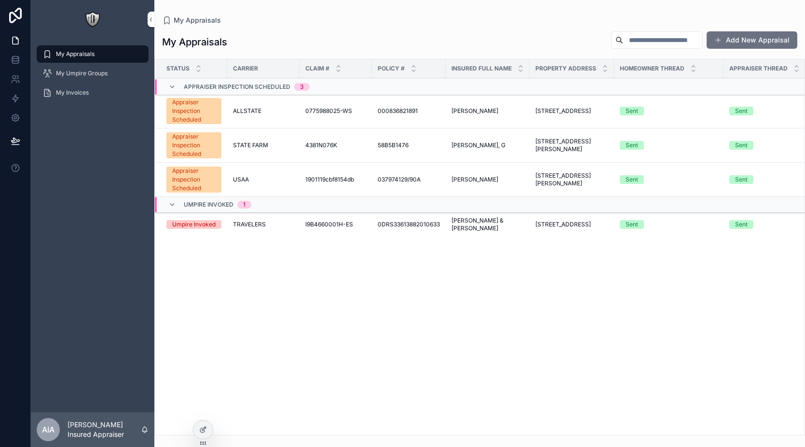
scroll to position [0, 73]
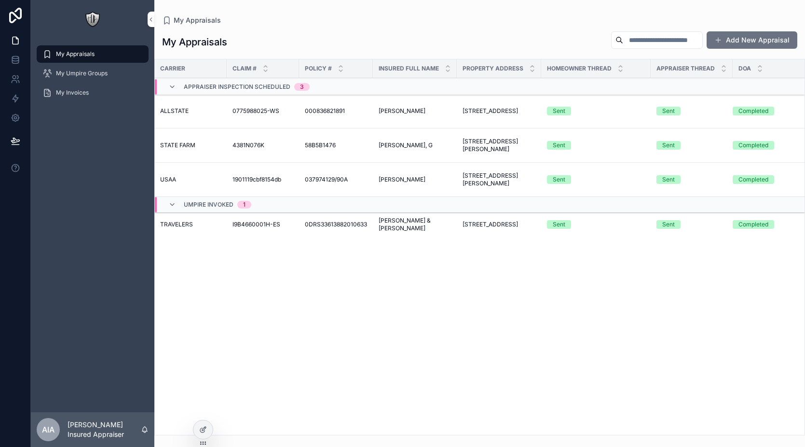
click at [80, 54] on span "My Appraisals" at bounding box center [75, 54] width 39 height 8
click at [80, 72] on span "My Umpire Groups" at bounding box center [82, 73] width 52 height 8
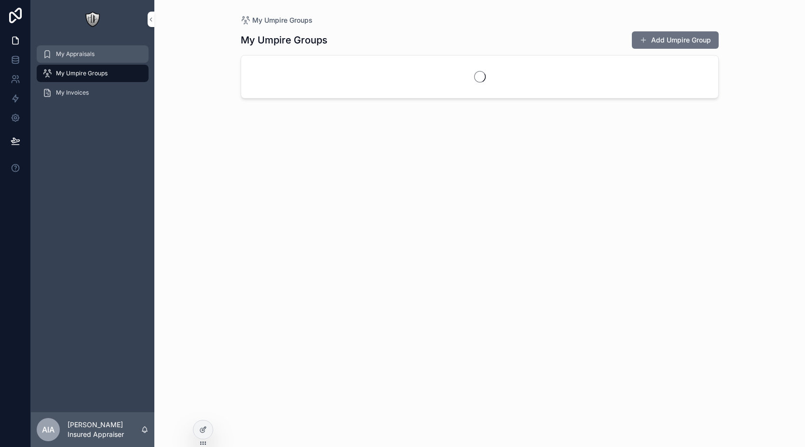
click at [86, 52] on span "My Appraisals" at bounding box center [75, 54] width 39 height 8
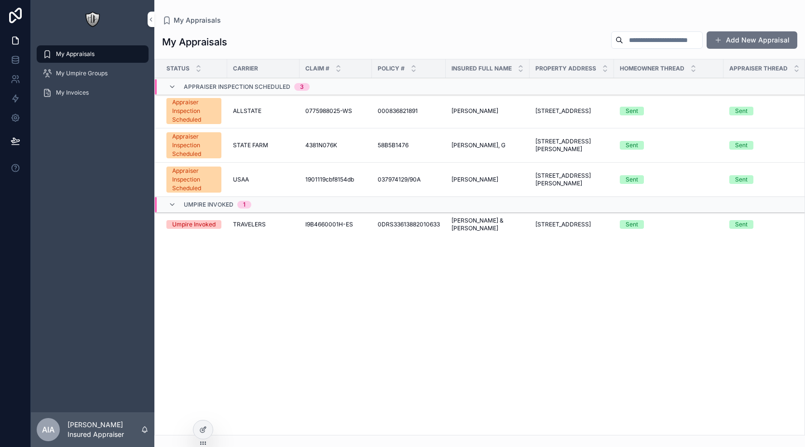
click at [357, 300] on div "Status Carrier Claim # Policy # Insured Full Name Property Address Homeowner Th…" at bounding box center [480, 246] width 650 height 375
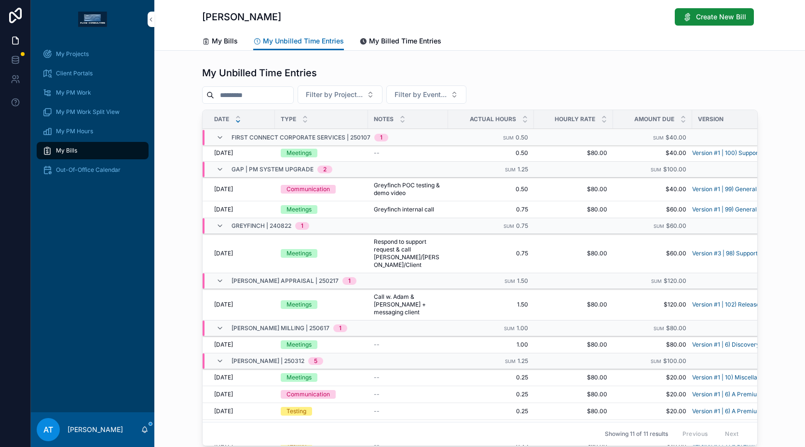
scroll to position [35, 0]
